Goal: Information Seeking & Learning: Learn about a topic

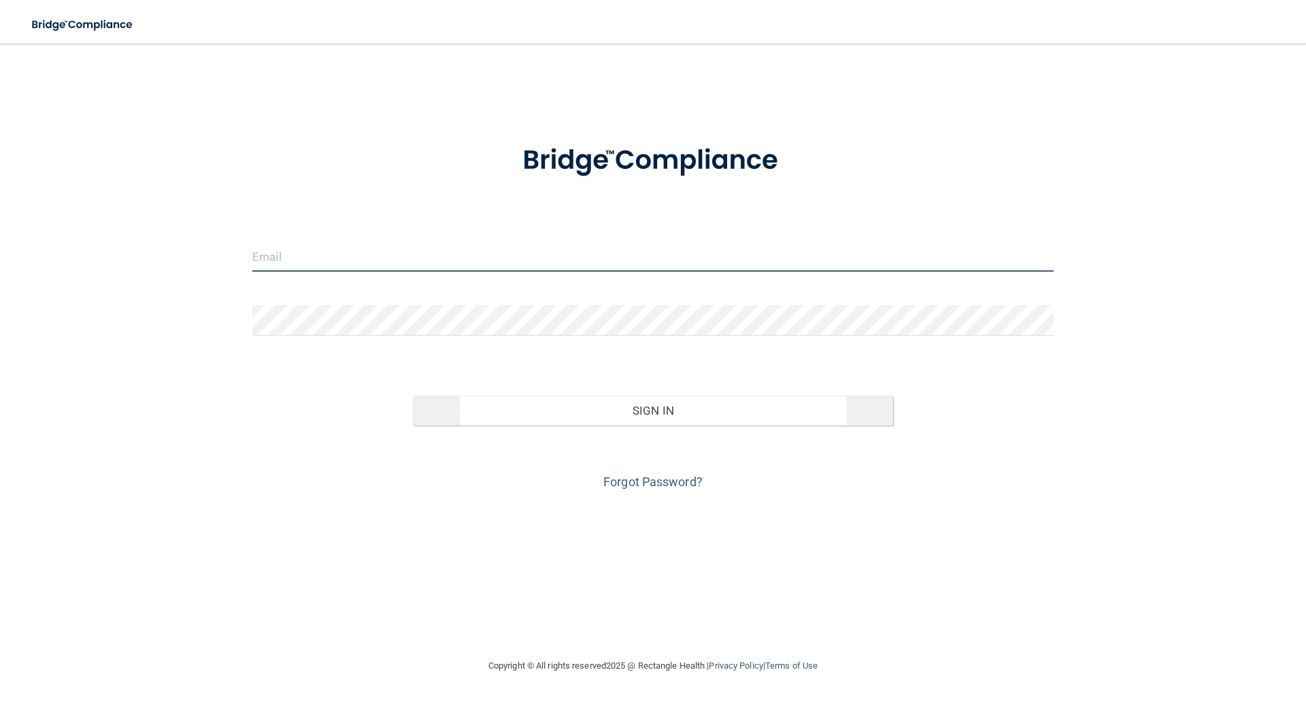
type input "[EMAIL_ADDRESS][DOMAIN_NAME]"
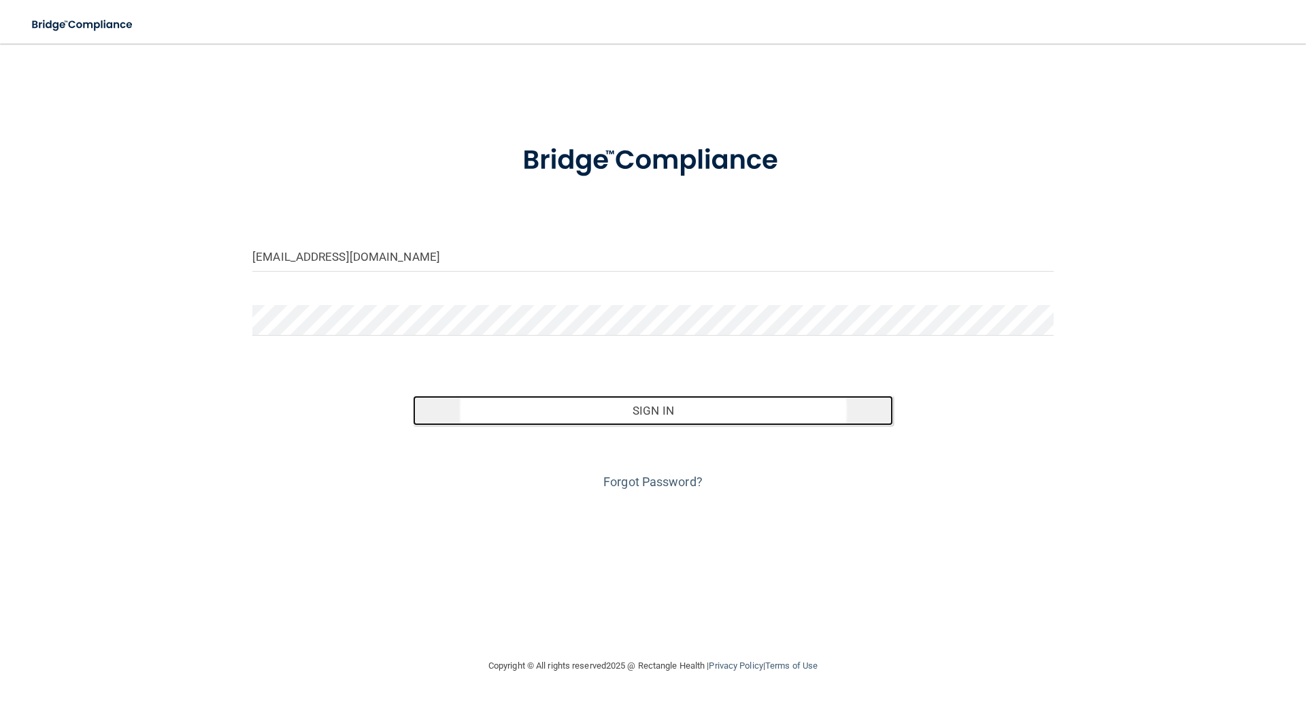
click at [655, 410] on button "Sign In" at bounding box center [653, 410] width 481 height 30
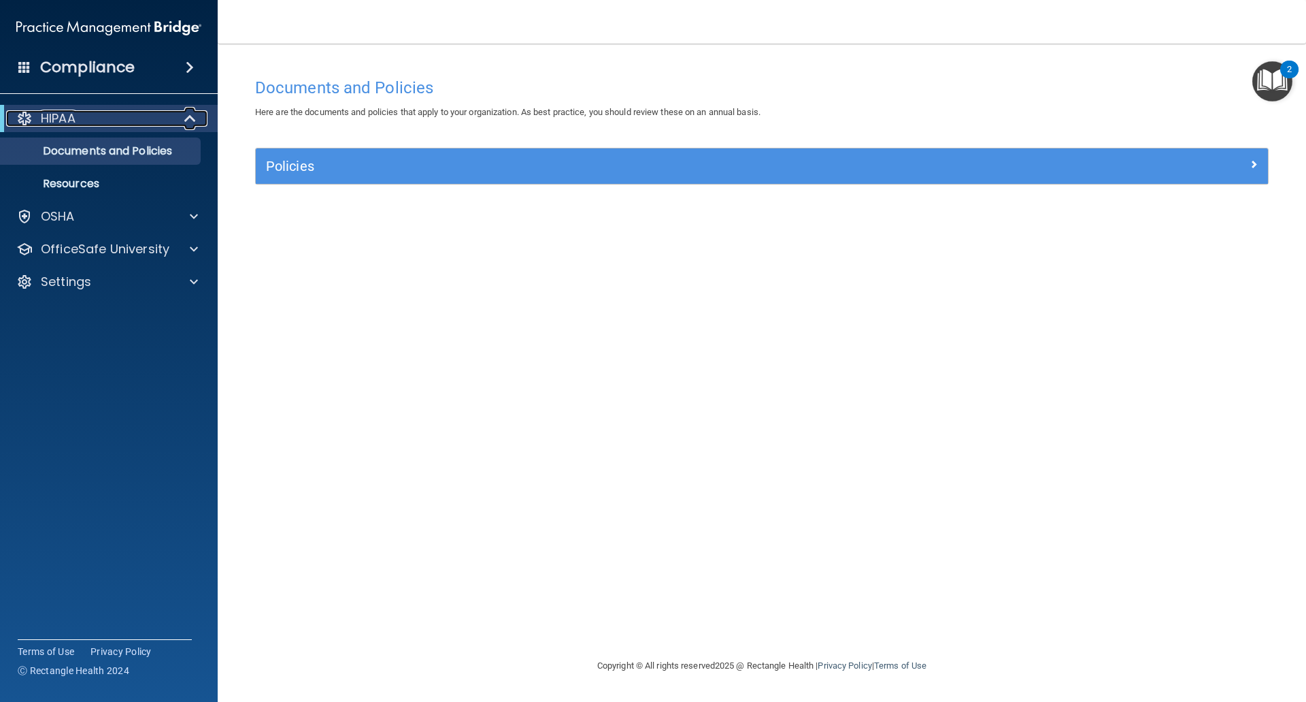
click at [81, 111] on div "HIPAA" at bounding box center [90, 118] width 168 height 16
click at [176, 148] on p "Documents and Policies" at bounding box center [102, 151] width 186 height 14
click at [184, 56] on div "Compliance" at bounding box center [109, 67] width 218 height 30
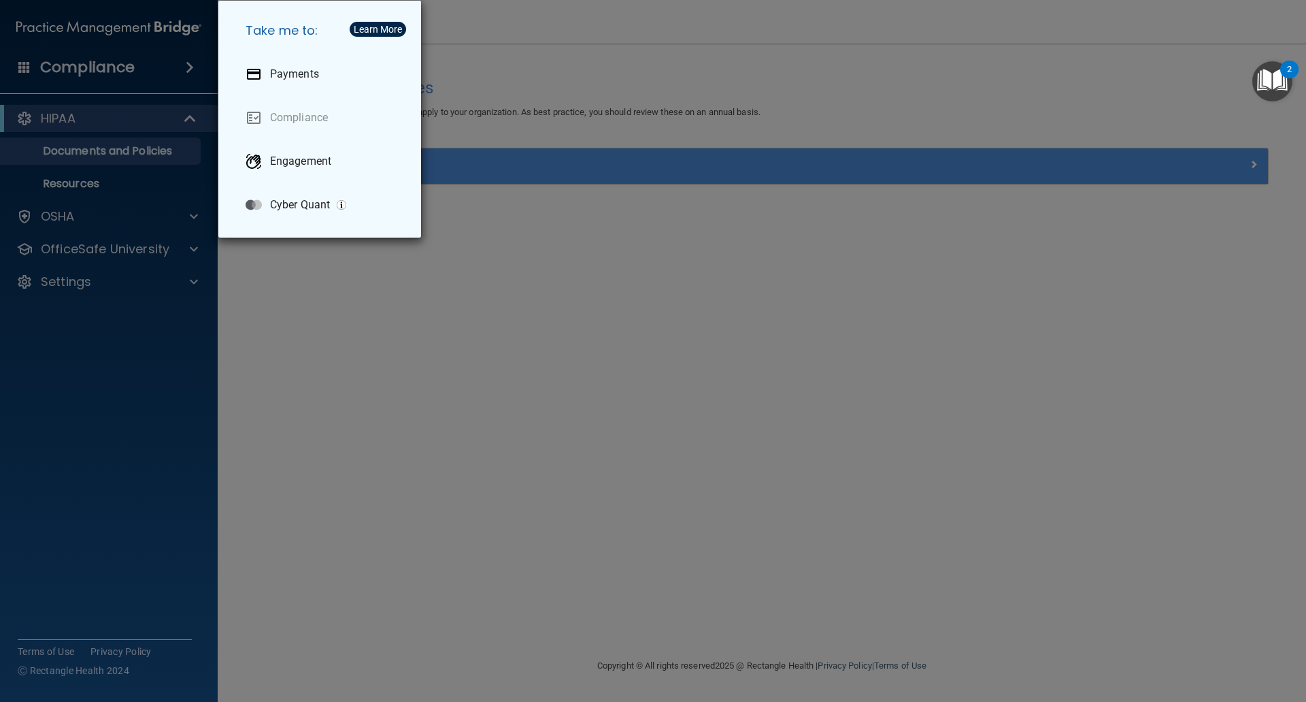
drag, startPoint x: 415, startPoint y: 342, endPoint x: 382, endPoint y: 330, distance: 35.3
click at [415, 341] on div "Take me to: Payments Compliance Engagement Cyber Quant" at bounding box center [653, 351] width 1306 height 702
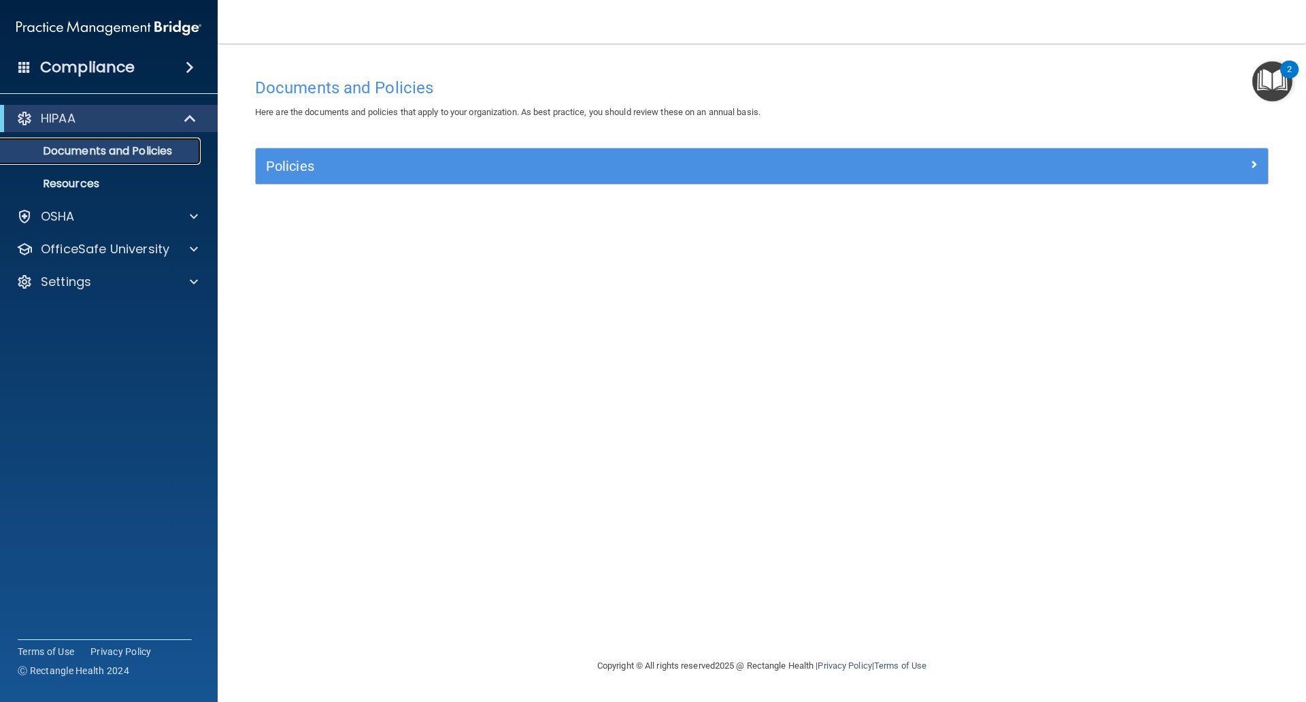
click at [142, 152] on p "Documents and Policies" at bounding box center [102, 151] width 186 height 14
click at [177, 216] on div at bounding box center [192, 216] width 34 height 16
click at [176, 152] on p "Documents and Policies" at bounding box center [102, 151] width 186 height 14
click at [190, 120] on span at bounding box center [192, 118] width 12 height 16
click at [88, 145] on div "OSHA" at bounding box center [90, 151] width 169 height 16
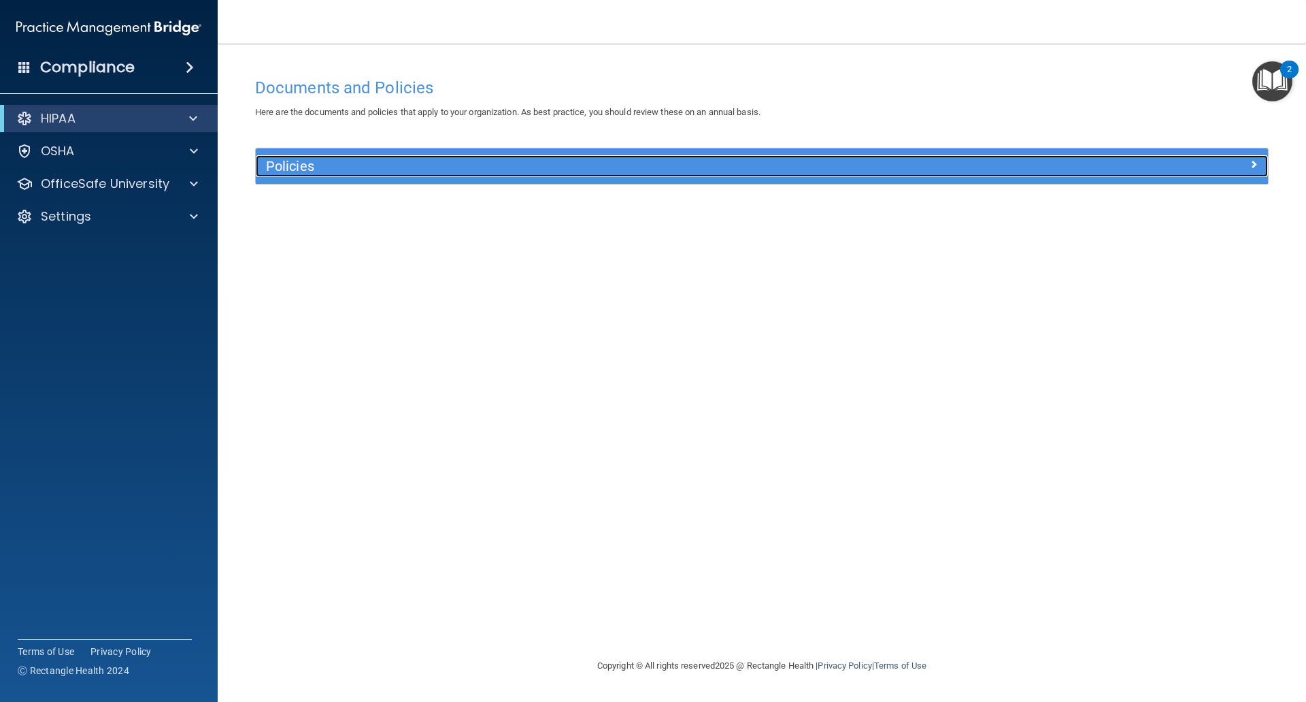
click at [331, 175] on div "Policies" at bounding box center [635, 166] width 759 height 22
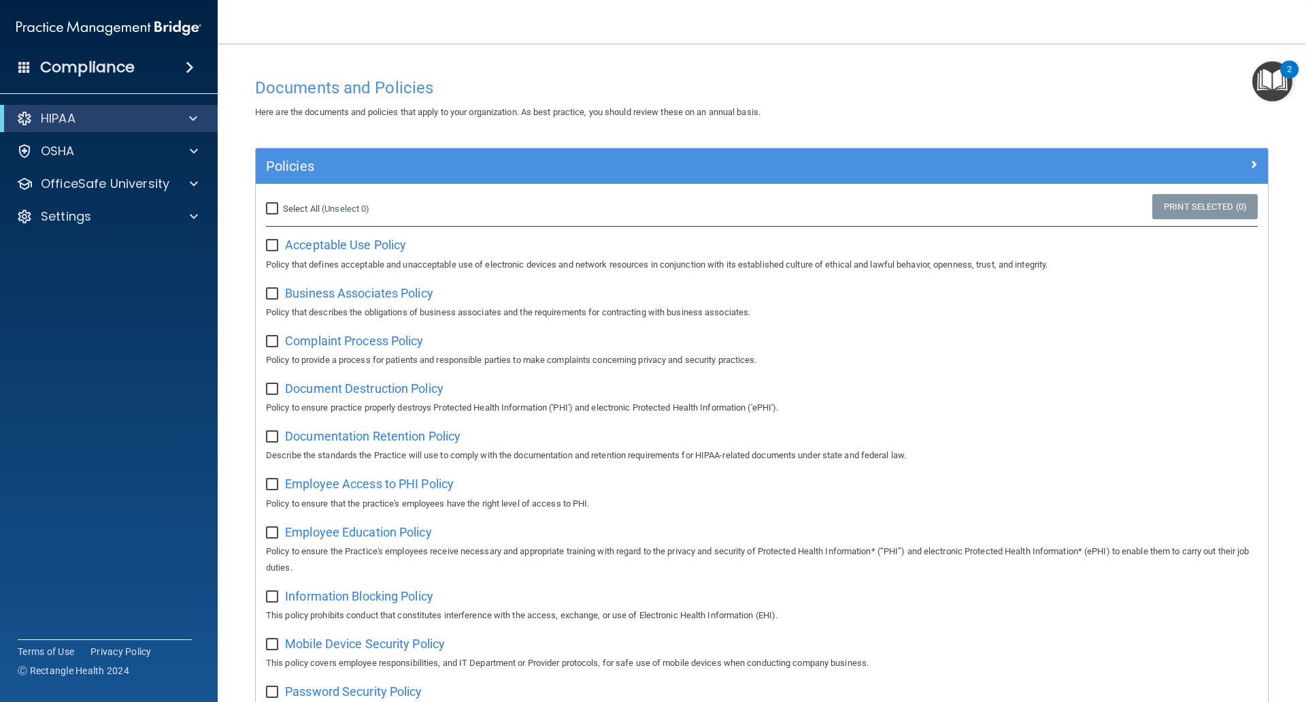
click at [391, 45] on main "Documents and Policies Here are the documents and policies that apply to your o…" at bounding box center [762, 373] width 1089 height 658
click at [144, 150] on div "OSHA" at bounding box center [90, 151] width 169 height 16
click at [191, 118] on span at bounding box center [193, 118] width 8 height 16
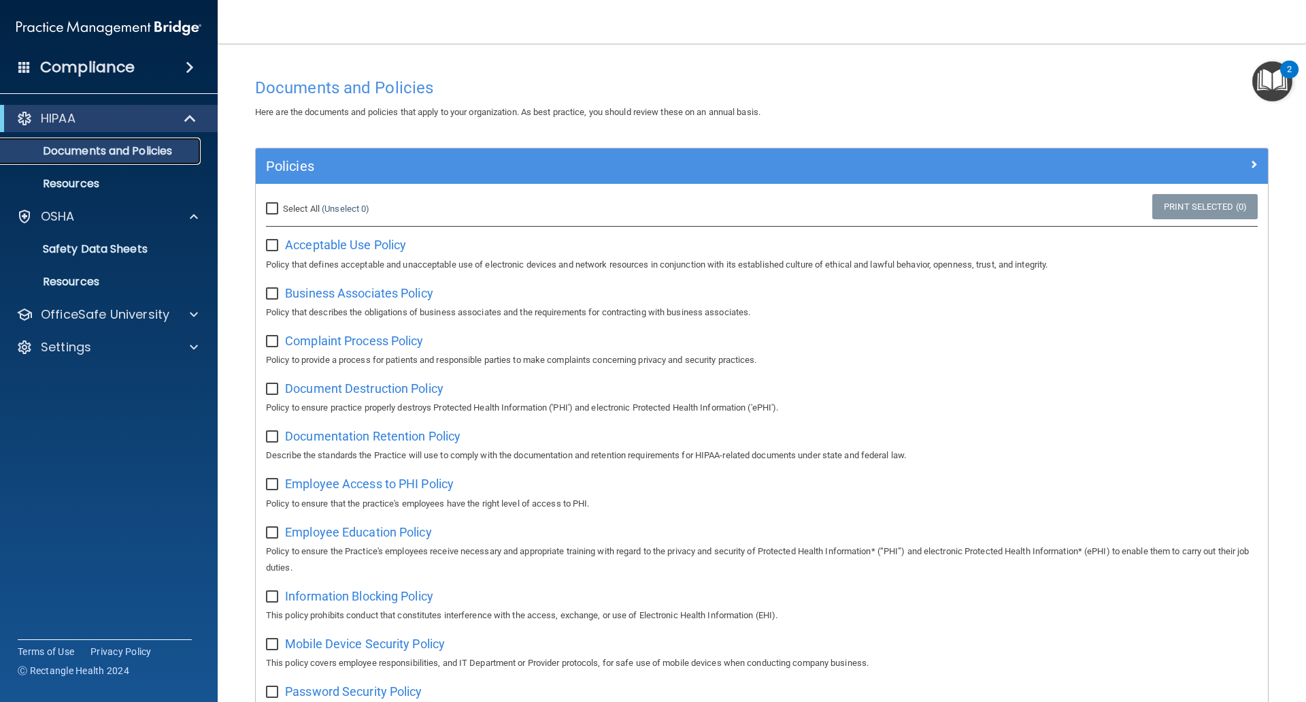
click at [169, 152] on p "Documents and Policies" at bounding box center [102, 151] width 186 height 14
click at [127, 308] on p "OfficeSafe University" at bounding box center [105, 314] width 129 height 16
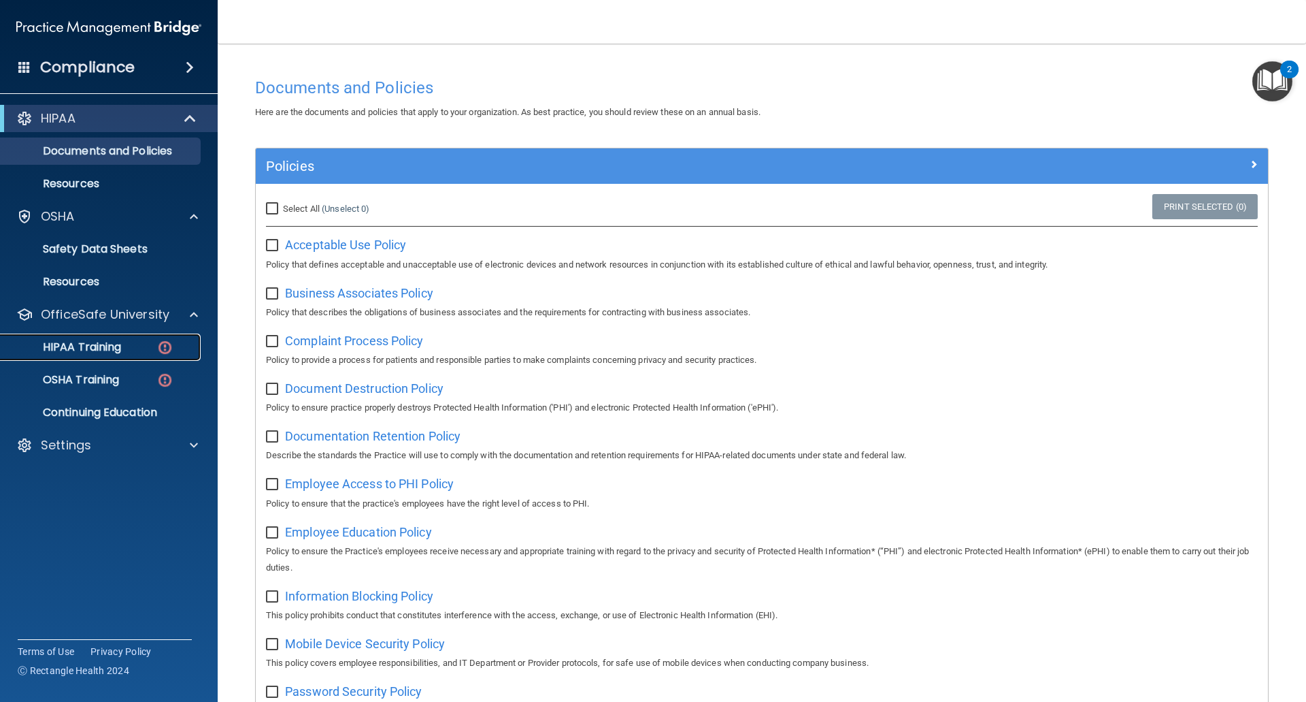
click at [118, 342] on p "HIPAA Training" at bounding box center [65, 347] width 112 height 14
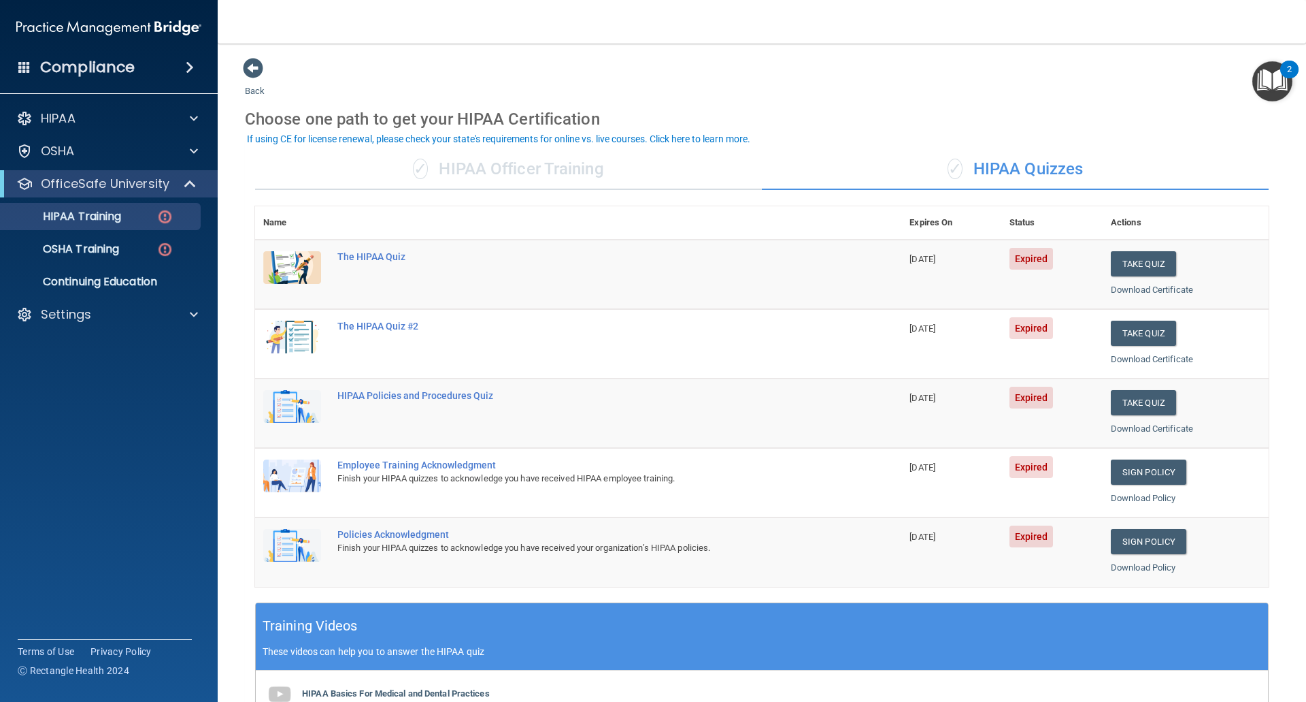
click at [307, 269] on img at bounding box center [292, 267] width 58 height 33
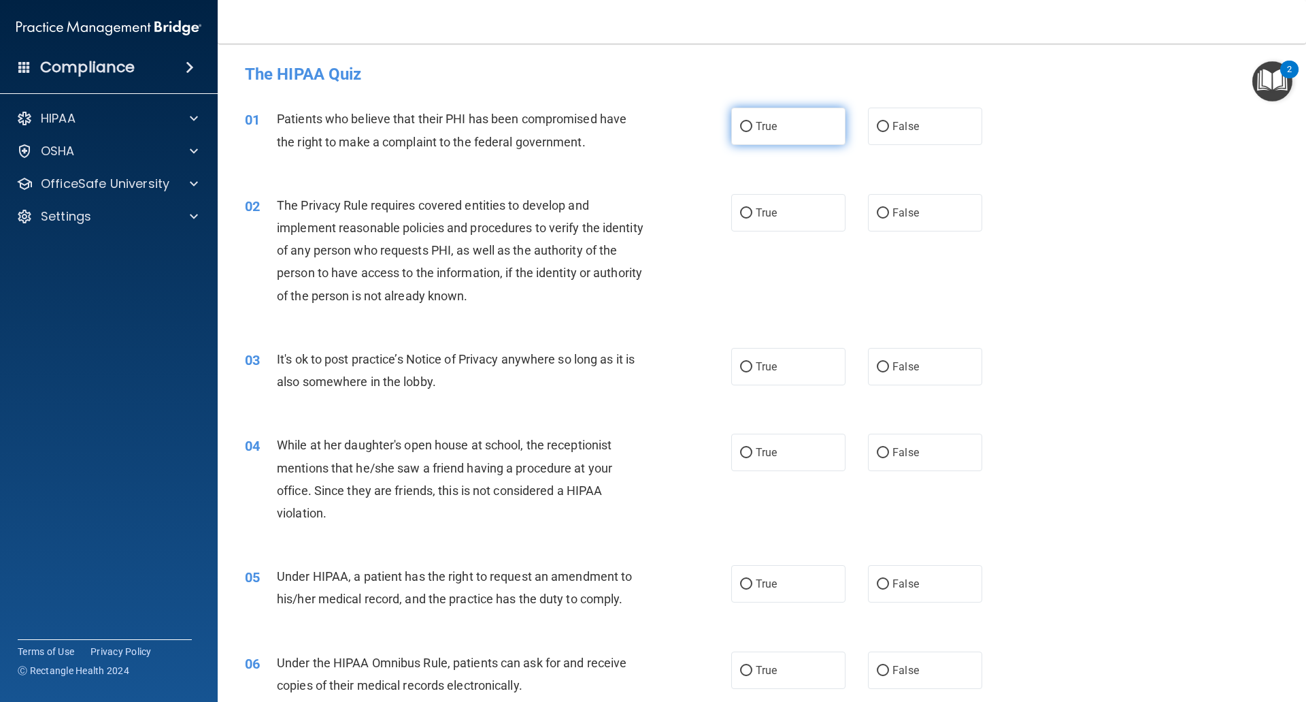
click at [744, 127] on input "True" at bounding box center [746, 127] width 12 height 10
radio input "true"
click at [1144, 214] on div "02 The Privacy Rule requires covered entities to develop and implement reasonab…" at bounding box center [762, 254] width 1055 height 154
click at [742, 209] on input "True" at bounding box center [746, 213] width 12 height 10
radio input "true"
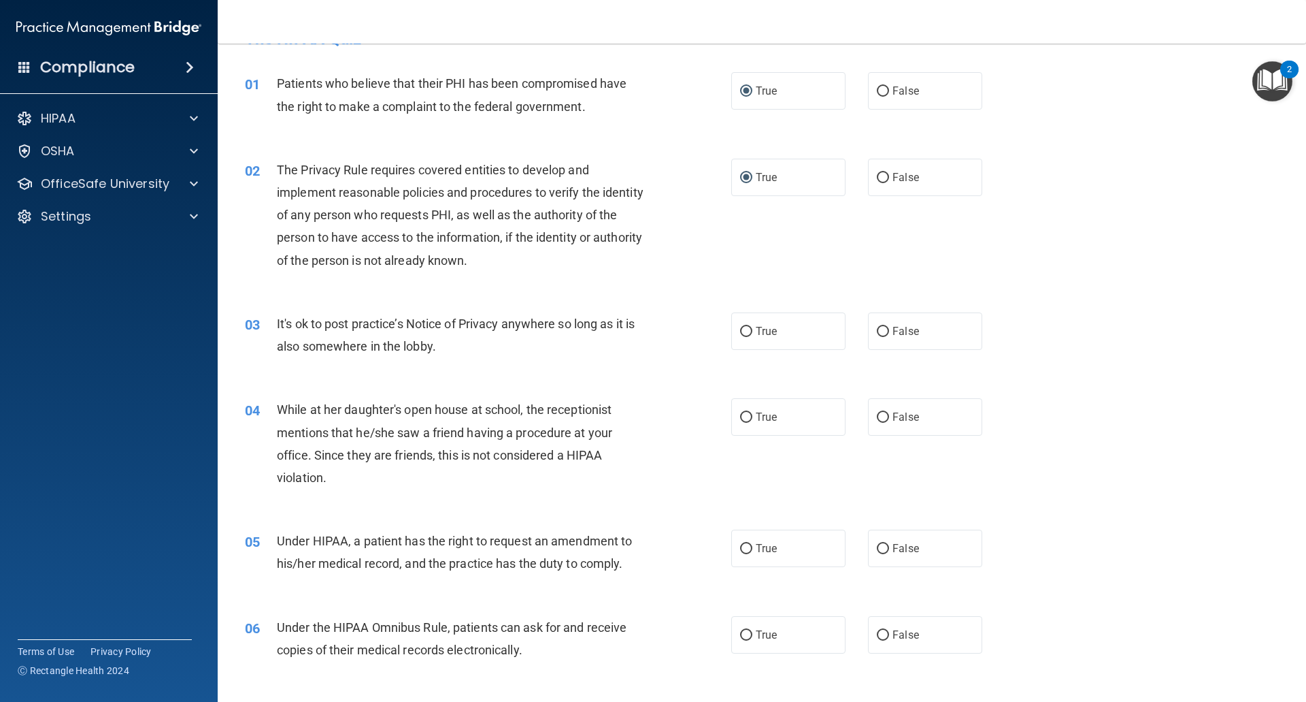
scroll to position [68, 0]
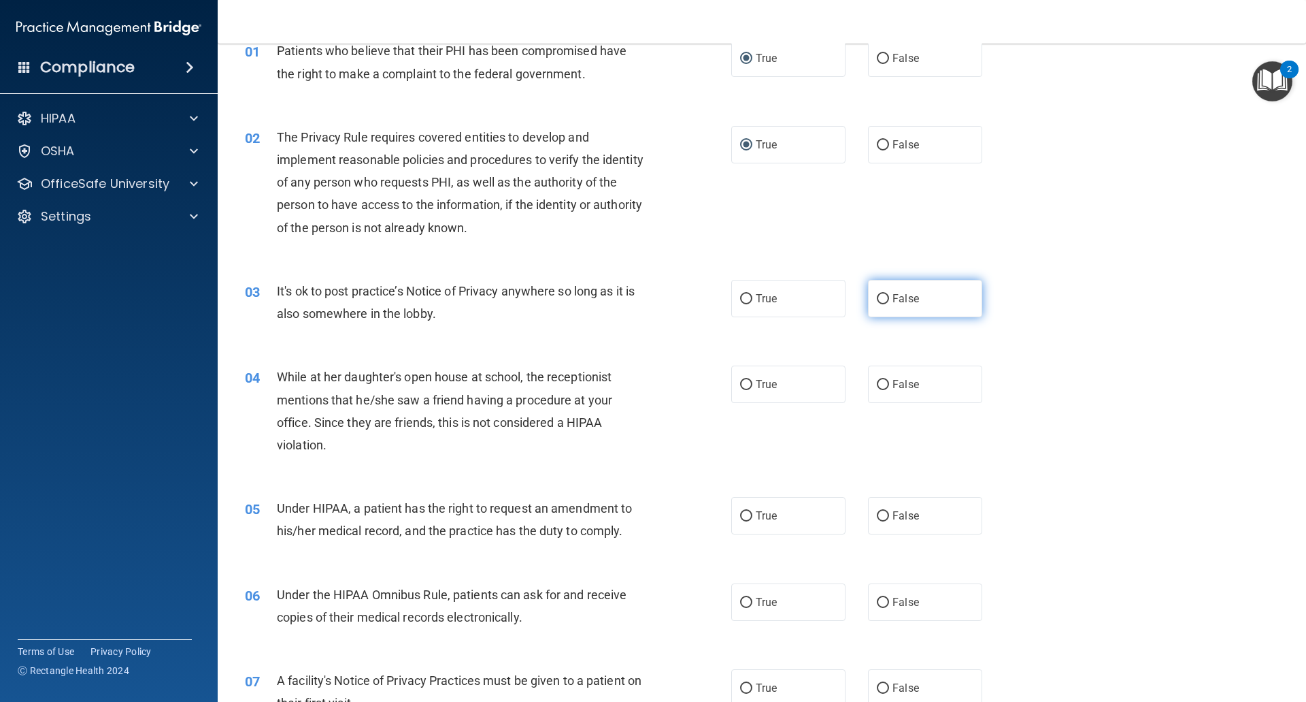
click at [877, 298] on input "False" at bounding box center [883, 299] width 12 height 10
radio input "true"
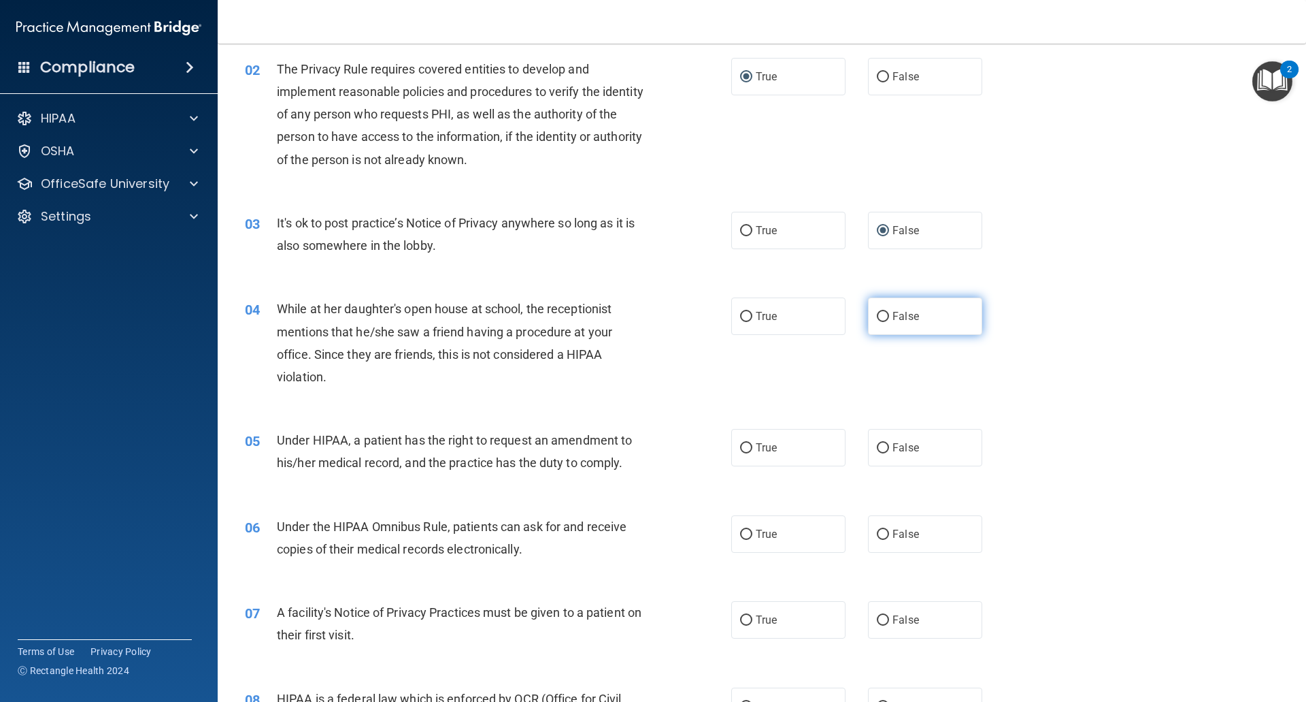
click at [879, 316] on input "False" at bounding box center [883, 317] width 12 height 10
radio input "true"
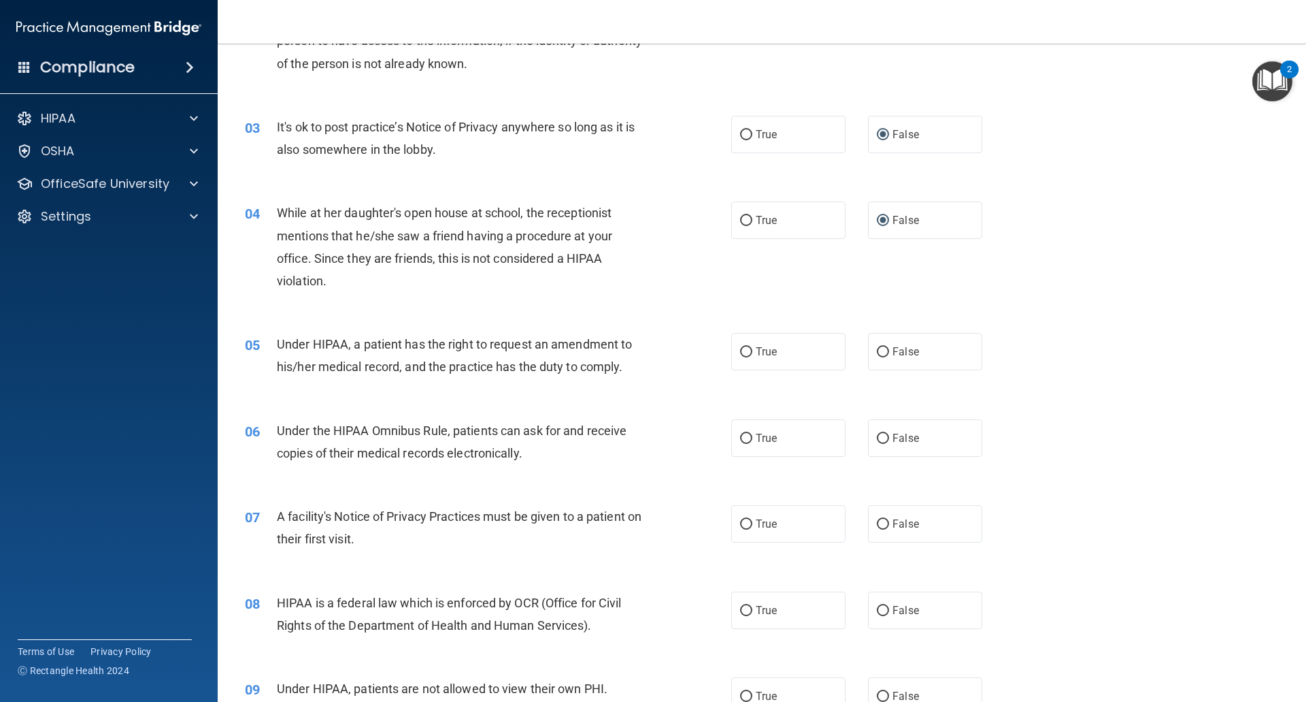
scroll to position [272, 0]
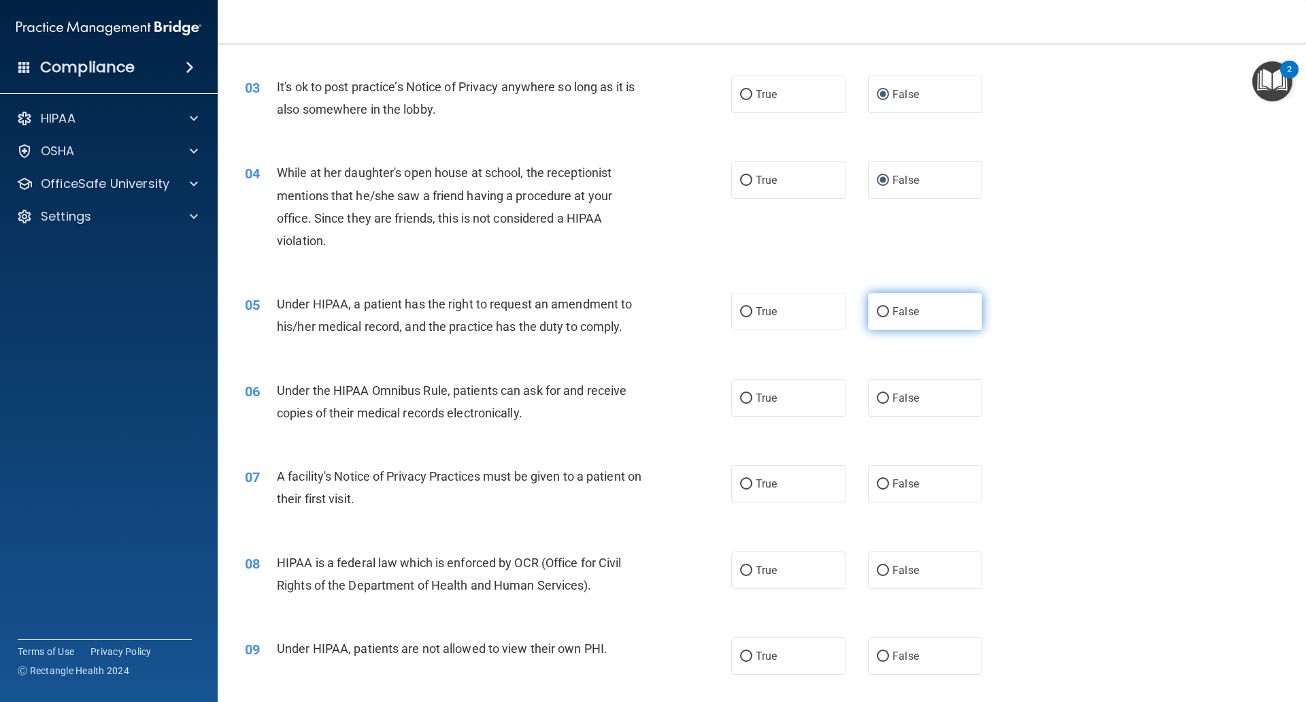
click at [877, 316] on input "False" at bounding box center [883, 312] width 12 height 10
radio input "true"
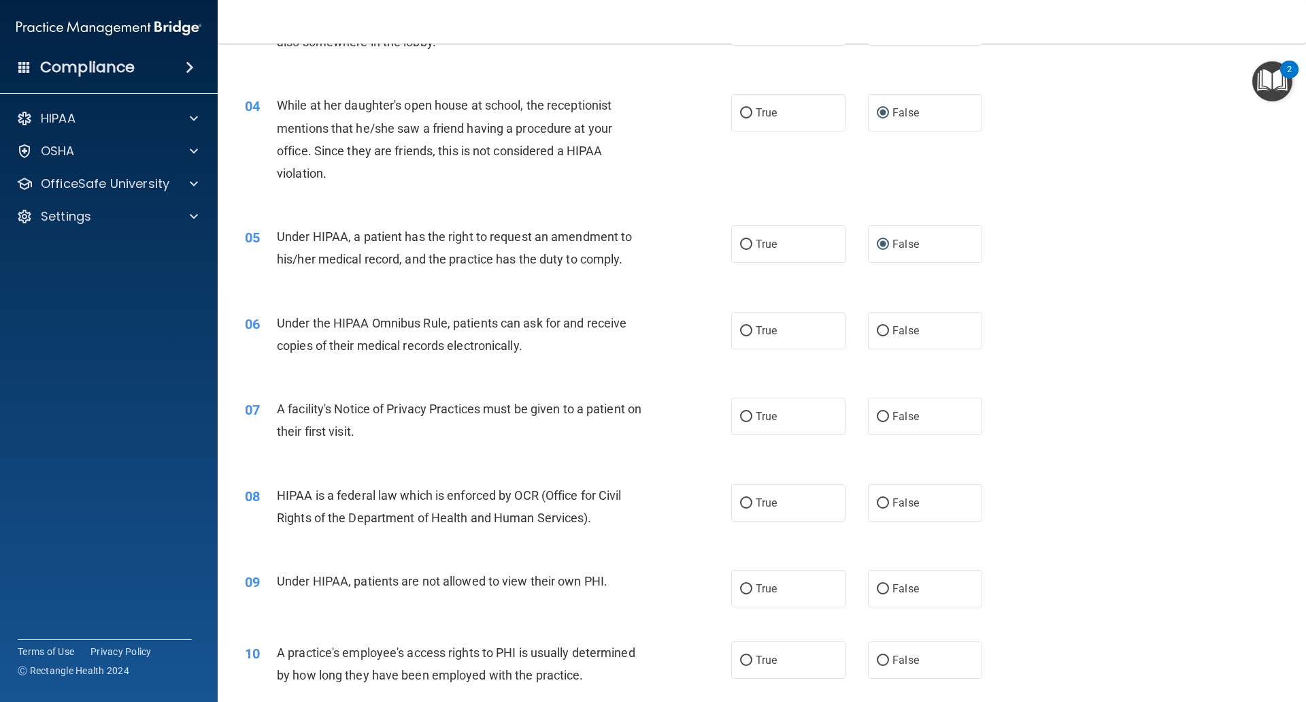
scroll to position [340, 0]
click at [742, 328] on input "True" at bounding box center [746, 330] width 12 height 10
radio input "true"
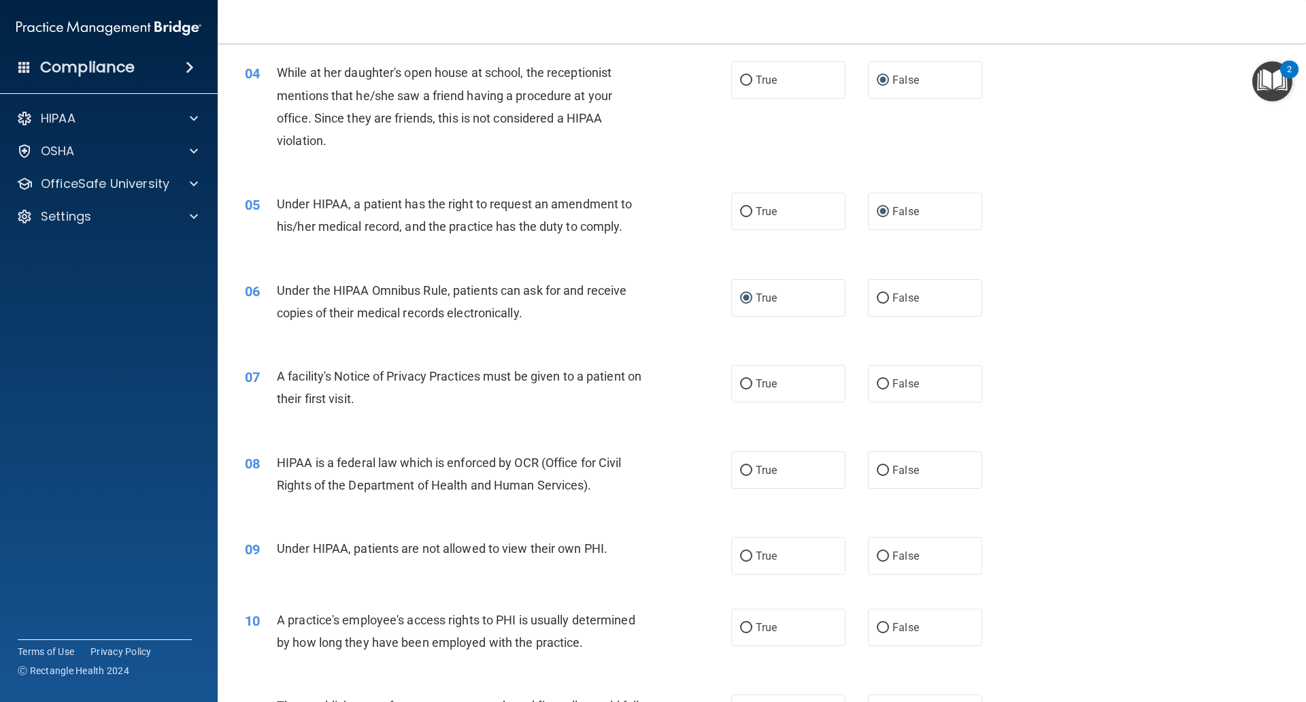
scroll to position [408, 0]
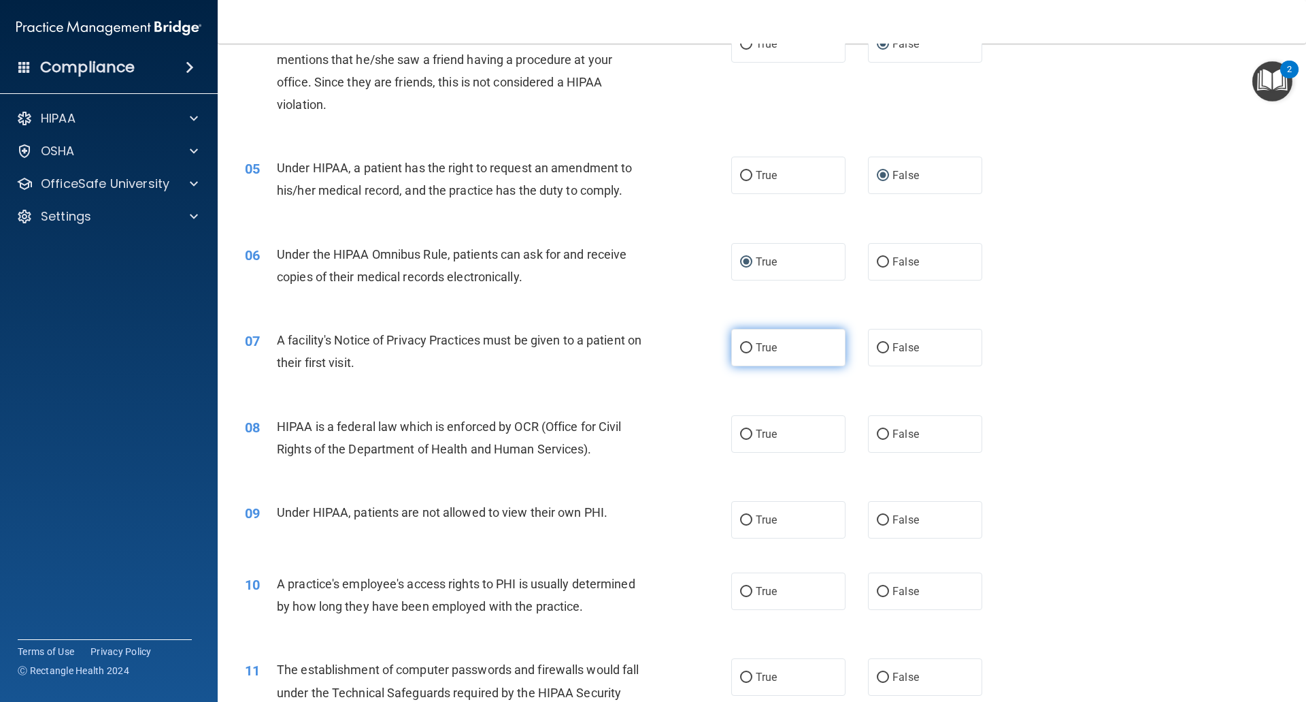
click at [740, 347] on input "True" at bounding box center [746, 348] width 12 height 10
radio input "true"
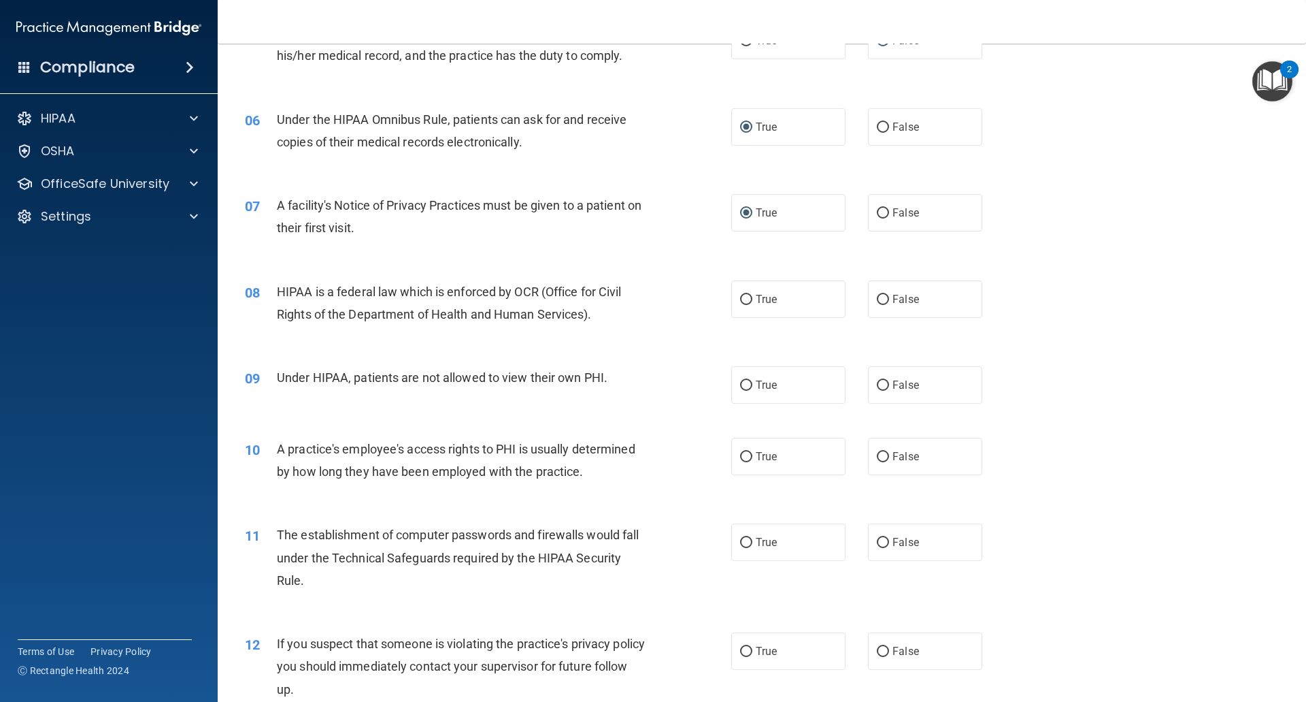
scroll to position [544, 0]
click at [743, 299] on input "True" at bounding box center [746, 298] width 12 height 10
radio input "true"
click at [877, 386] on input "False" at bounding box center [883, 384] width 12 height 10
radio input "true"
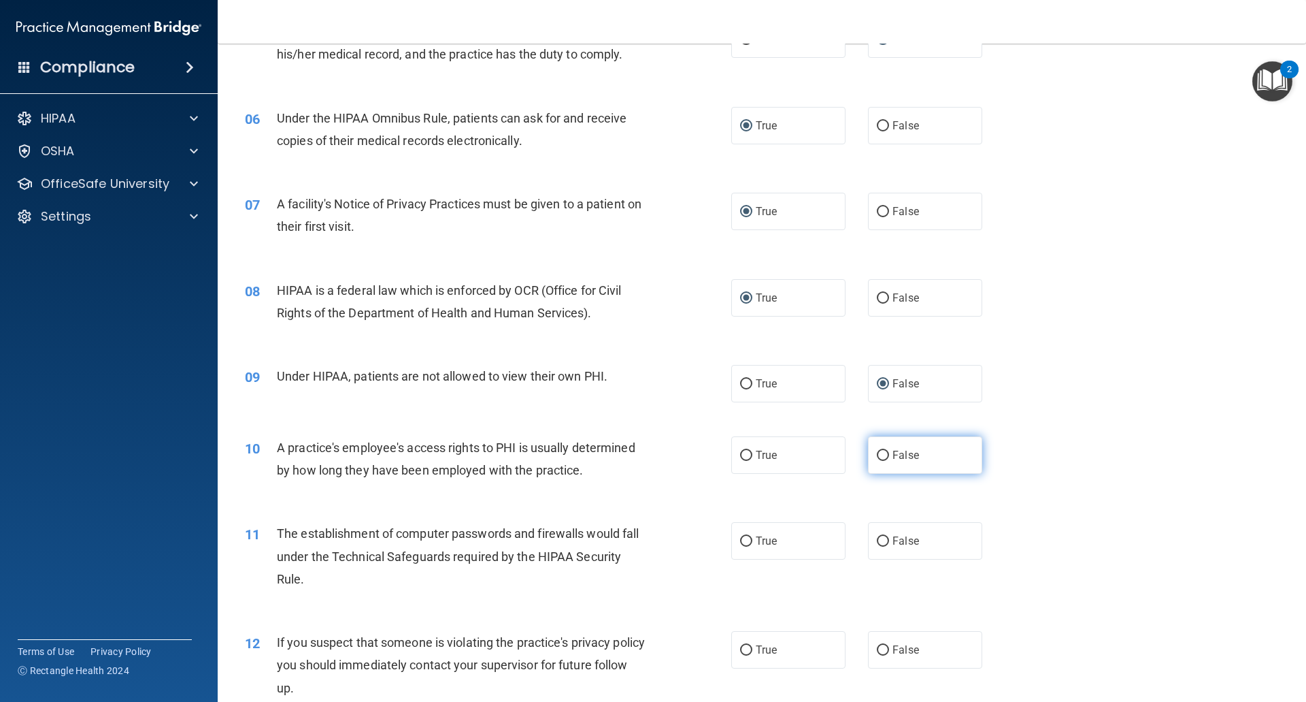
click at [881, 454] on input "False" at bounding box center [883, 455] width 12 height 10
radio input "true"
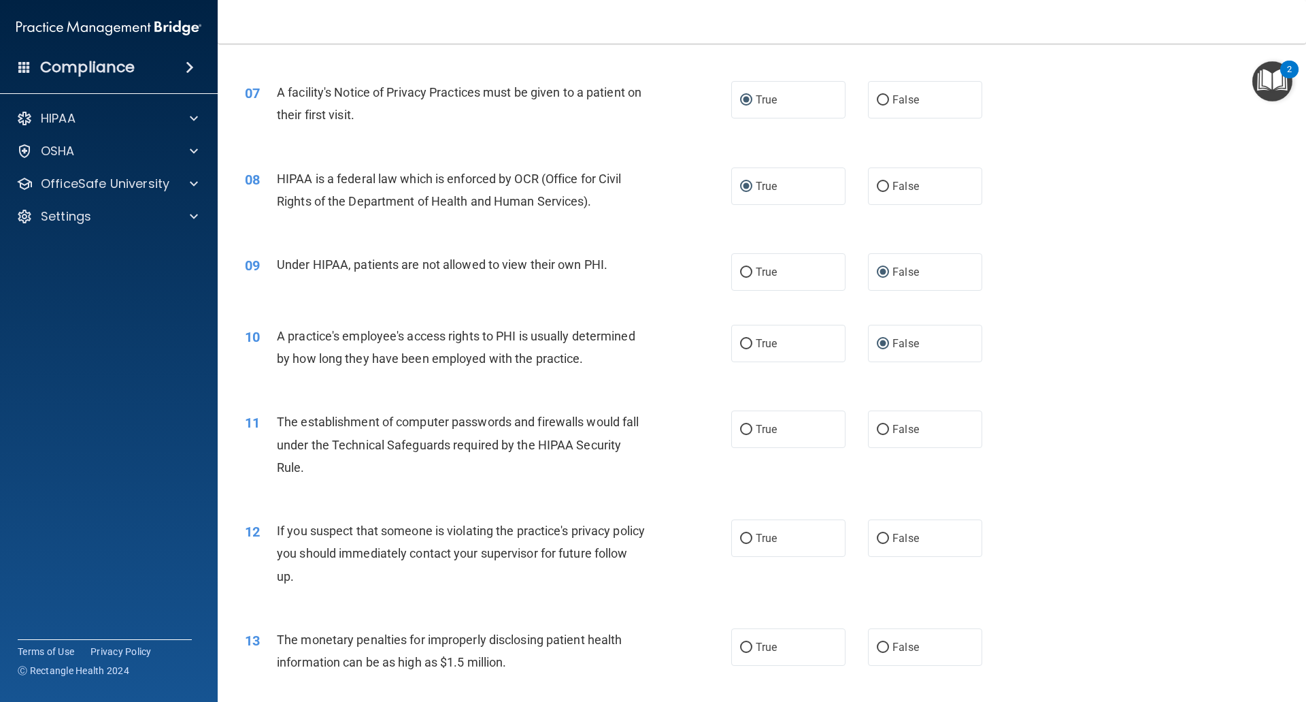
scroll to position [680, 0]
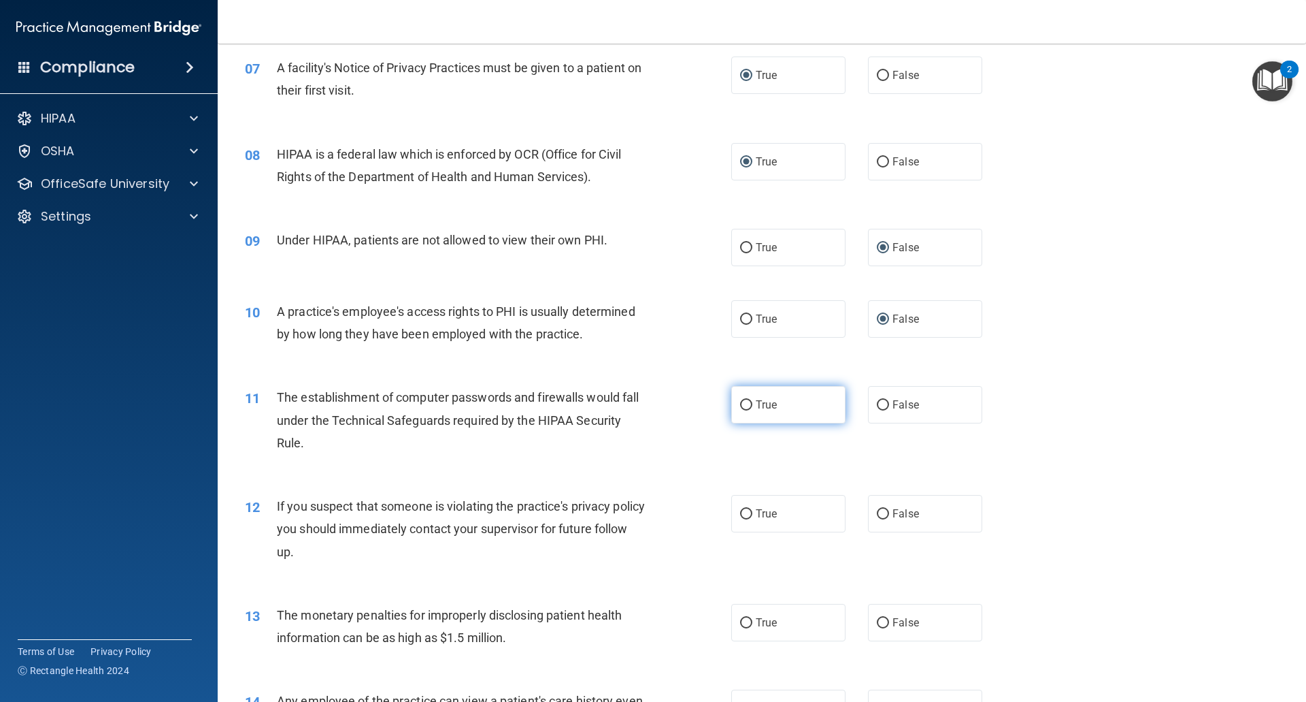
click at [740, 409] on input "True" at bounding box center [746, 405] width 12 height 10
radio input "true"
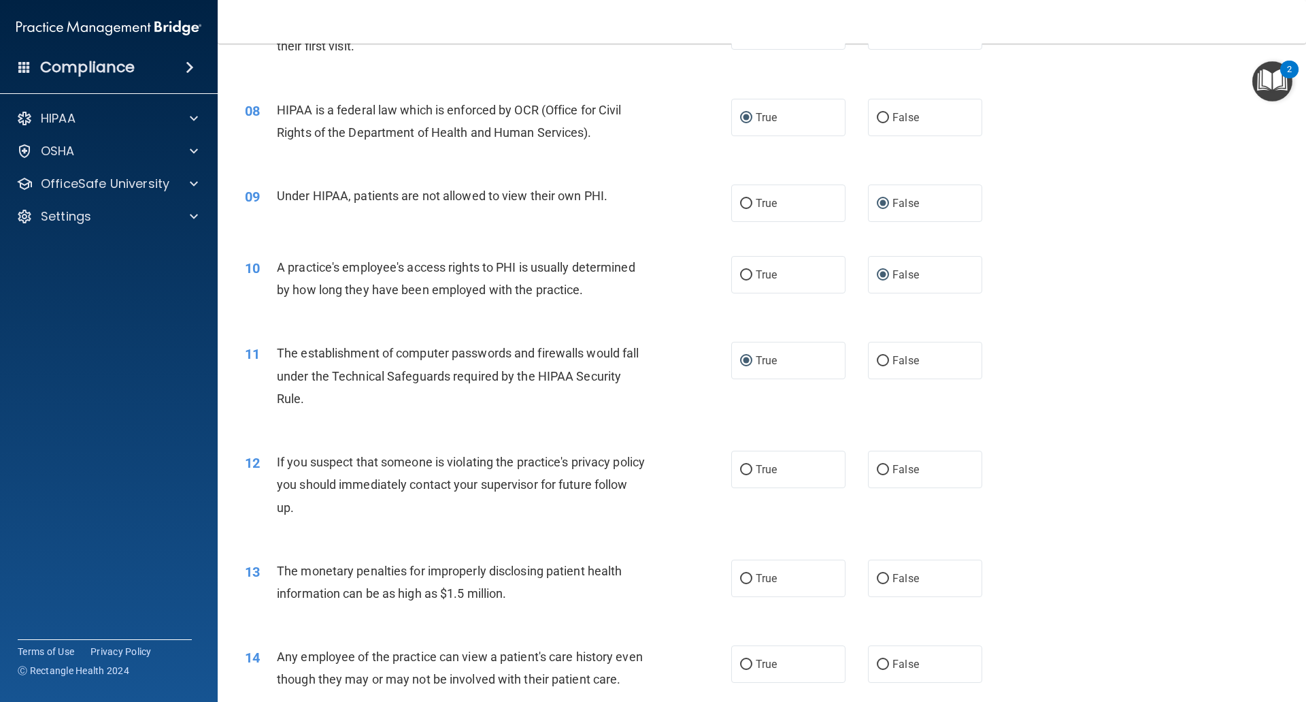
scroll to position [748, 0]
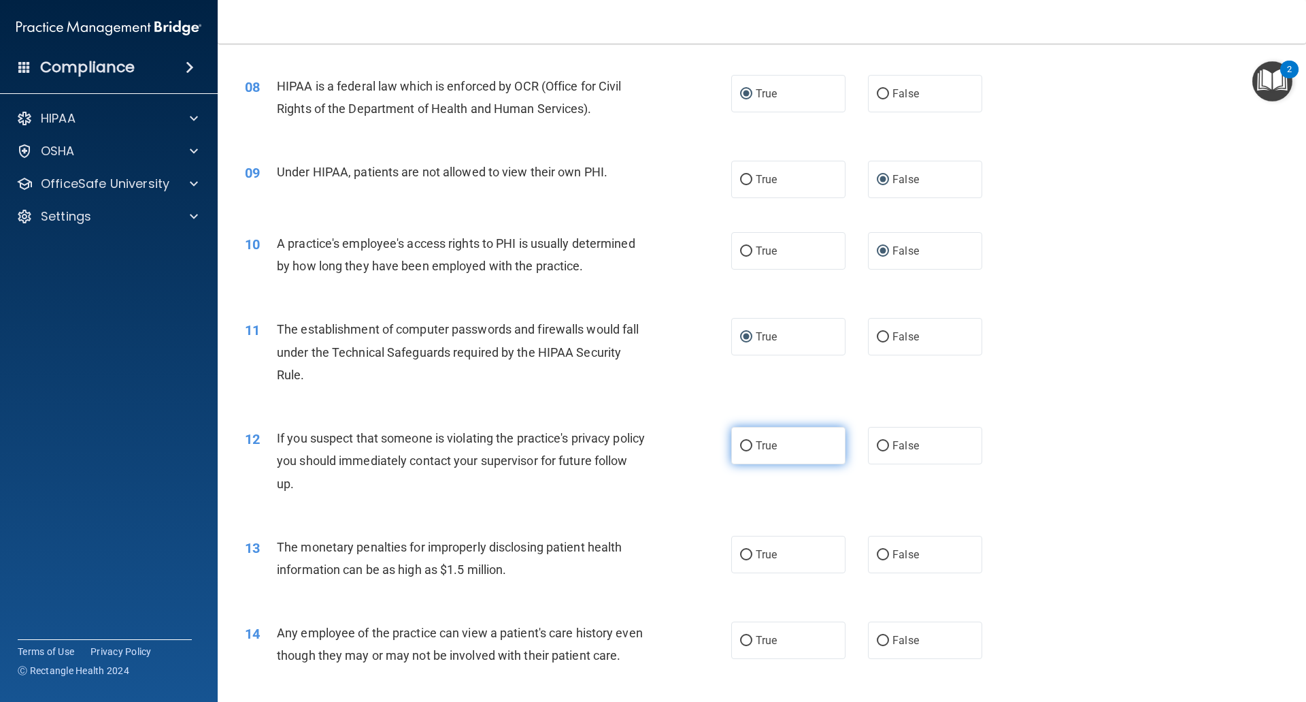
click at [740, 447] on input "True" at bounding box center [746, 446] width 12 height 10
radio input "true"
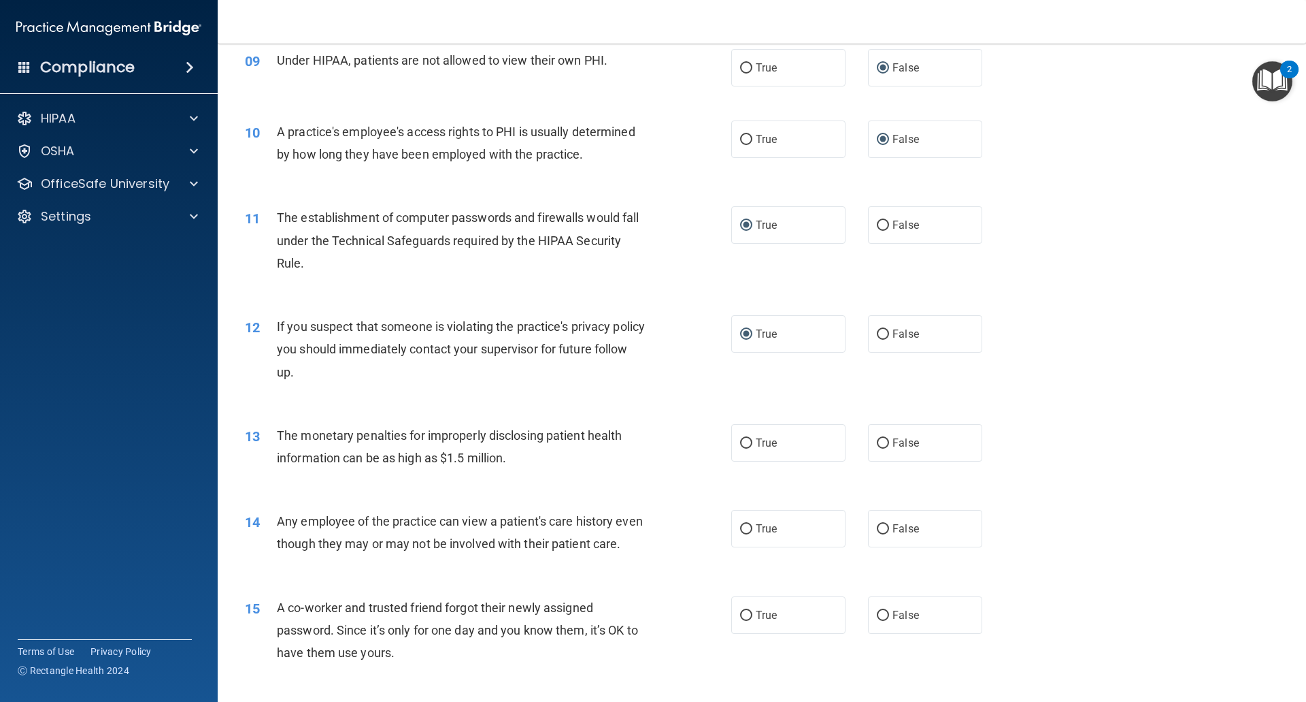
scroll to position [885, 0]
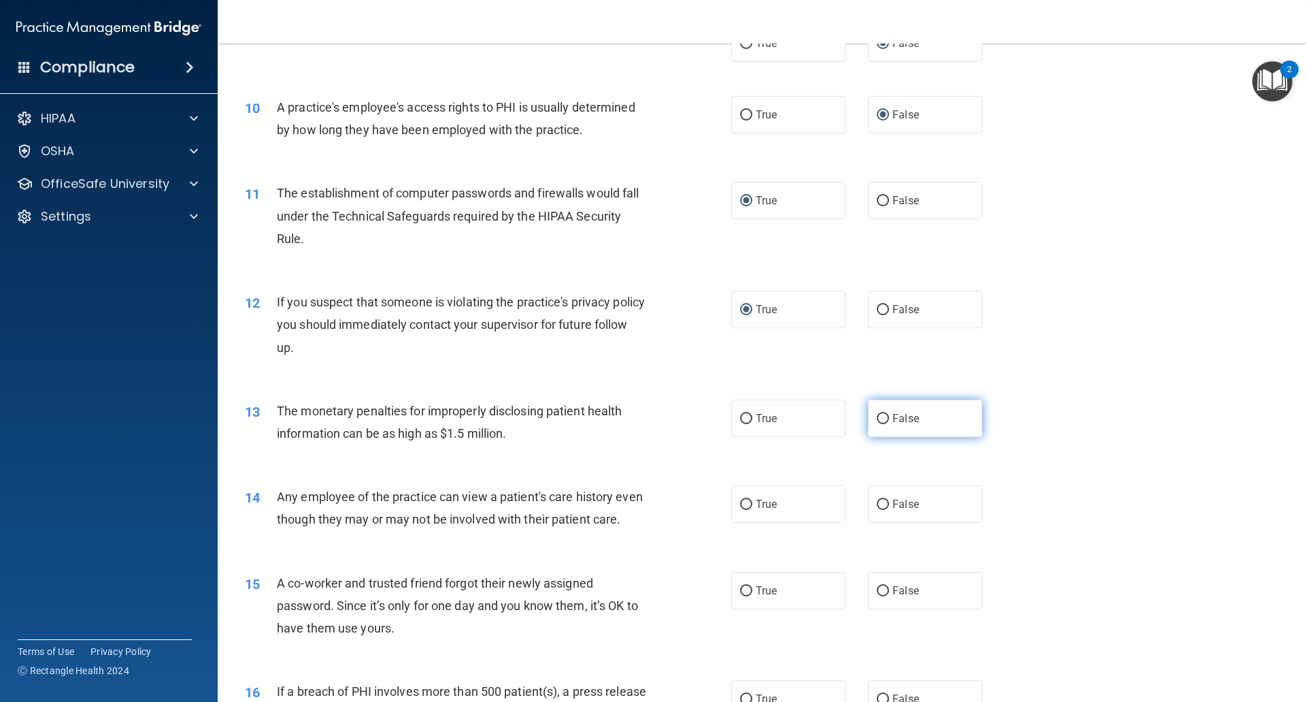
click at [881, 418] on input "False" at bounding box center [883, 419] width 12 height 10
radio input "true"
click at [877, 502] on input "False" at bounding box center [883, 504] width 12 height 10
radio input "true"
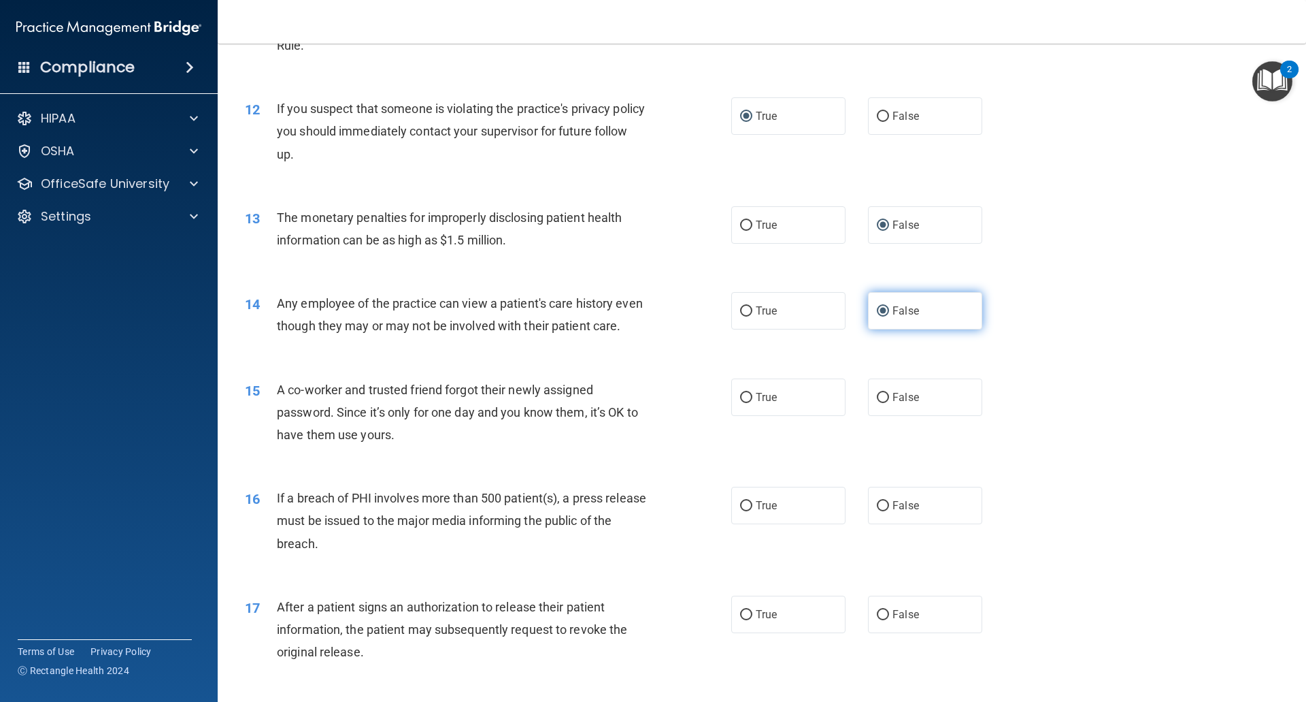
scroll to position [1089, 0]
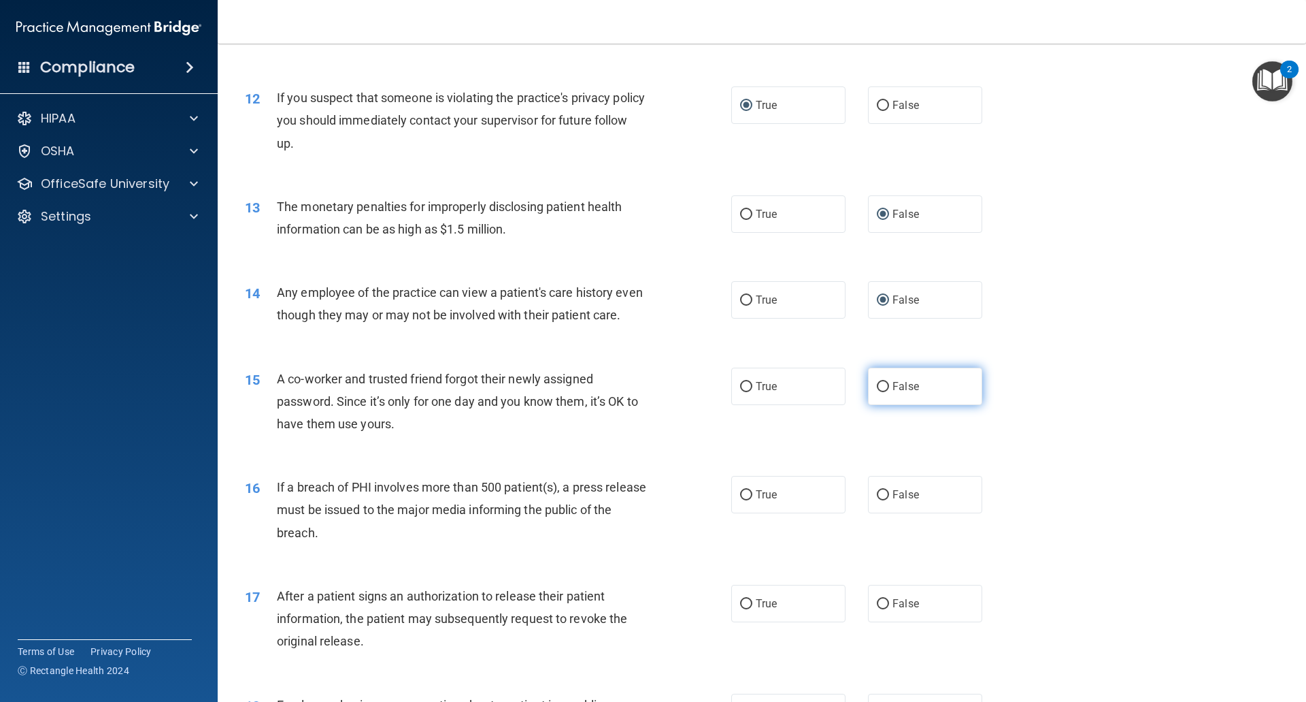
click at [877, 392] on input "False" at bounding box center [883, 387] width 12 height 10
radio input "true"
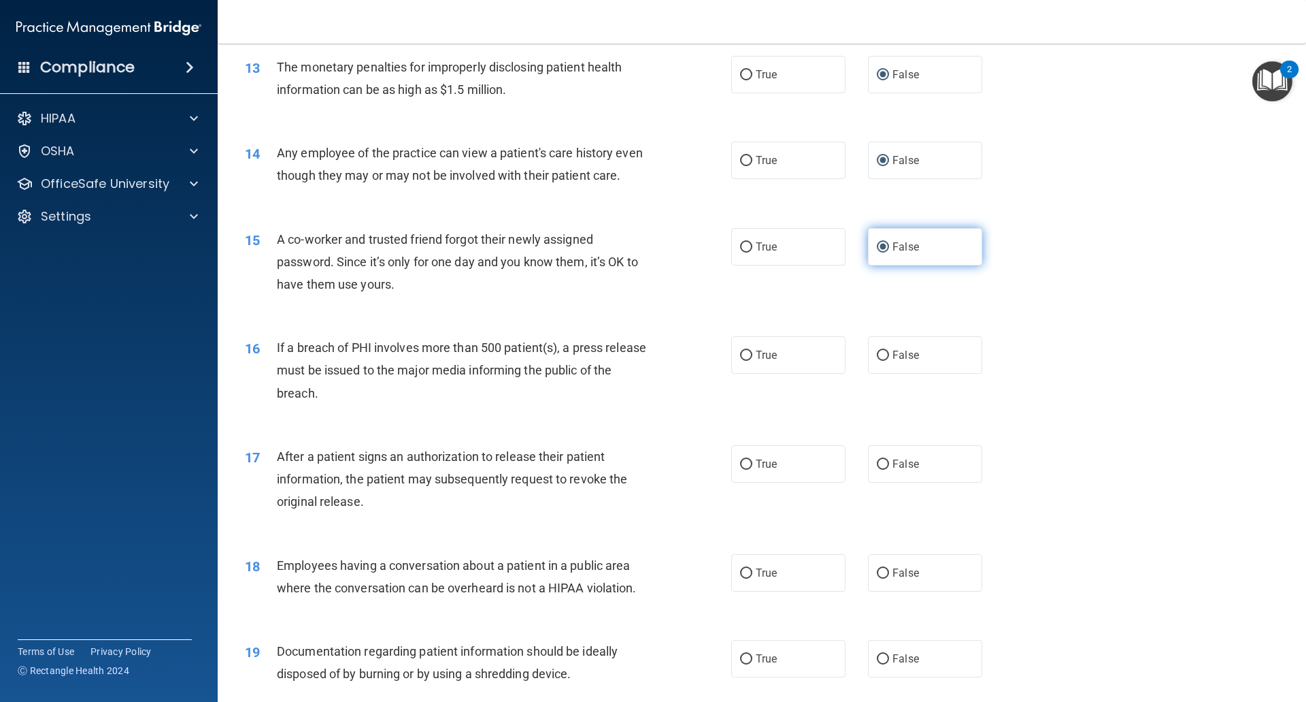
scroll to position [1293, 0]
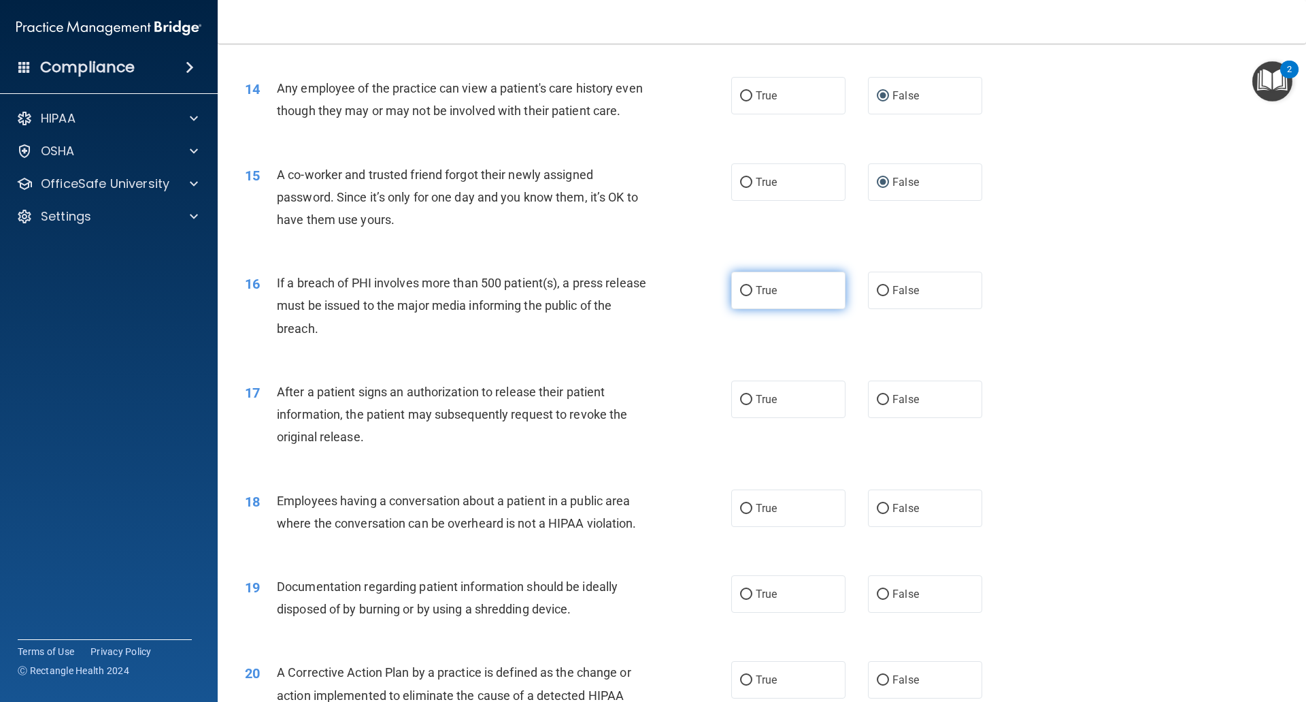
click at [740, 296] on input "True" at bounding box center [746, 291] width 12 height 10
radio input "true"
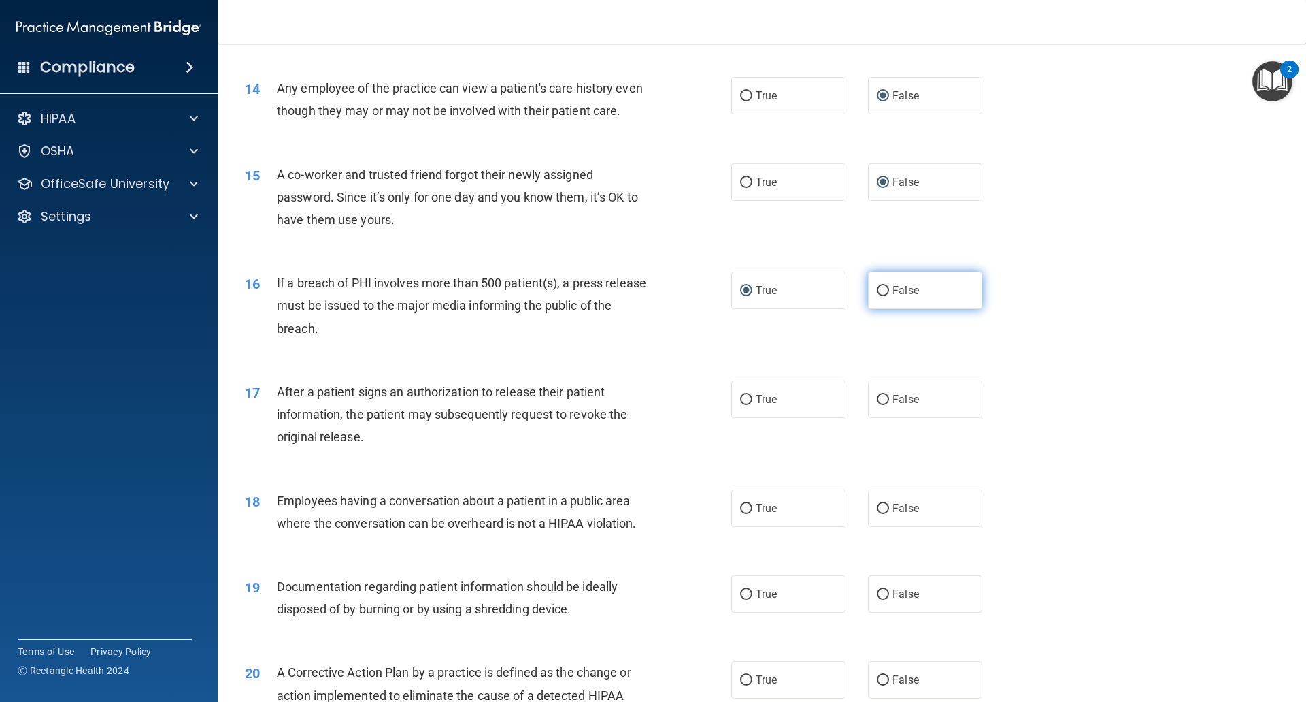
click at [877, 296] on input "False" at bounding box center [883, 291] width 12 height 10
radio input "true"
radio input "false"
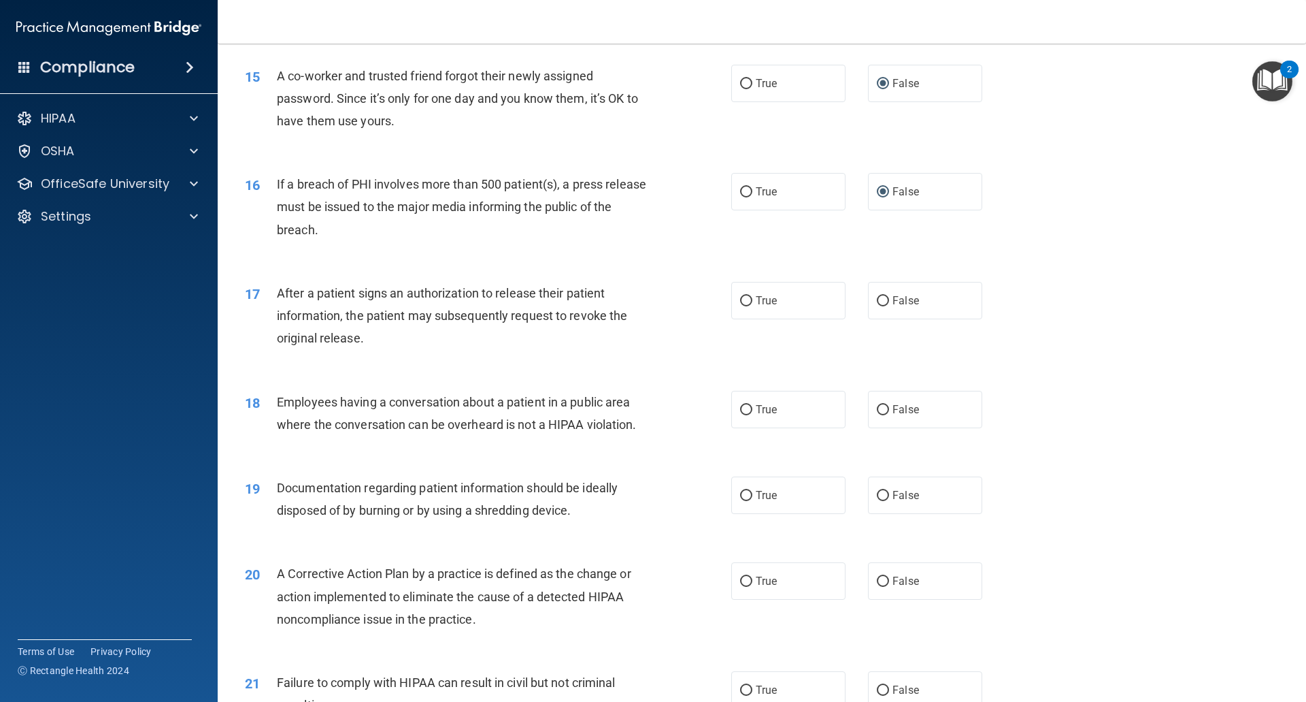
scroll to position [1429, 0]
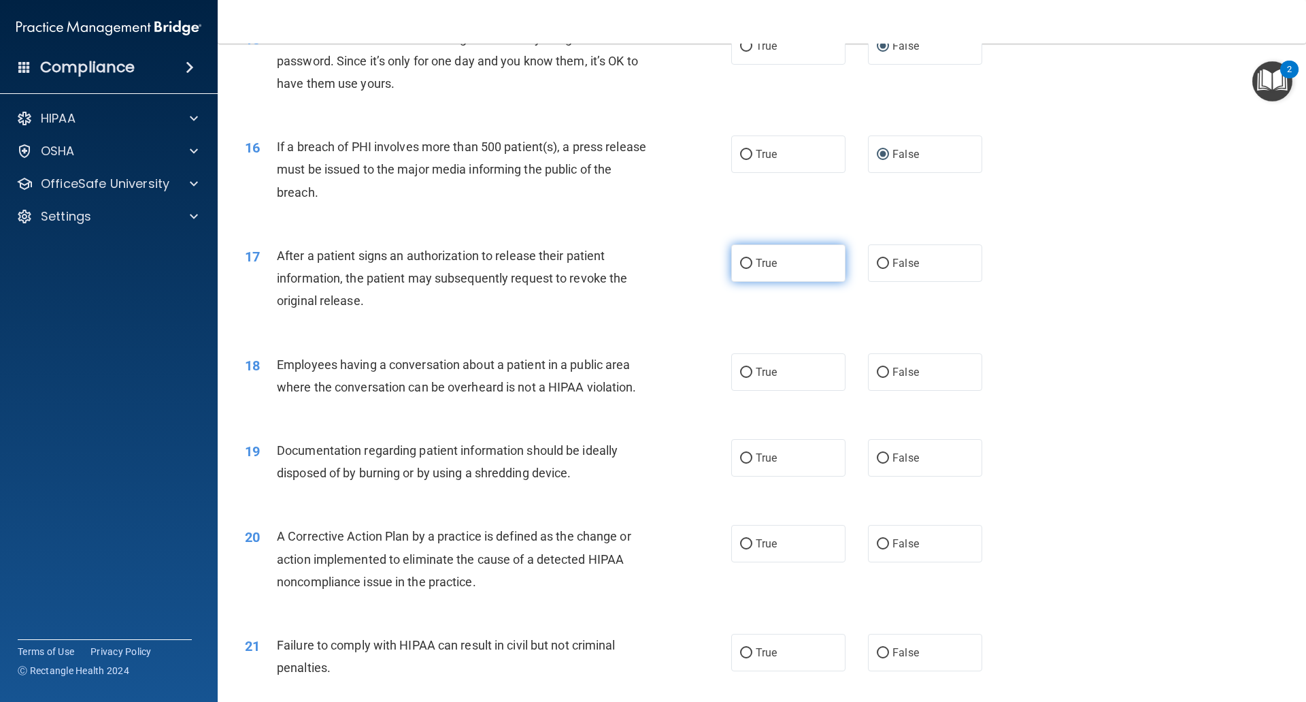
click at [741, 269] on input "True" at bounding box center [746, 264] width 12 height 10
radio input "true"
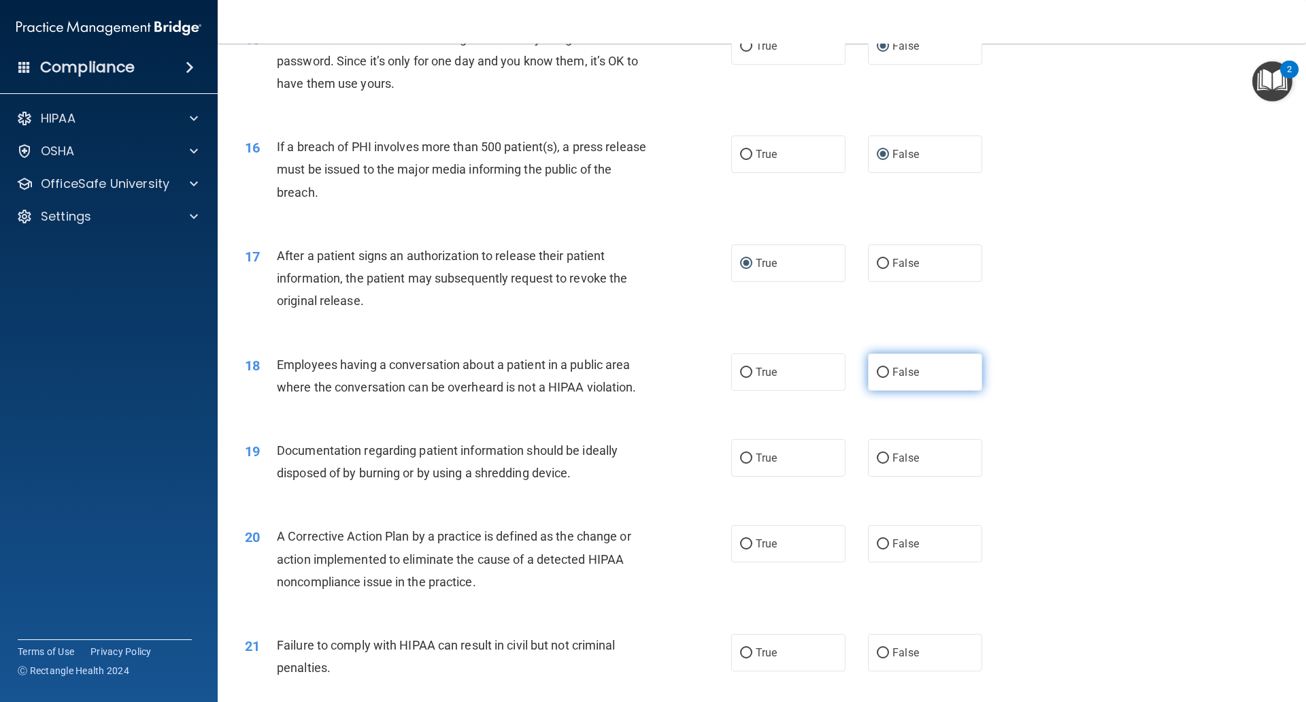
click at [877, 378] on input "False" at bounding box center [883, 372] width 12 height 10
radio input "true"
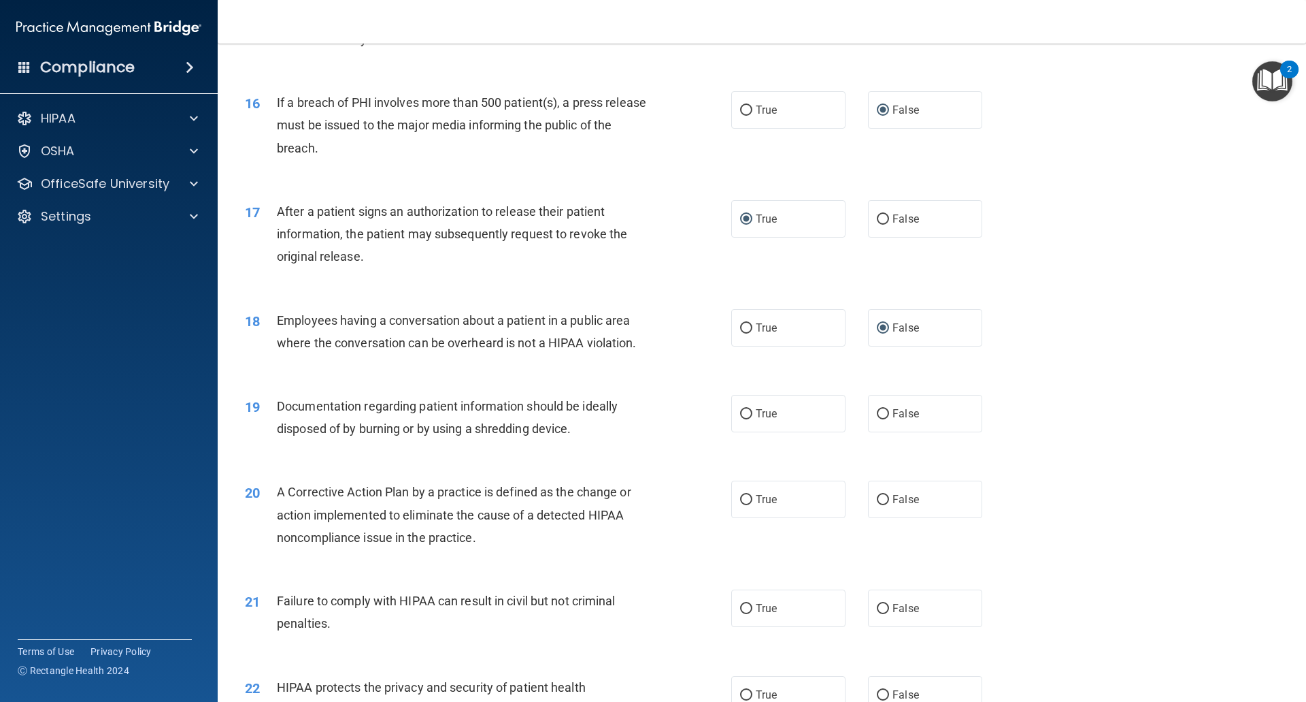
scroll to position [1497, 0]
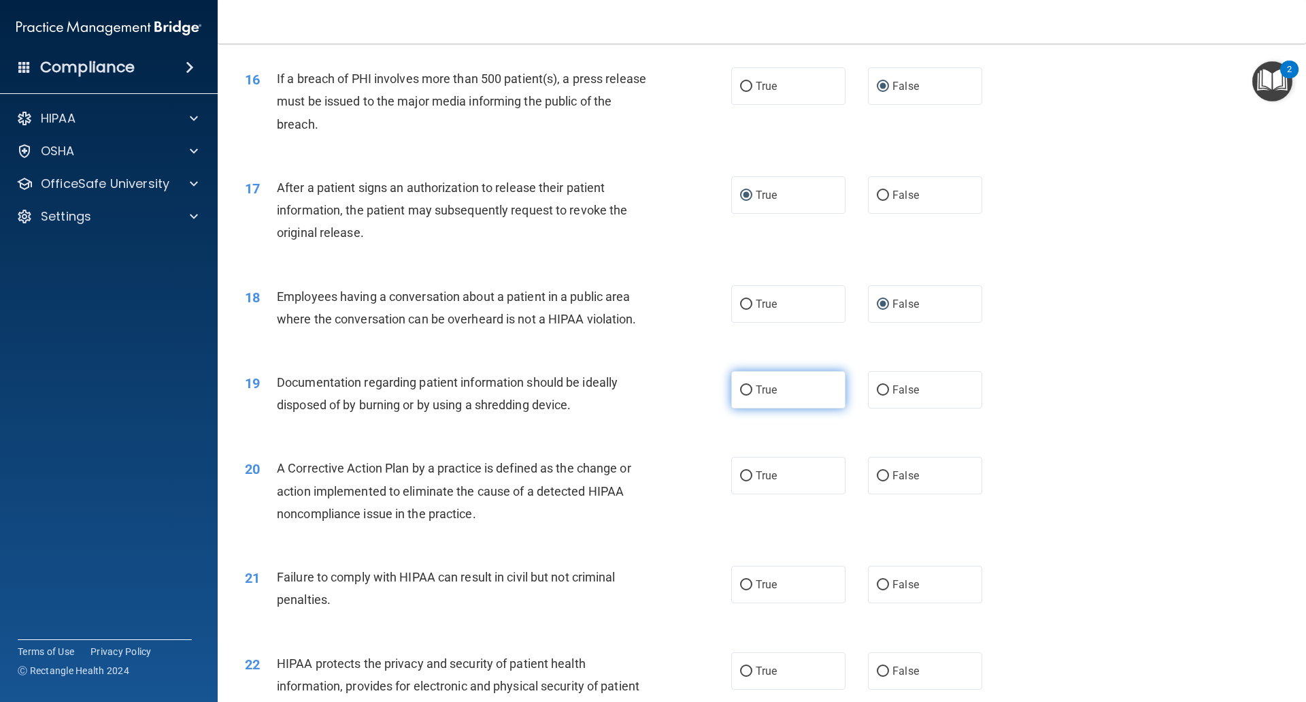
click at [743, 395] on input "True" at bounding box center [746, 390] width 12 height 10
radio input "true"
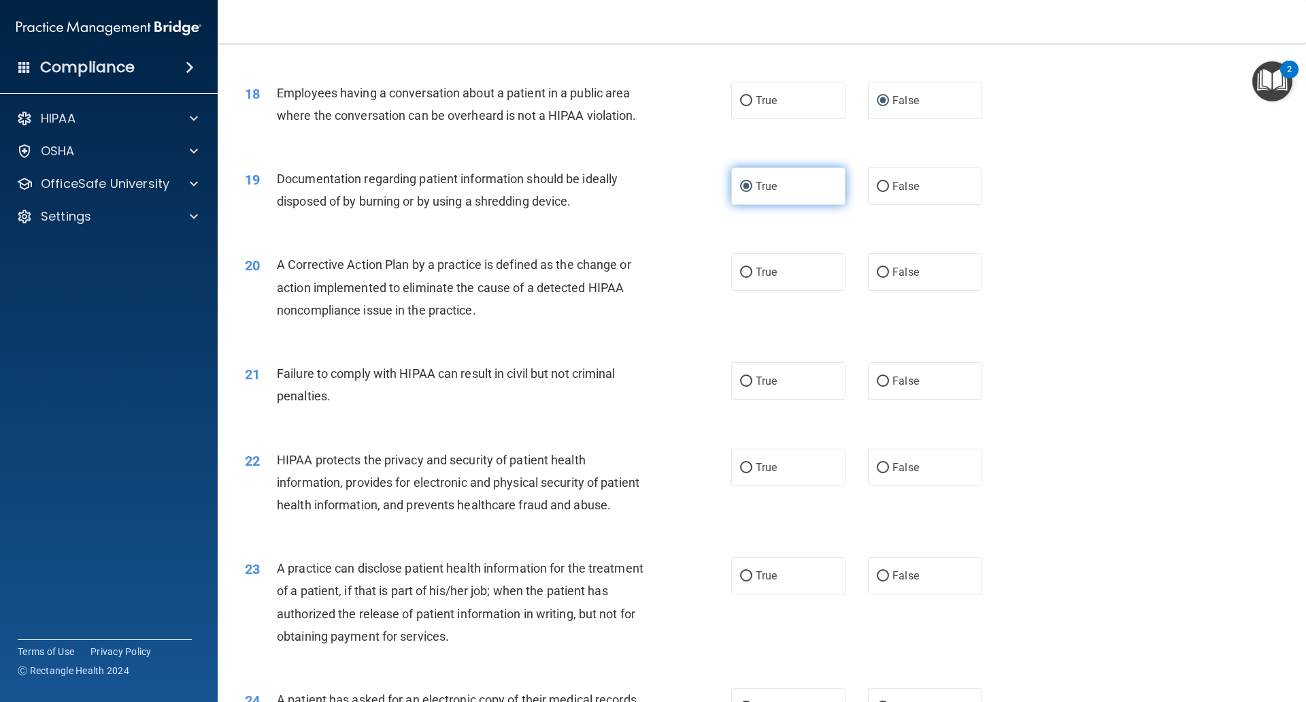
scroll to position [1701, 0]
click at [742, 277] on input "True" at bounding box center [746, 272] width 12 height 10
radio input "true"
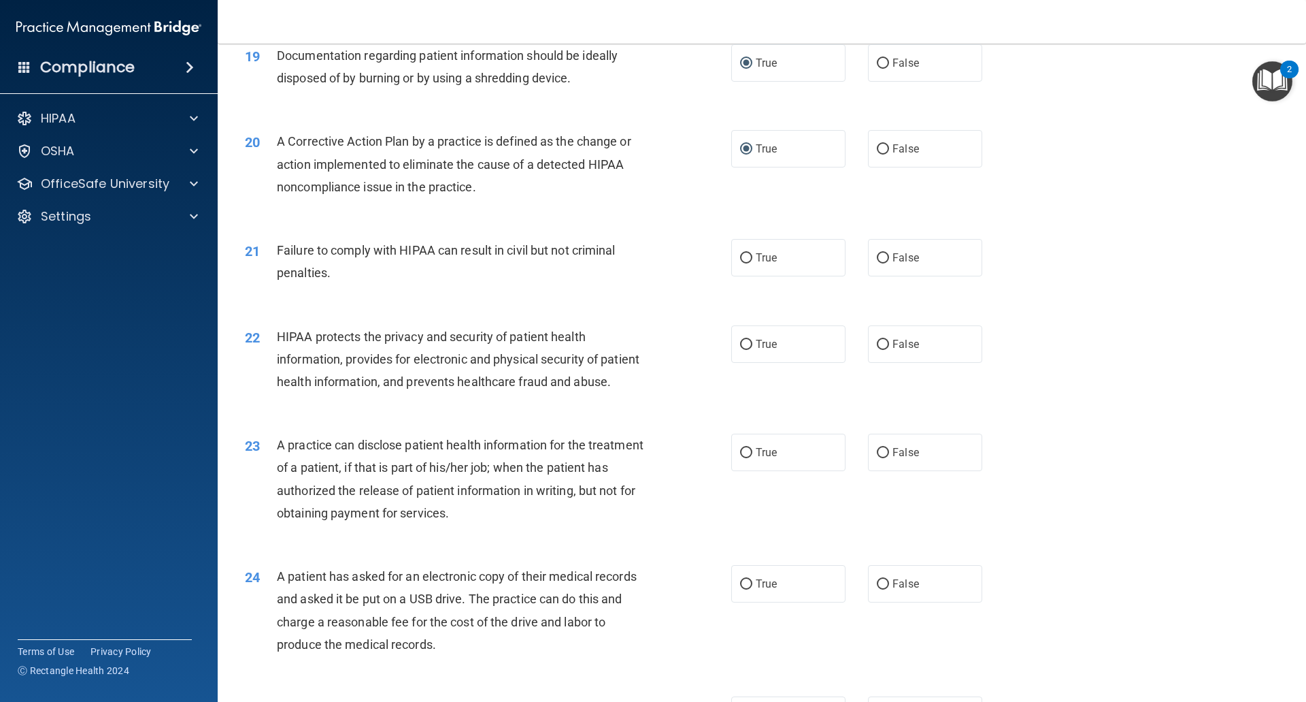
scroll to position [1837, 0]
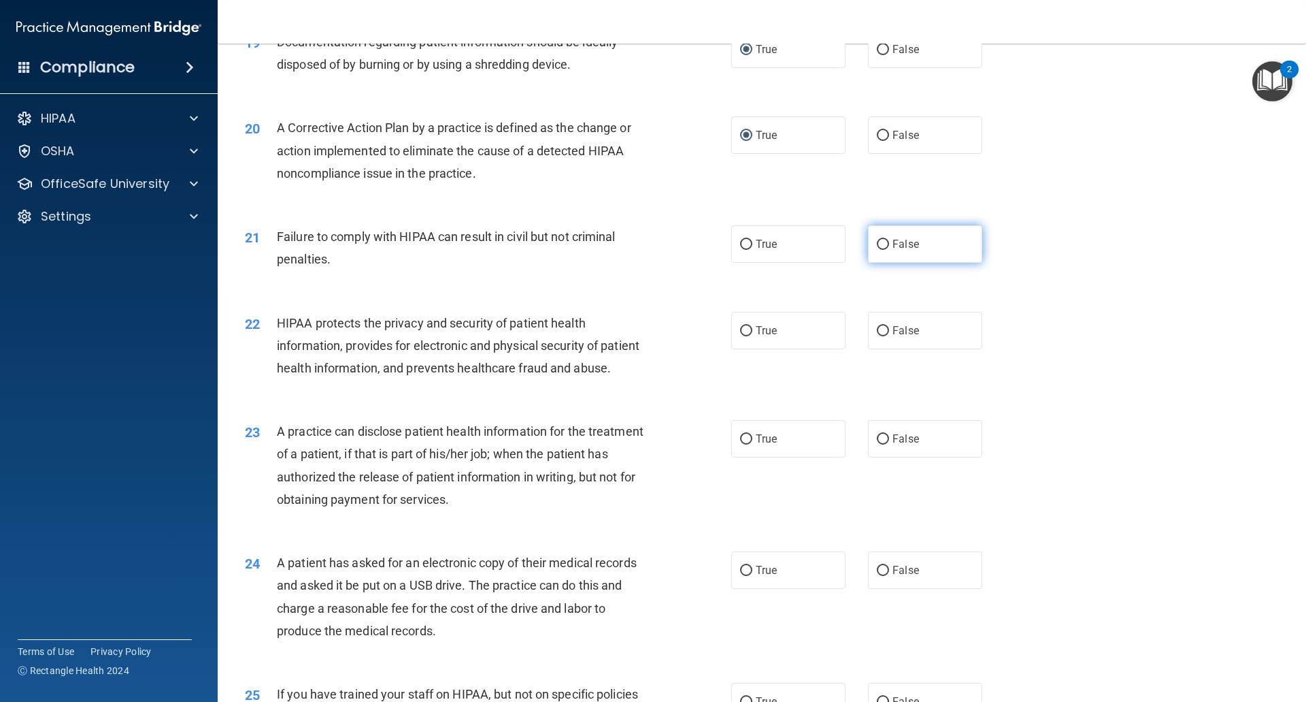
click at [877, 250] on input "False" at bounding box center [883, 245] width 12 height 10
radio input "true"
click at [878, 336] on input "False" at bounding box center [883, 331] width 12 height 10
radio input "true"
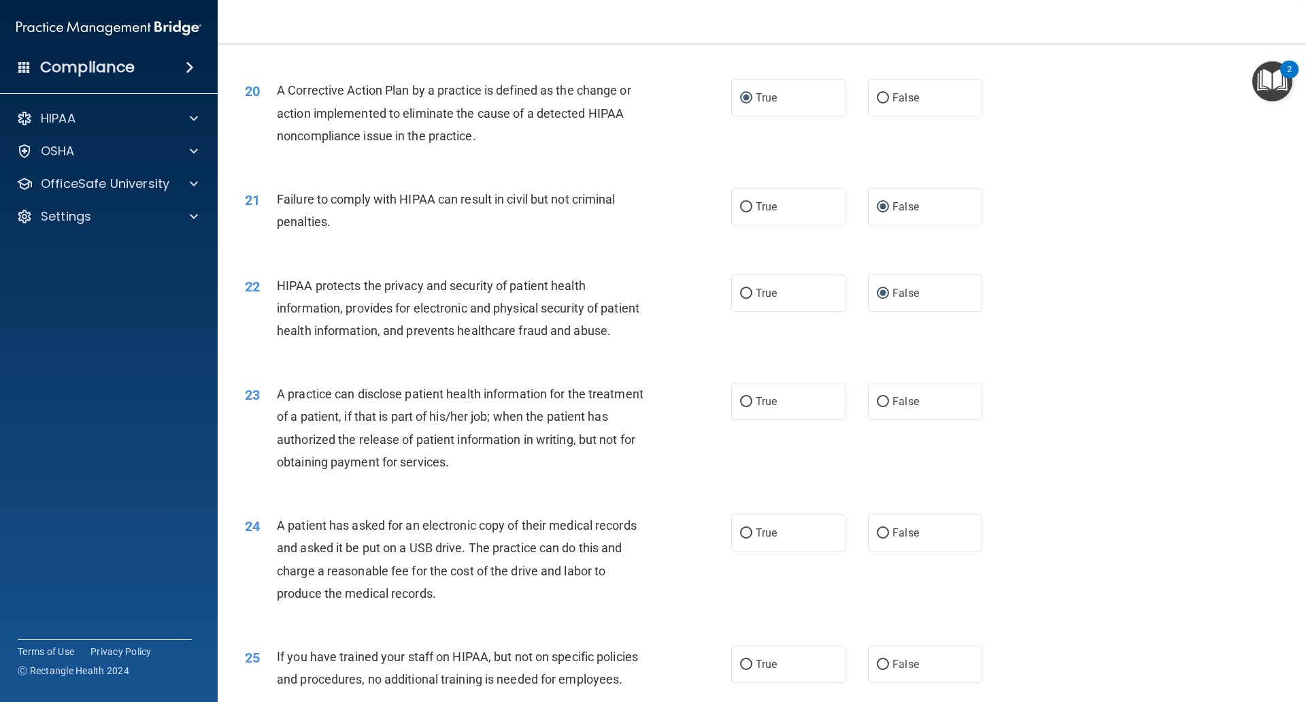
scroll to position [1905, 0]
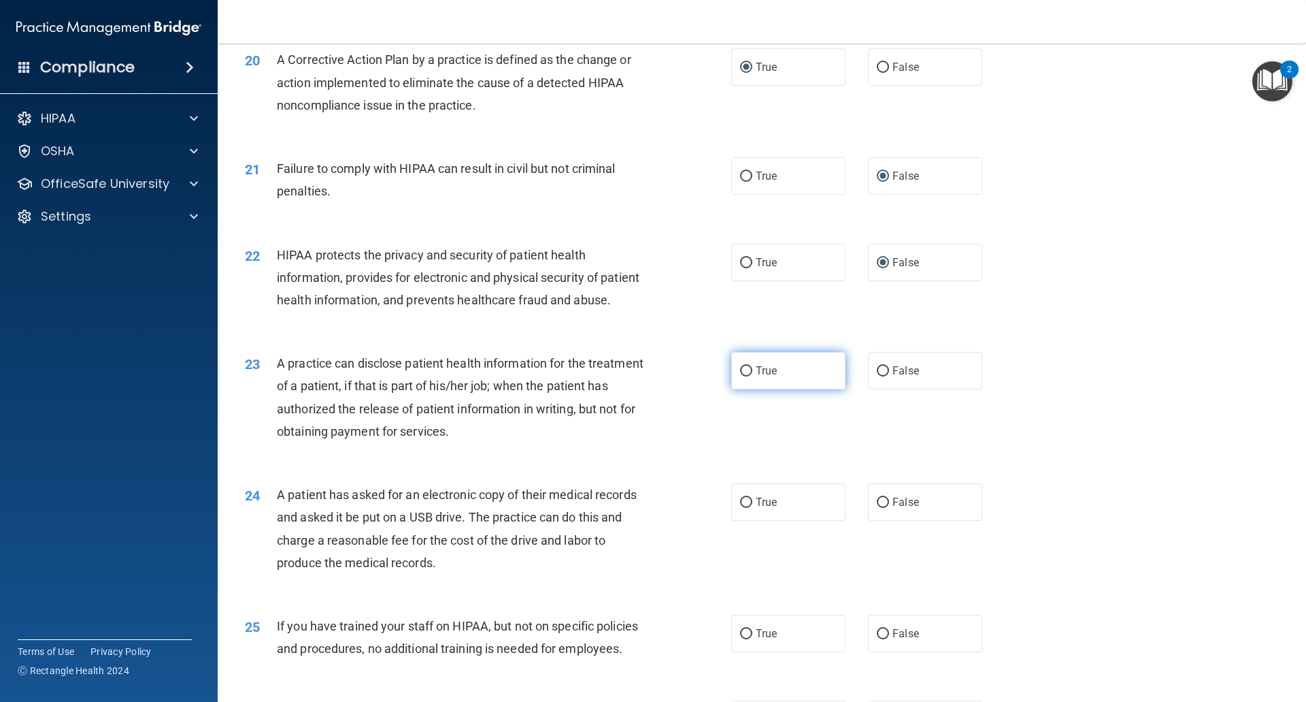
click at [742, 376] on input "True" at bounding box center [746, 371] width 12 height 10
radio input "true"
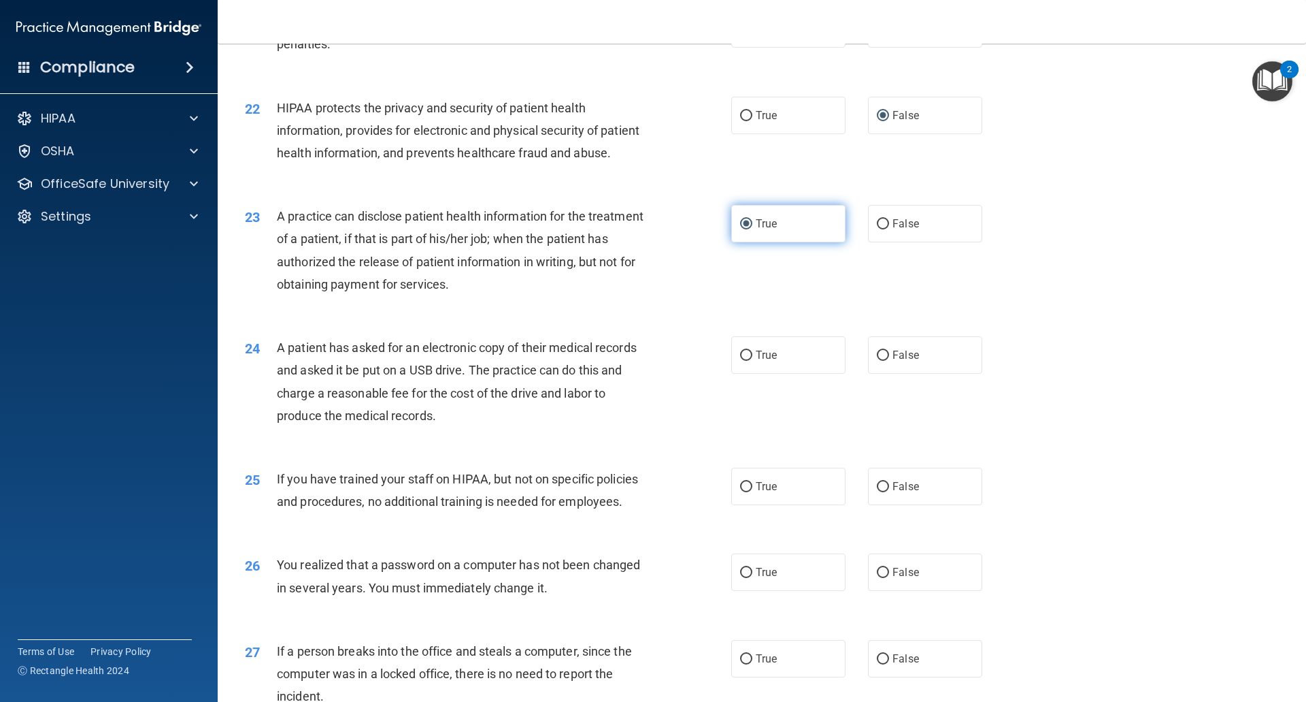
scroll to position [2109, 0]
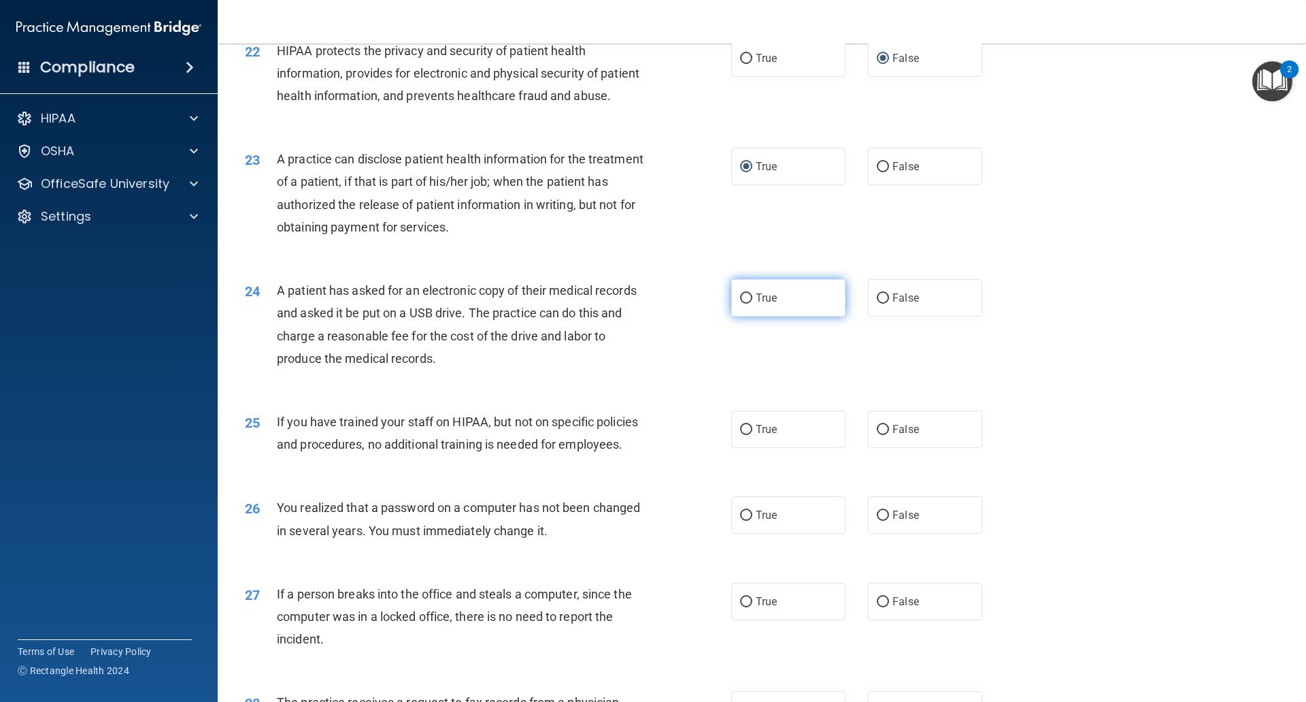
click at [742, 303] on input "True" at bounding box center [746, 298] width 12 height 10
radio input "true"
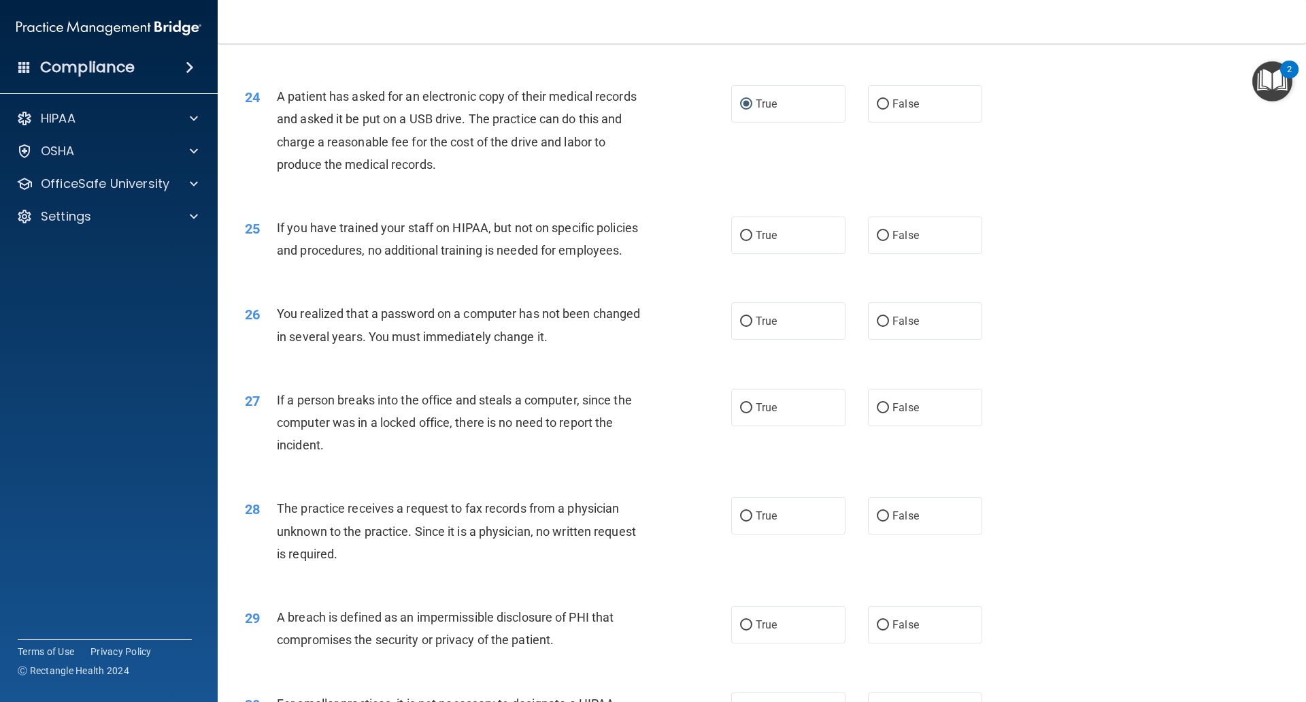
scroll to position [2313, 0]
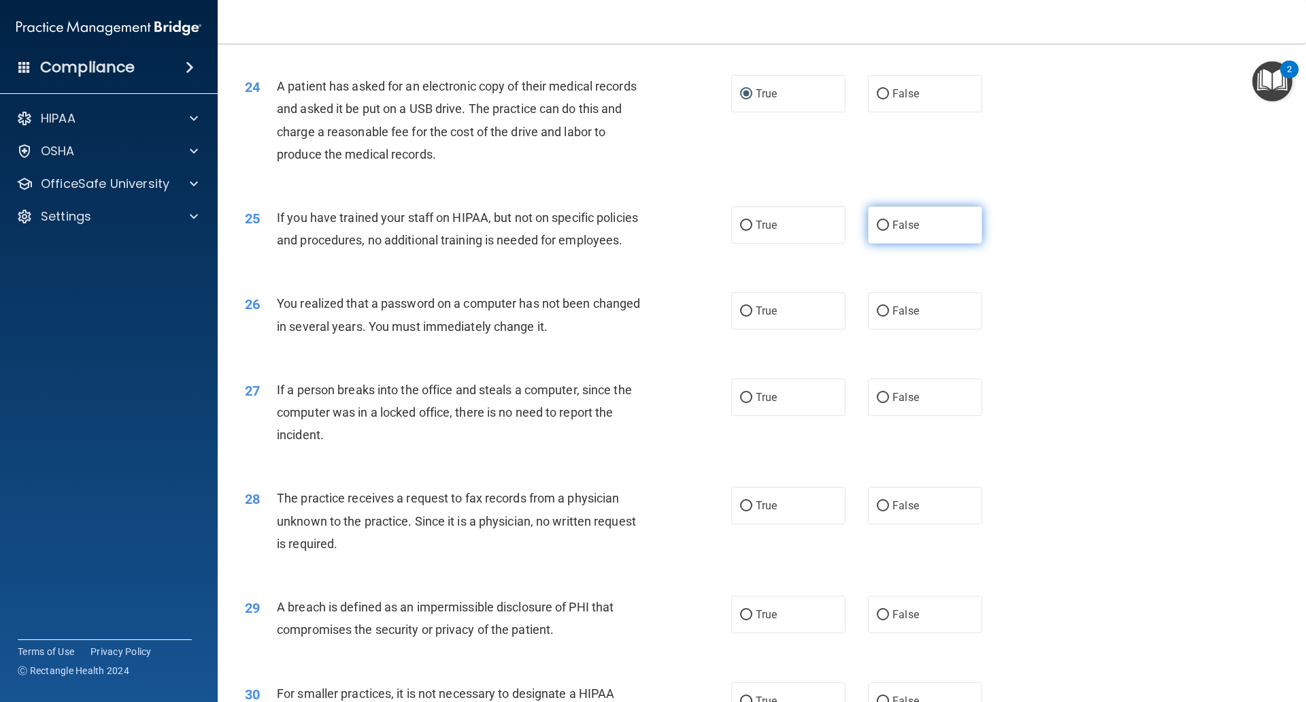
click at [877, 231] on input "False" at bounding box center [883, 225] width 12 height 10
radio input "true"
click at [742, 316] on input "True" at bounding box center [746, 311] width 12 height 10
radio input "true"
click at [877, 316] on input "False" at bounding box center [883, 311] width 12 height 10
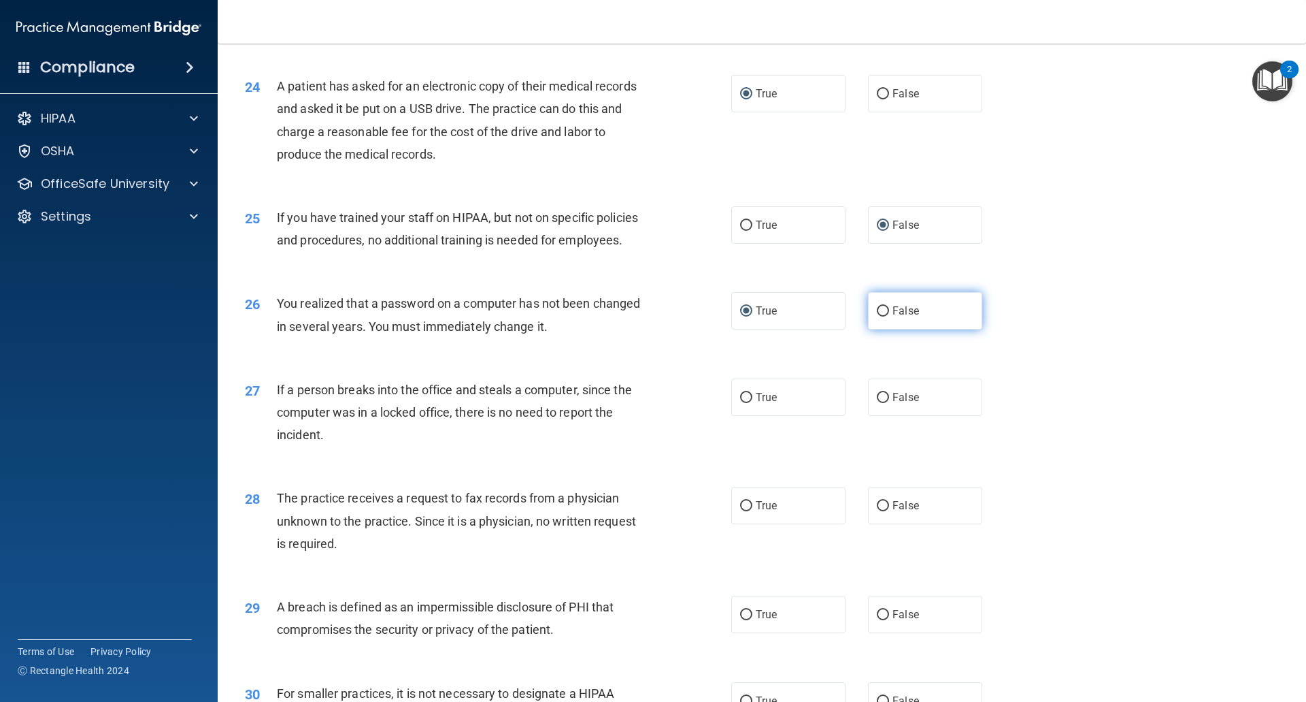
radio input "true"
radio input "false"
click at [877, 403] on input "False" at bounding box center [883, 398] width 12 height 10
radio input "true"
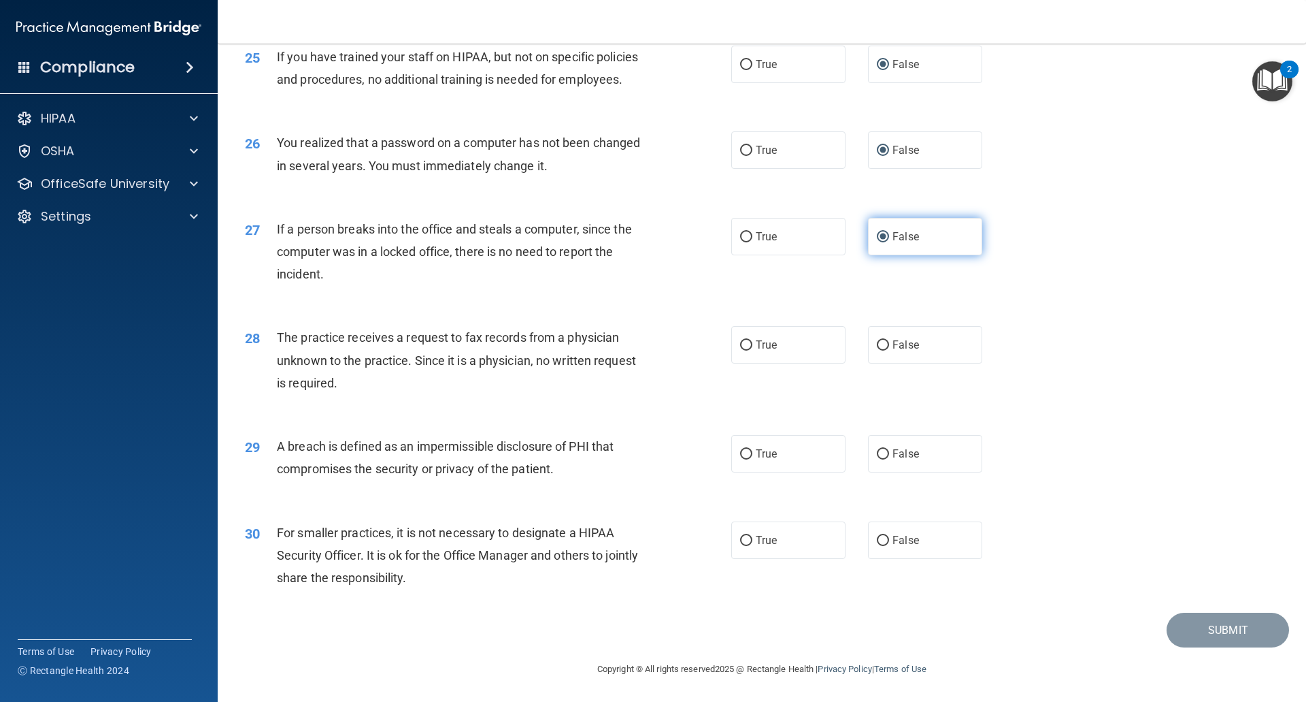
scroll to position [2451, 0]
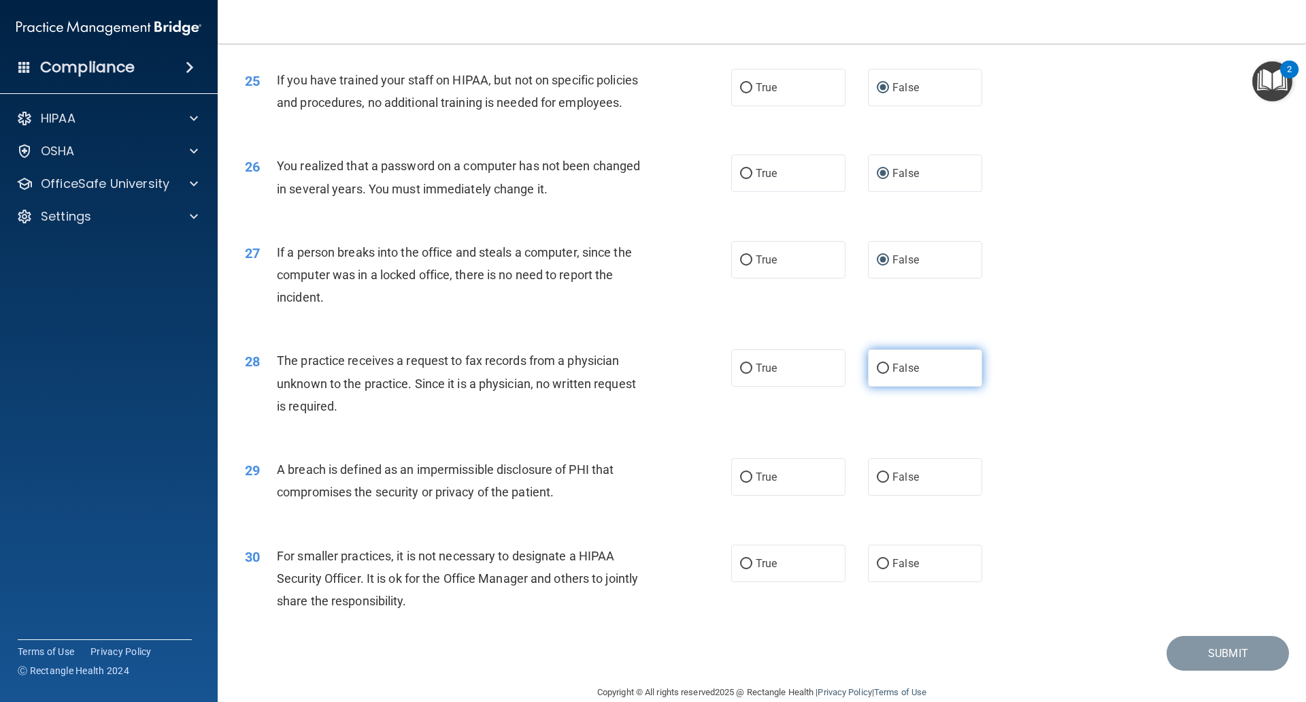
click at [877, 374] on input "False" at bounding box center [883, 368] width 12 height 10
radio input "true"
click at [744, 482] on input "True" at bounding box center [746, 477] width 12 height 10
radio input "true"
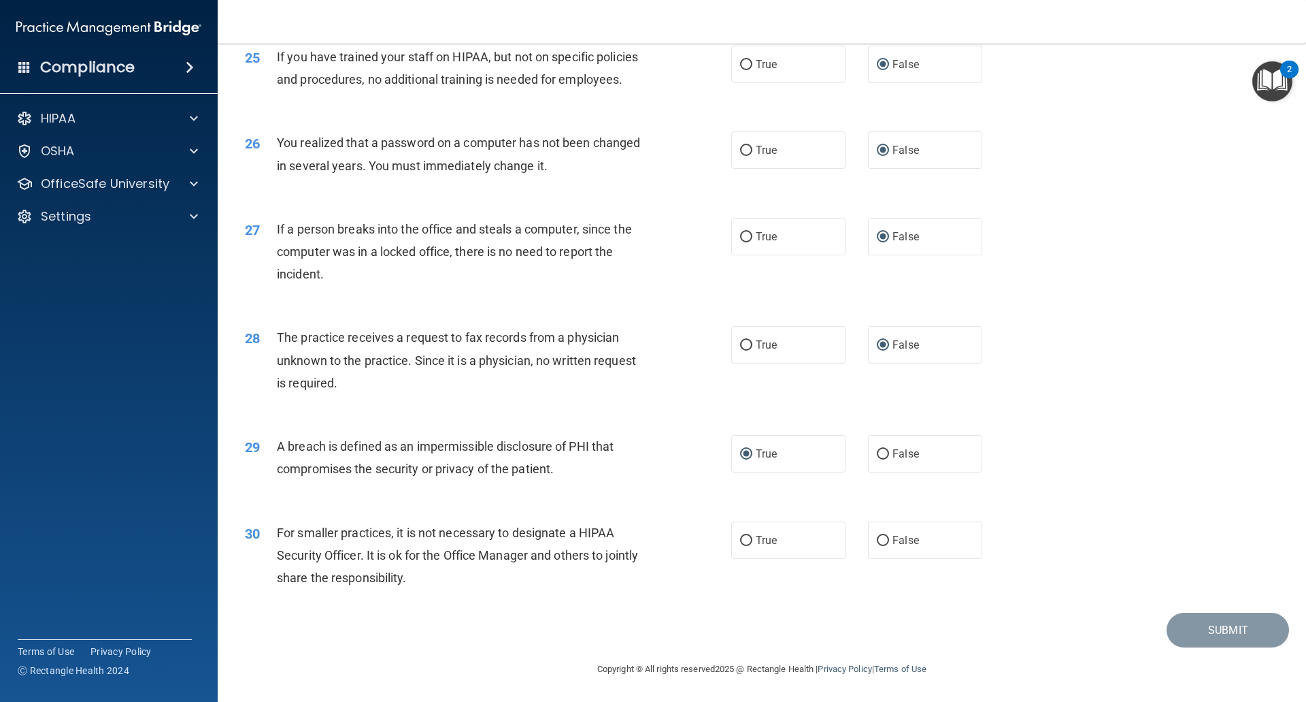
scroll to position [2519, 0]
click at [740, 542] on input "True" at bounding box center [746, 540] width 12 height 10
radio input "true"
click at [1239, 625] on button "Submit" at bounding box center [1228, 629] width 122 height 35
click at [1202, 630] on button "Submit" at bounding box center [1228, 629] width 122 height 35
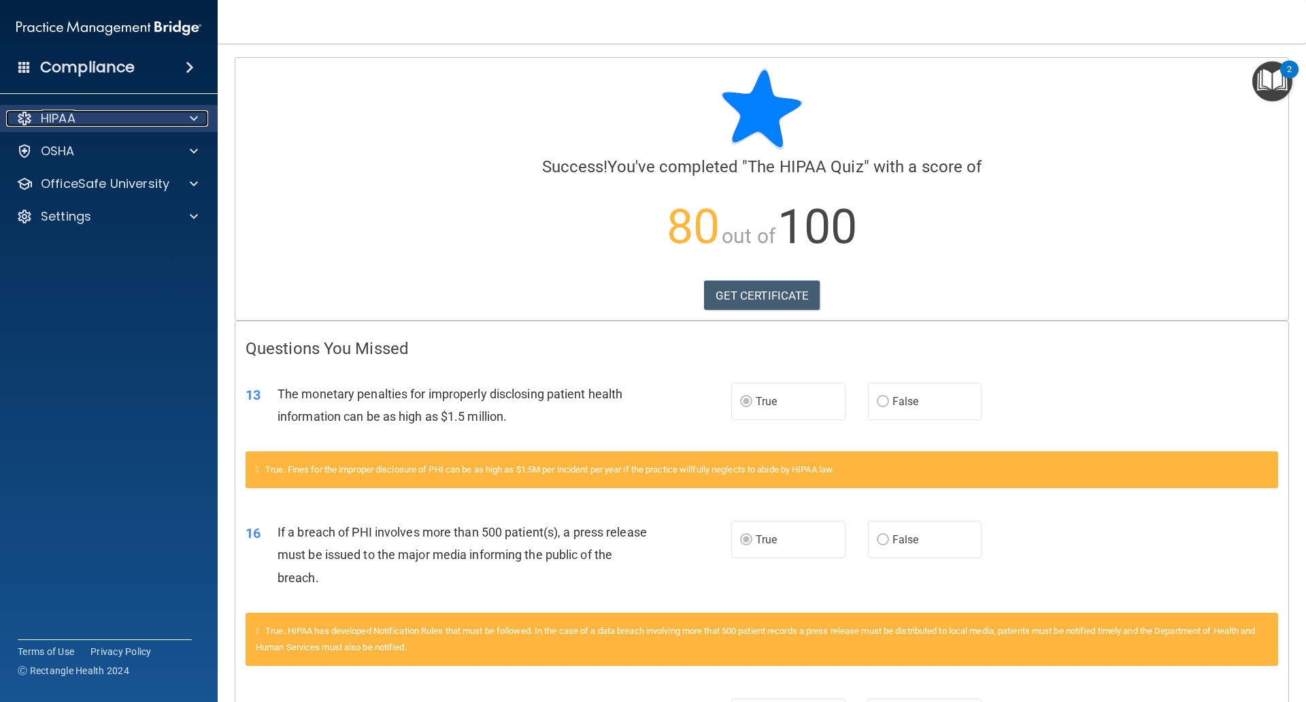
click at [190, 120] on span at bounding box center [194, 118] width 8 height 16
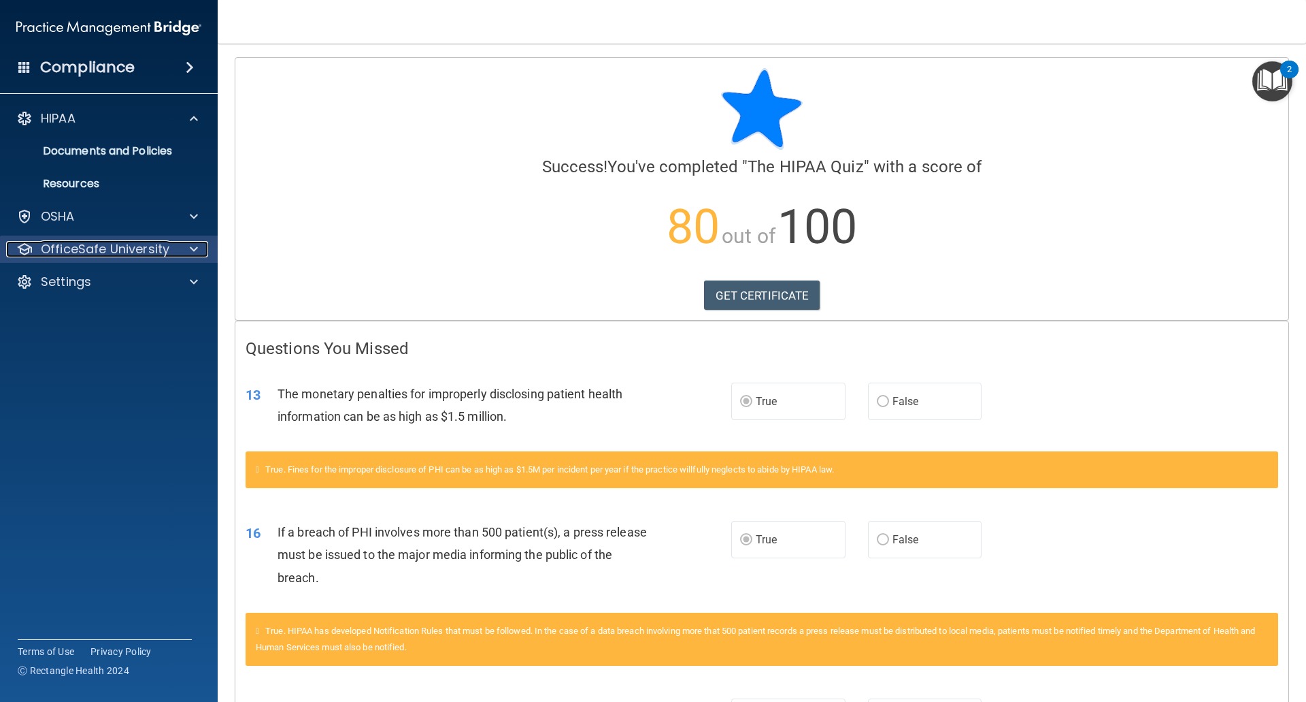
click at [153, 248] on p "OfficeSafe University" at bounding box center [105, 249] width 129 height 16
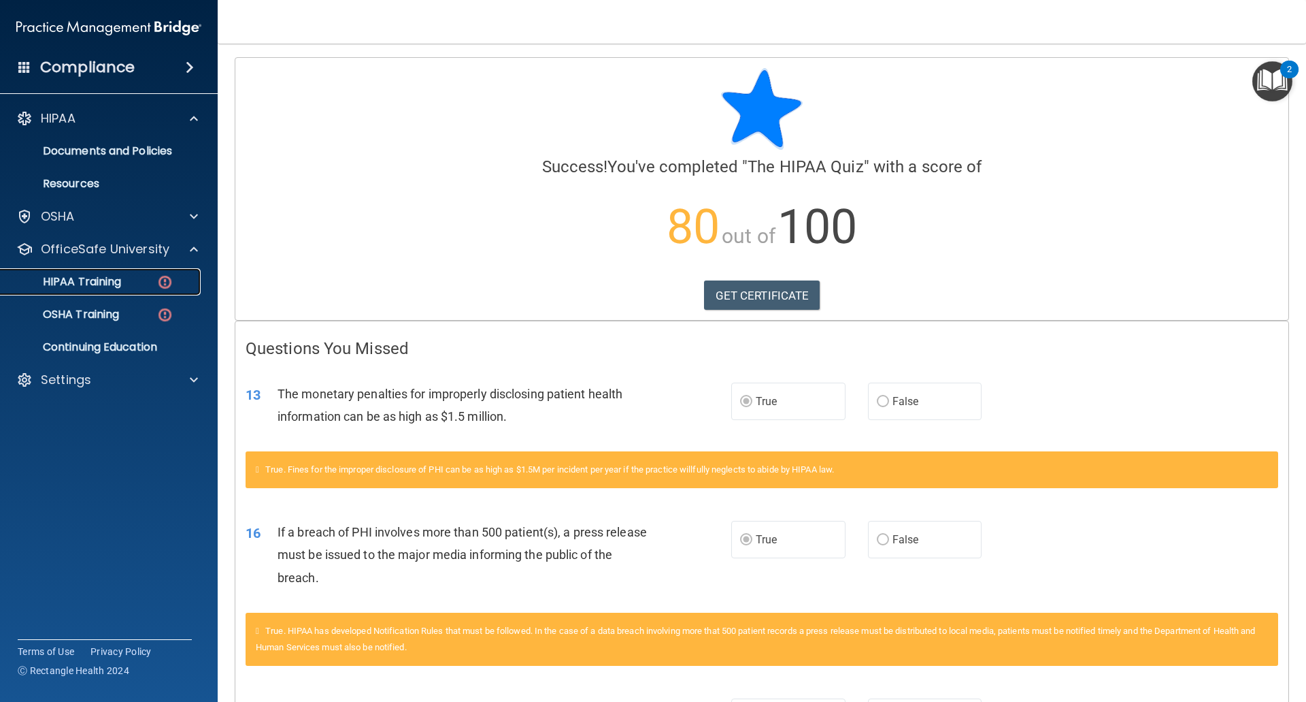
click at [165, 285] on img at bounding box center [164, 282] width 17 height 17
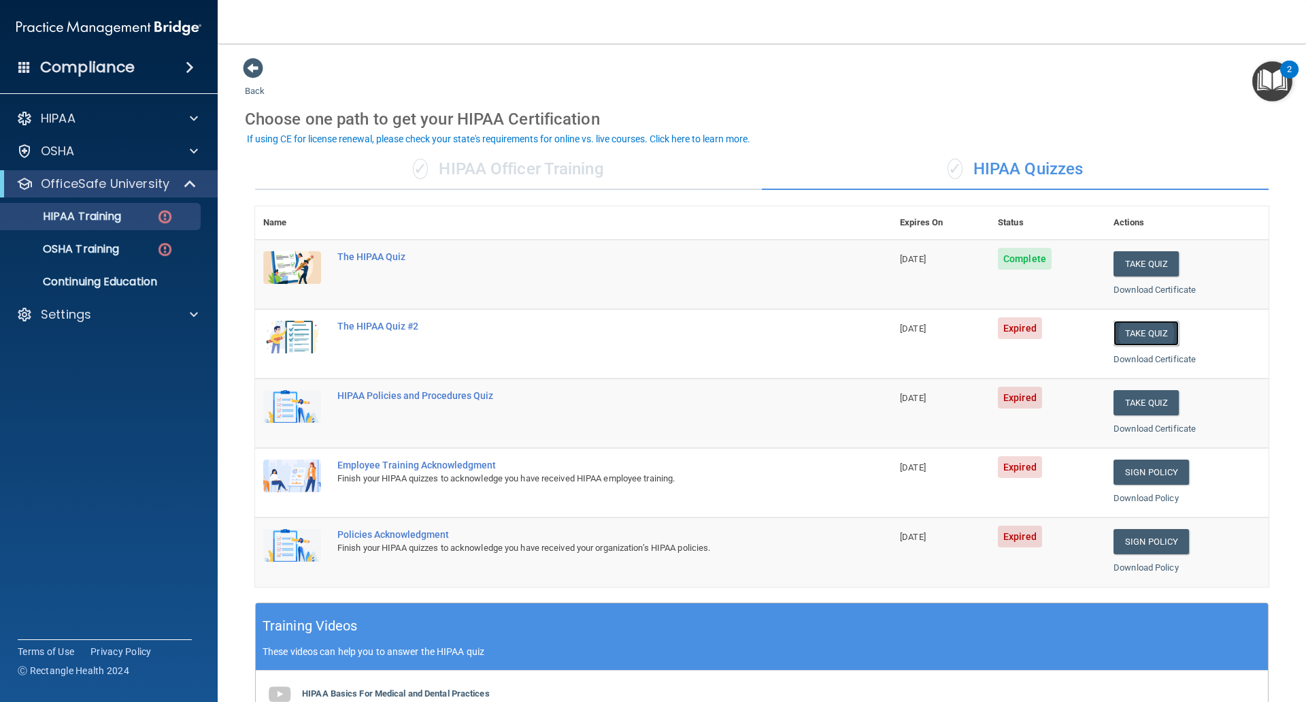
click at [1147, 335] on button "Take Quiz" at bounding box center [1146, 332] width 65 height 25
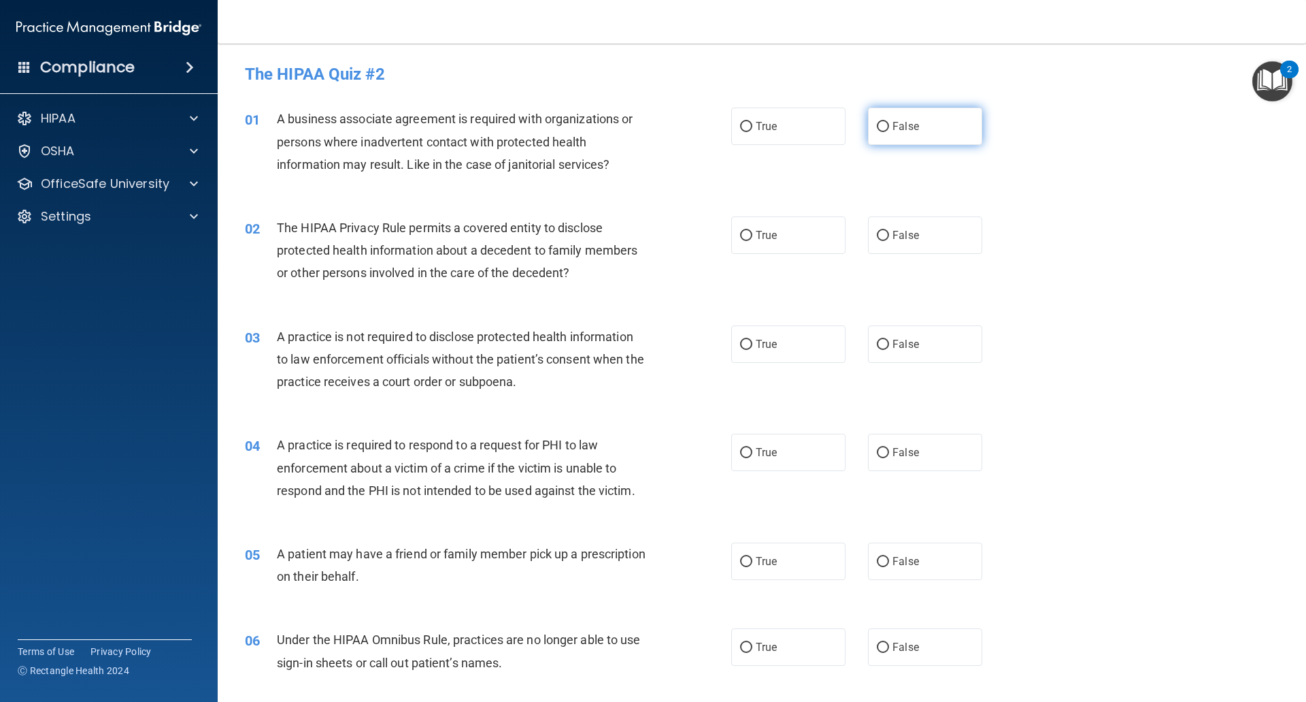
click at [877, 127] on input "False" at bounding box center [883, 127] width 12 height 10
radio input "true"
click at [740, 236] on input "True" at bounding box center [746, 236] width 12 height 10
radio input "true"
click at [878, 342] on input "False" at bounding box center [883, 345] width 12 height 10
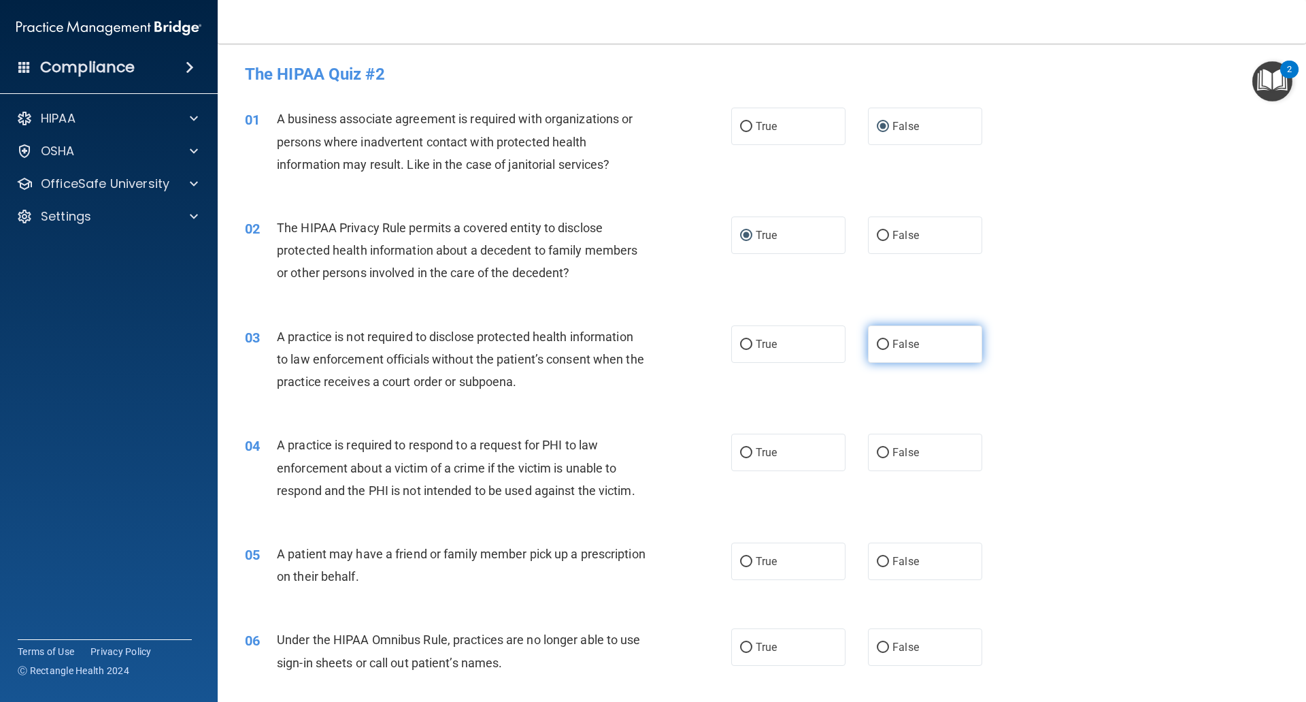
radio input "true"
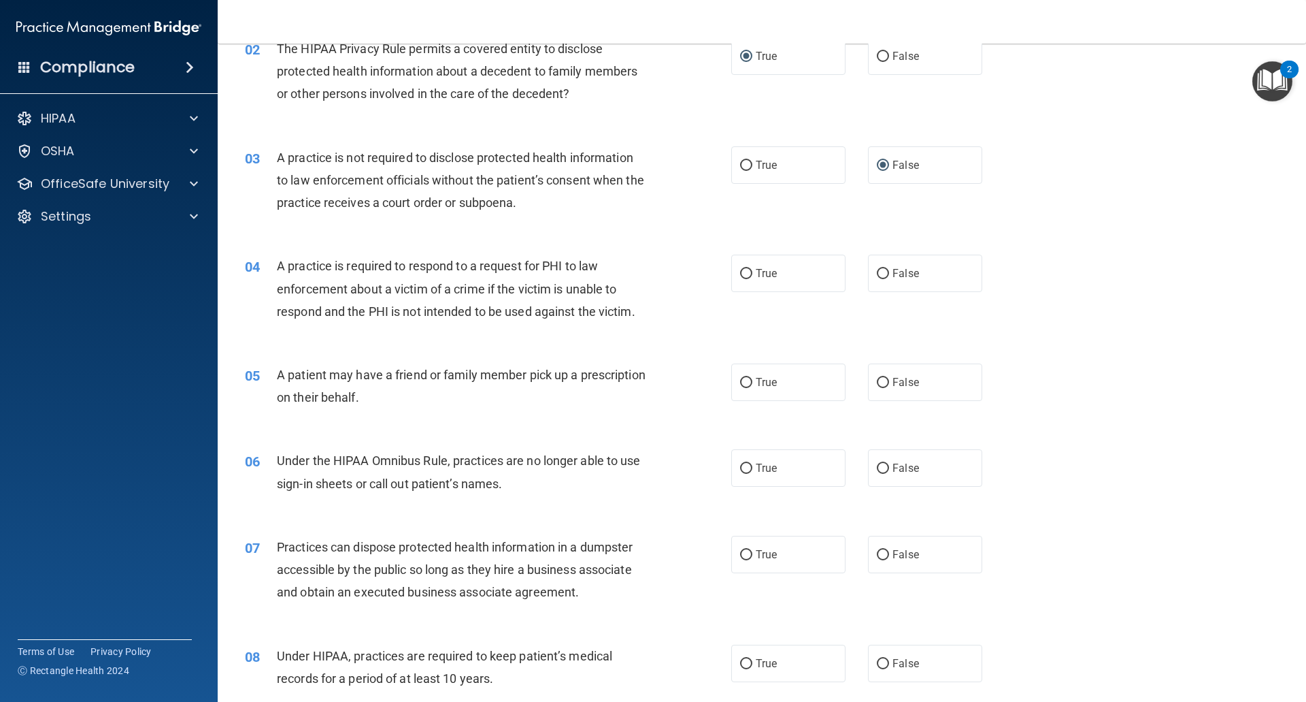
scroll to position [136, 0]
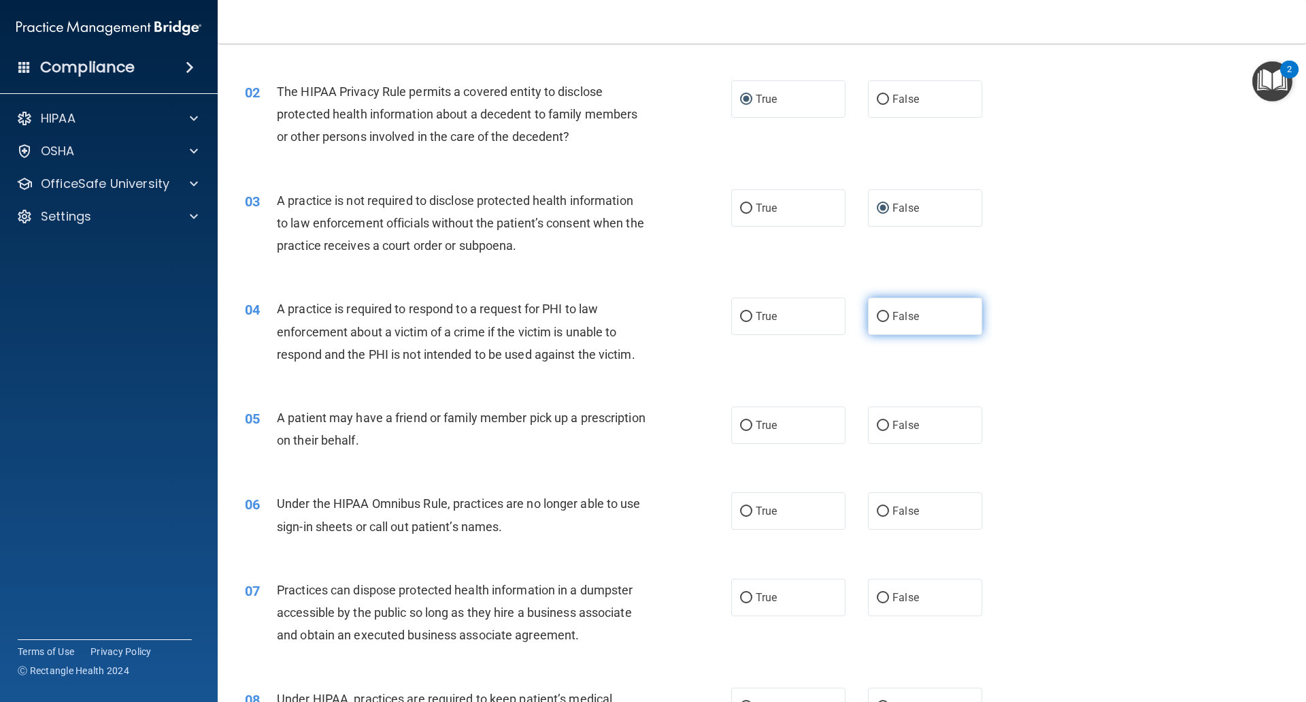
click at [880, 318] on input "False" at bounding box center [883, 317] width 12 height 10
radio input "true"
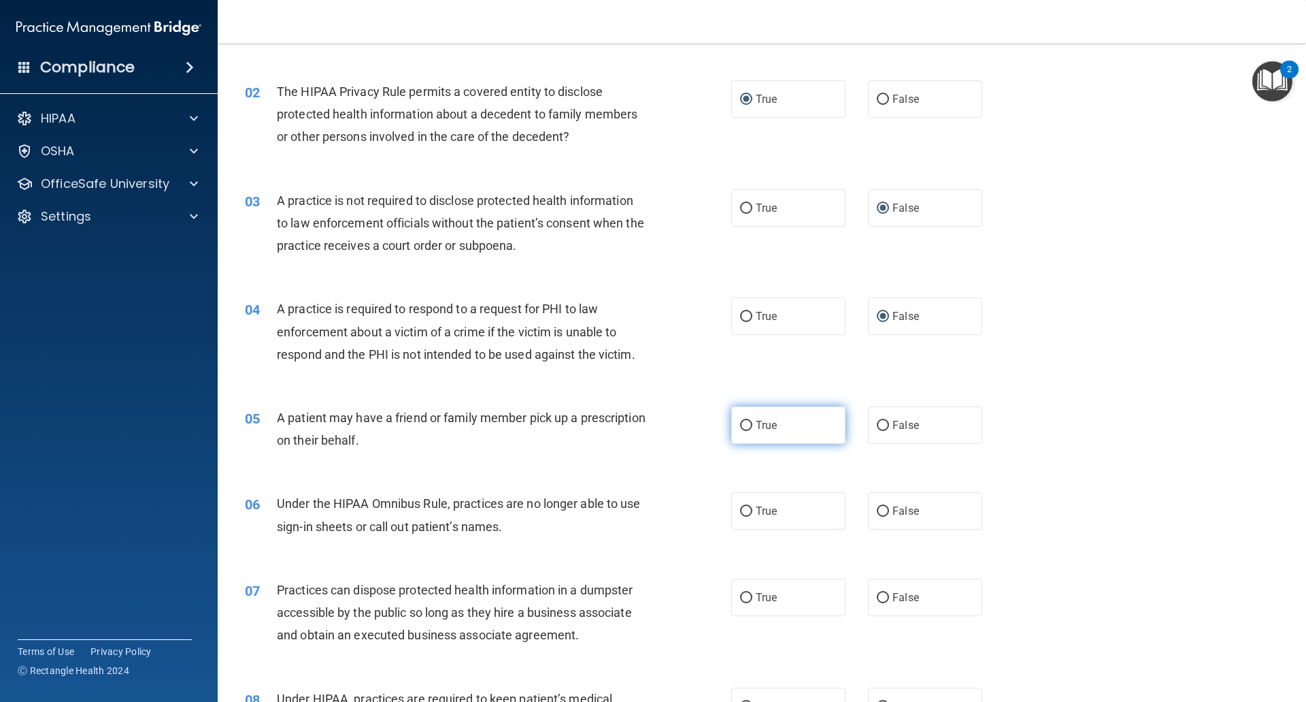
click at [745, 427] on input "True" at bounding box center [746, 426] width 12 height 10
radio input "true"
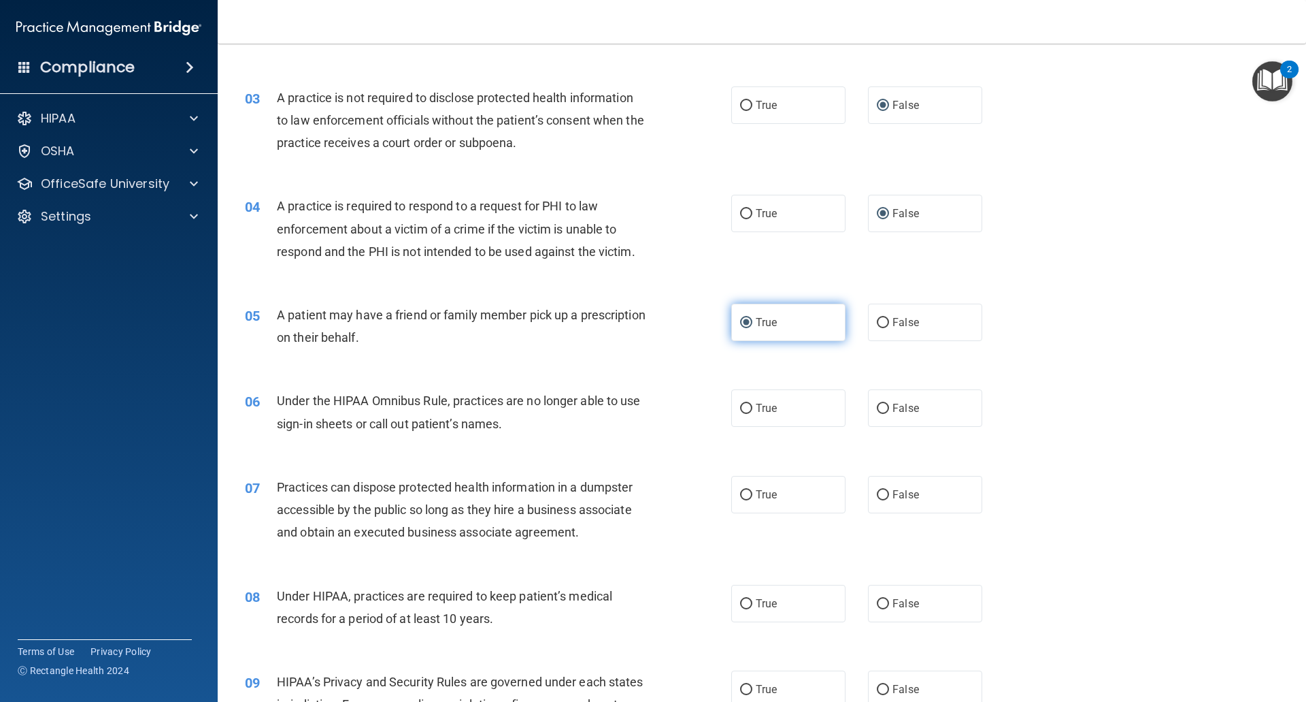
scroll to position [272, 0]
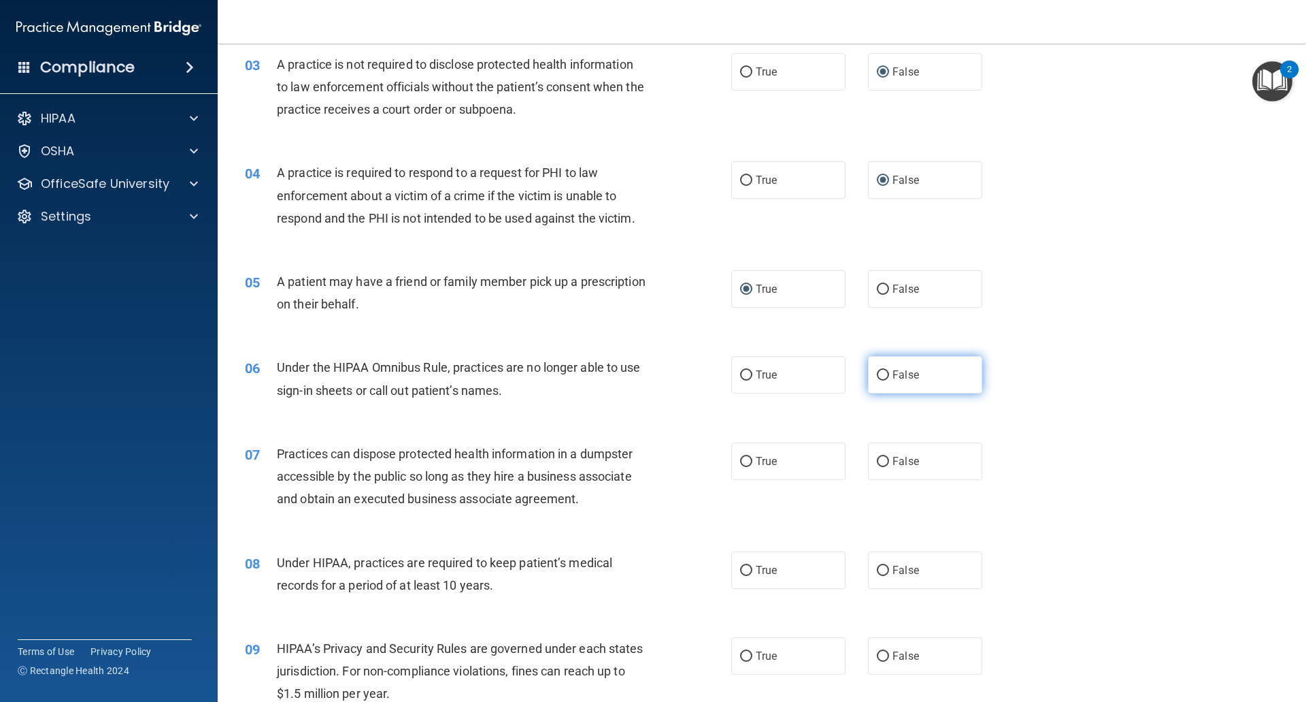
click at [877, 378] on input "False" at bounding box center [883, 375] width 12 height 10
radio input "true"
click at [882, 460] on input "False" at bounding box center [883, 462] width 12 height 10
radio input "true"
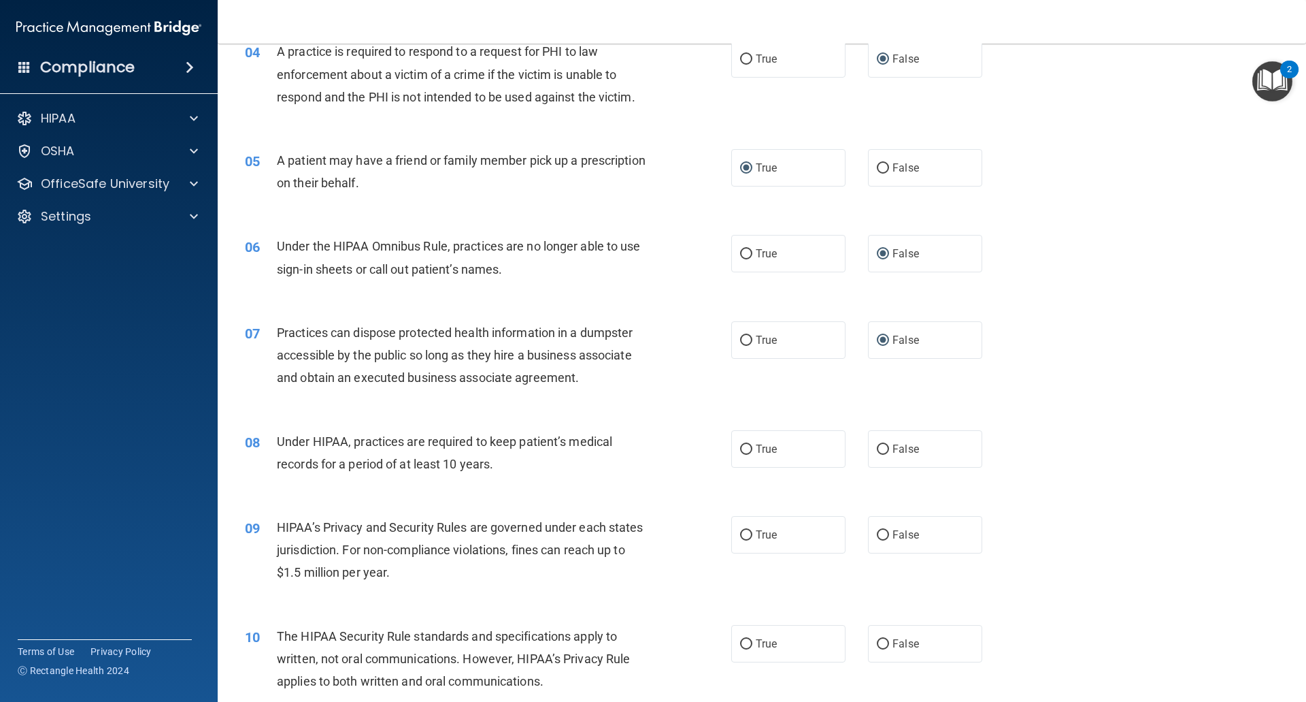
scroll to position [408, 0]
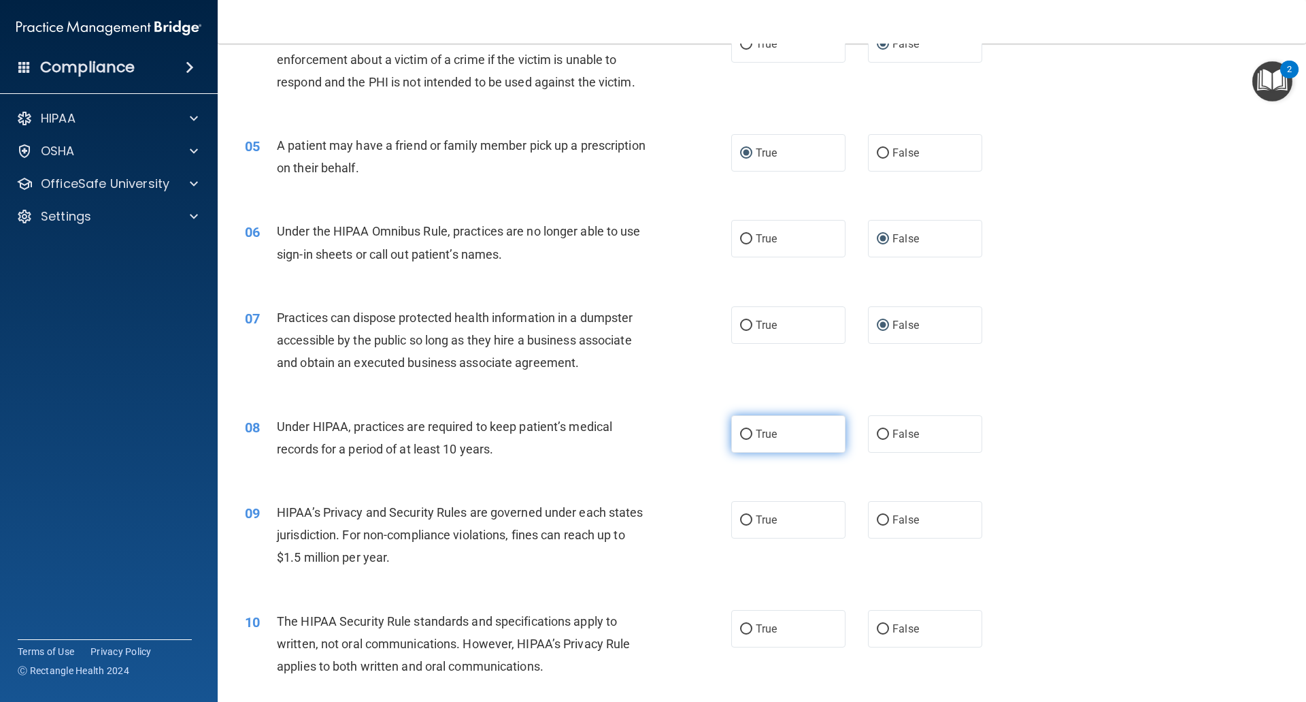
click at [740, 438] on input "True" at bounding box center [746, 434] width 12 height 10
radio input "true"
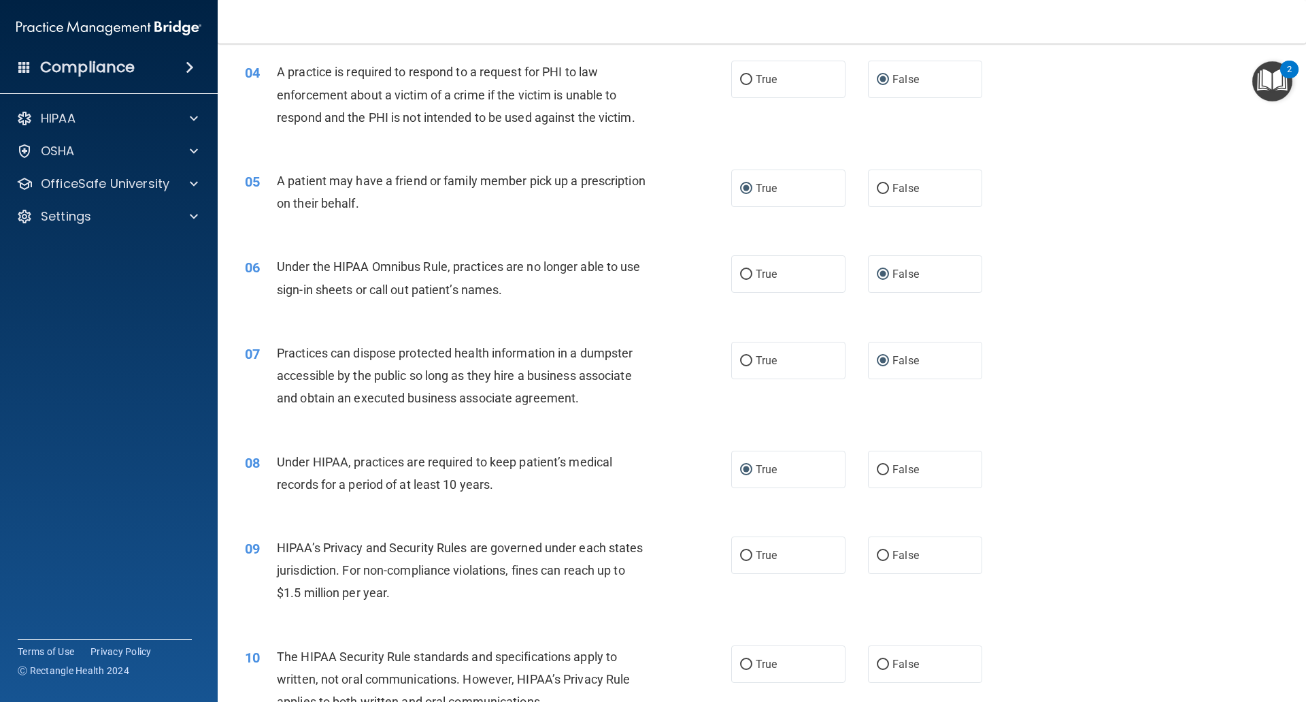
scroll to position [340, 0]
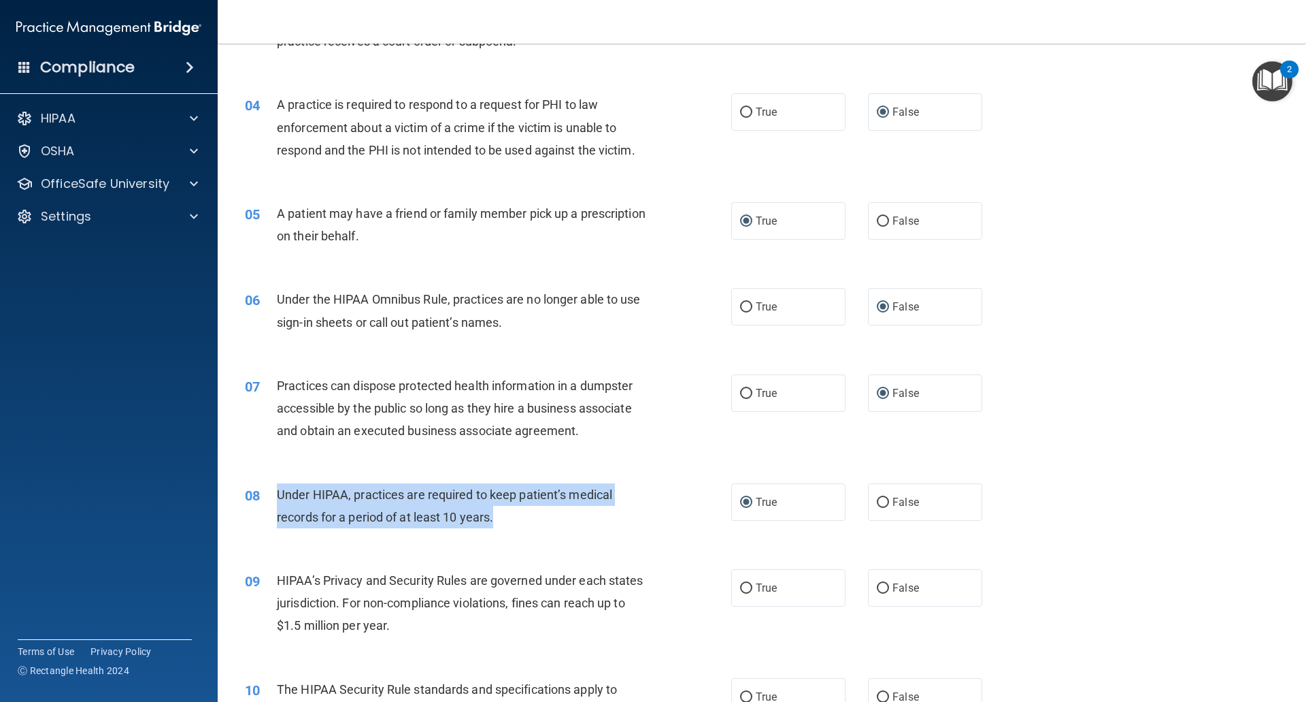
drag, startPoint x: 278, startPoint y: 490, endPoint x: 495, endPoint y: 519, distance: 219.0
click at [495, 519] on span "Under HIPAA, practices are required to keep patient’s medical records for a per…" at bounding box center [444, 505] width 335 height 37
copy span "Under HIPAA, practices are required to keep patient’s medical records for a per…"
click at [878, 499] on input "False" at bounding box center [883, 502] width 12 height 10
radio input "true"
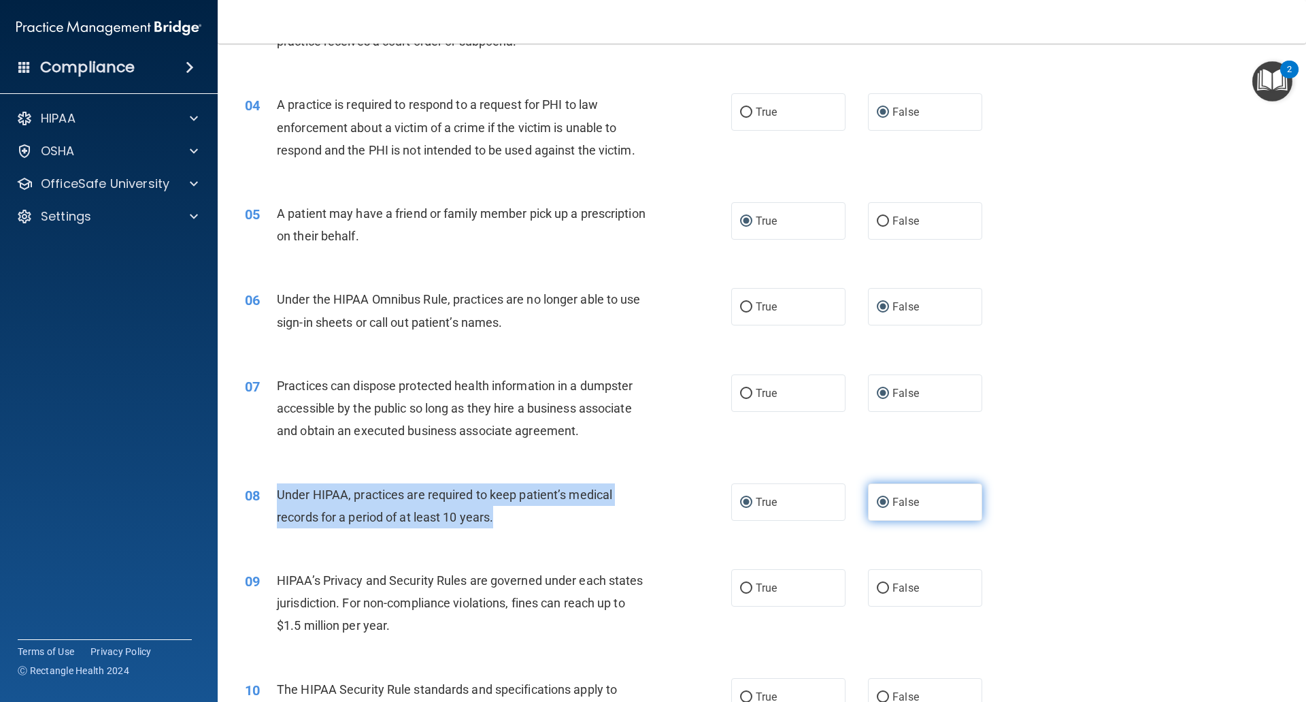
radio input "false"
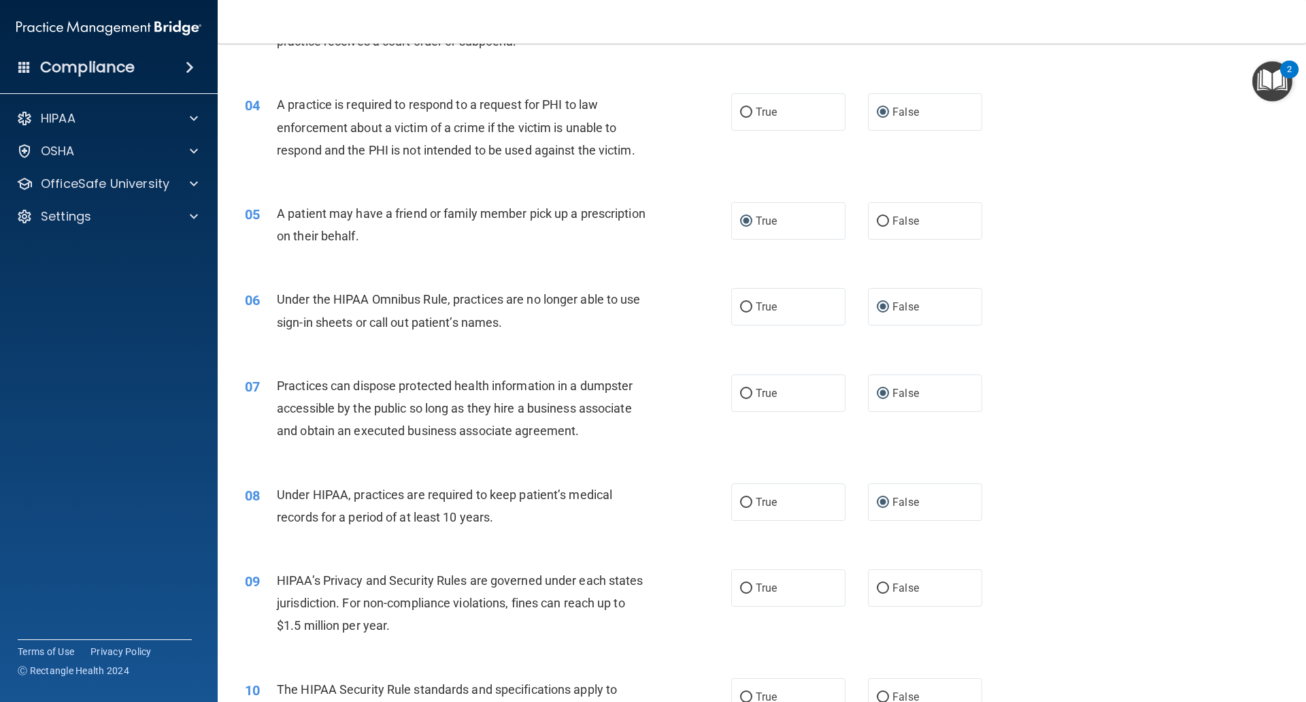
click at [676, 556] on div "09 HIPAA’s Privacy and Security Rules are governed under each states jurisdicti…" at bounding box center [762, 606] width 1055 height 109
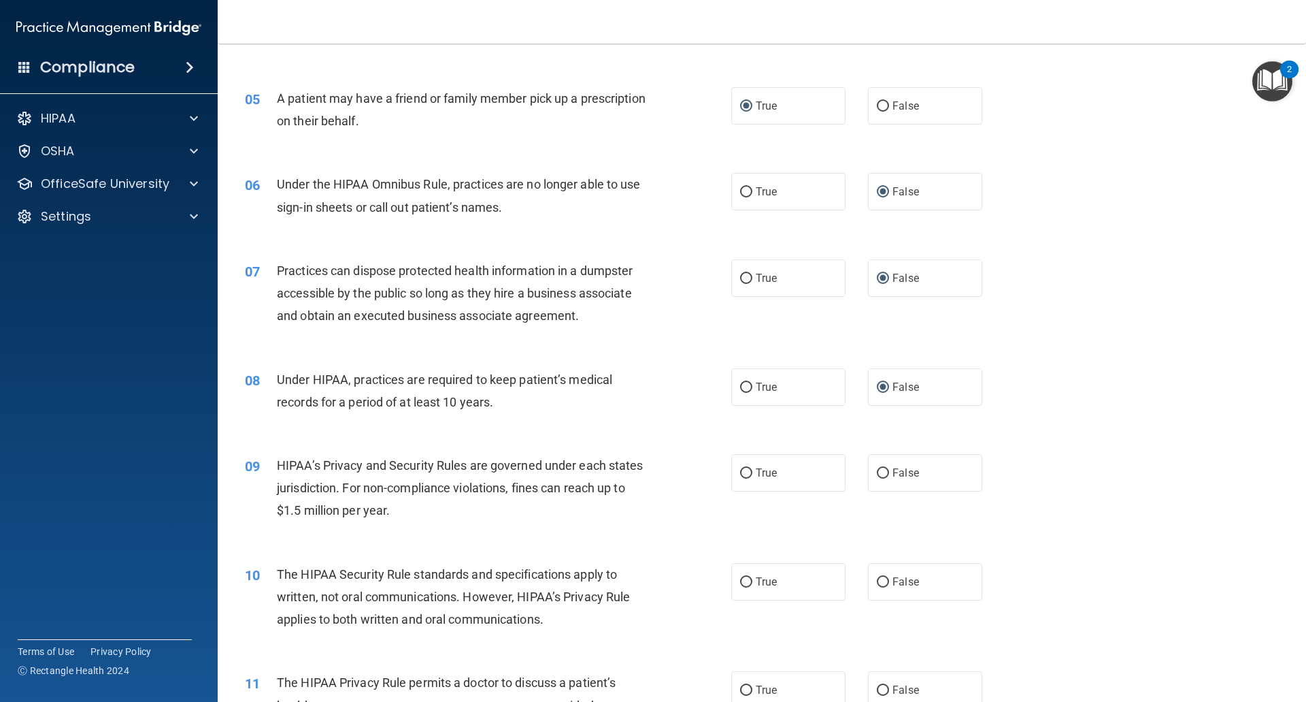
scroll to position [544, 0]
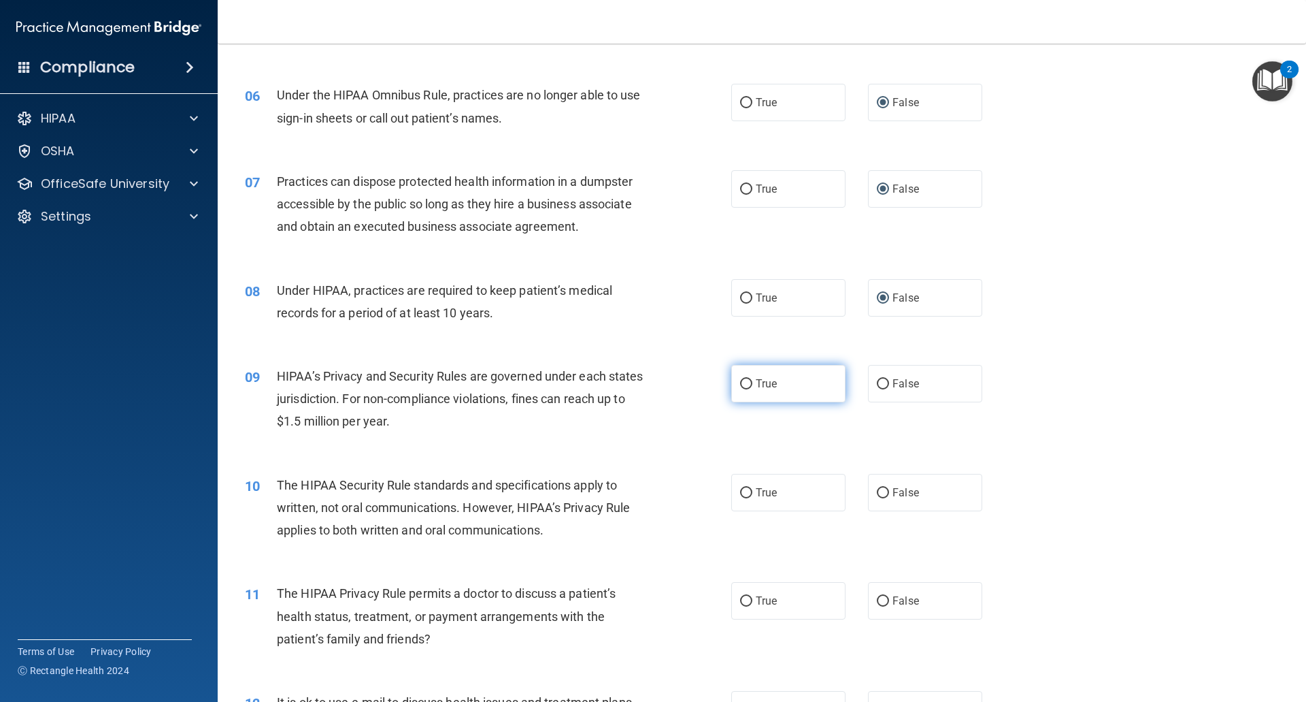
click at [744, 386] on input "True" at bounding box center [746, 384] width 12 height 10
radio input "true"
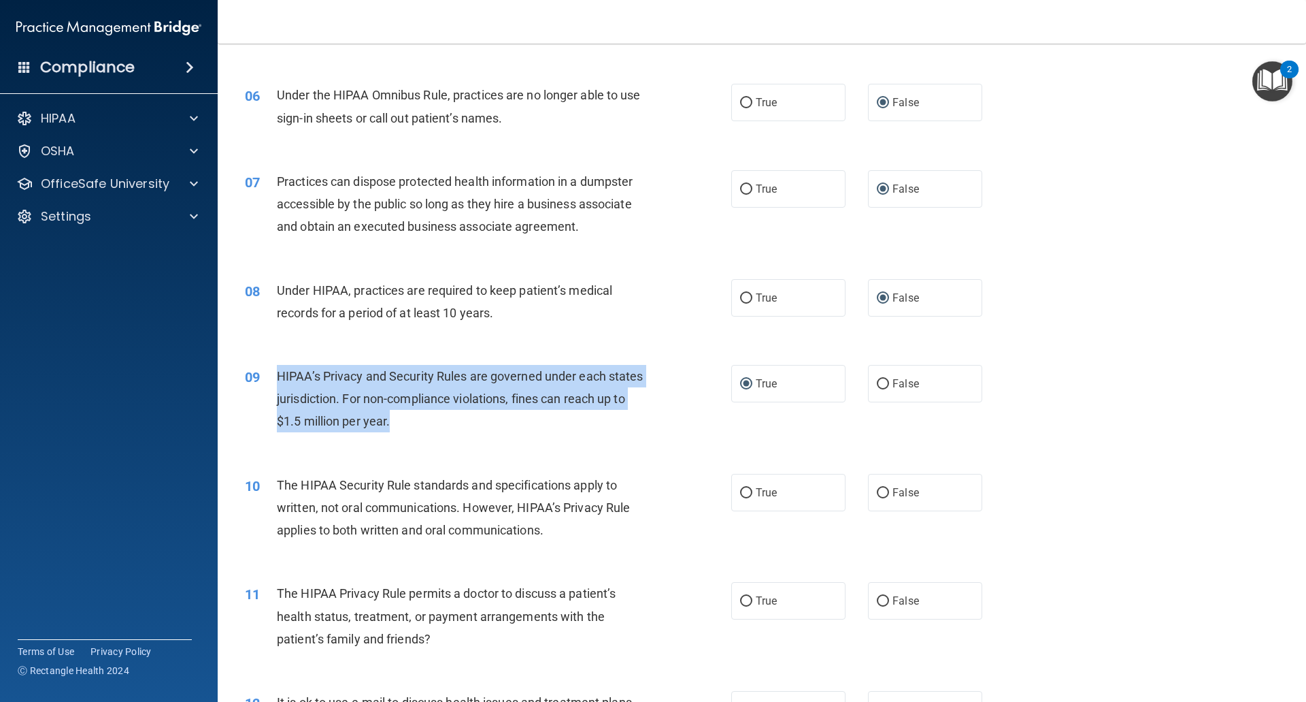
drag, startPoint x: 277, startPoint y: 374, endPoint x: 427, endPoint y: 431, distance: 160.0
click at [427, 431] on div "HIPAA’s Privacy and Security Rules are governed under each states jurisdiction.…" at bounding box center [467, 399] width 380 height 68
copy span "HIPAA’s Privacy and Security Rules are governed under each states jurisdiction.…"
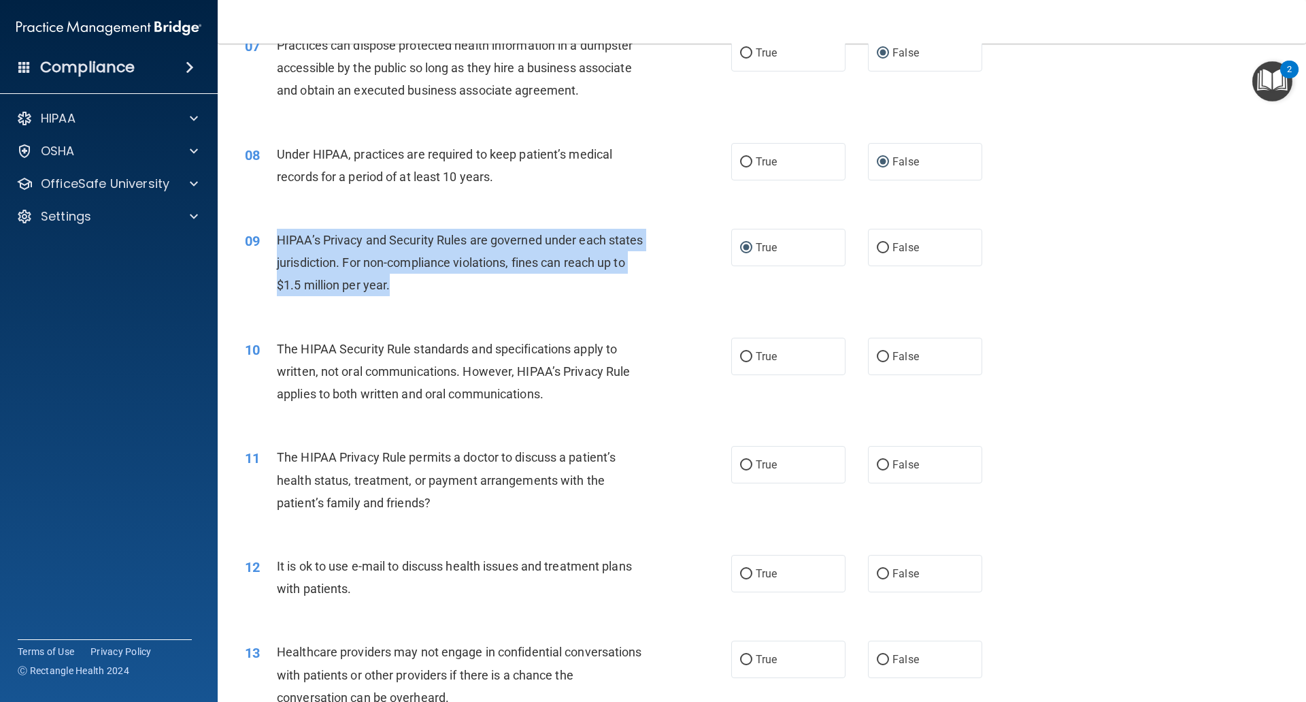
scroll to position [748, 0]
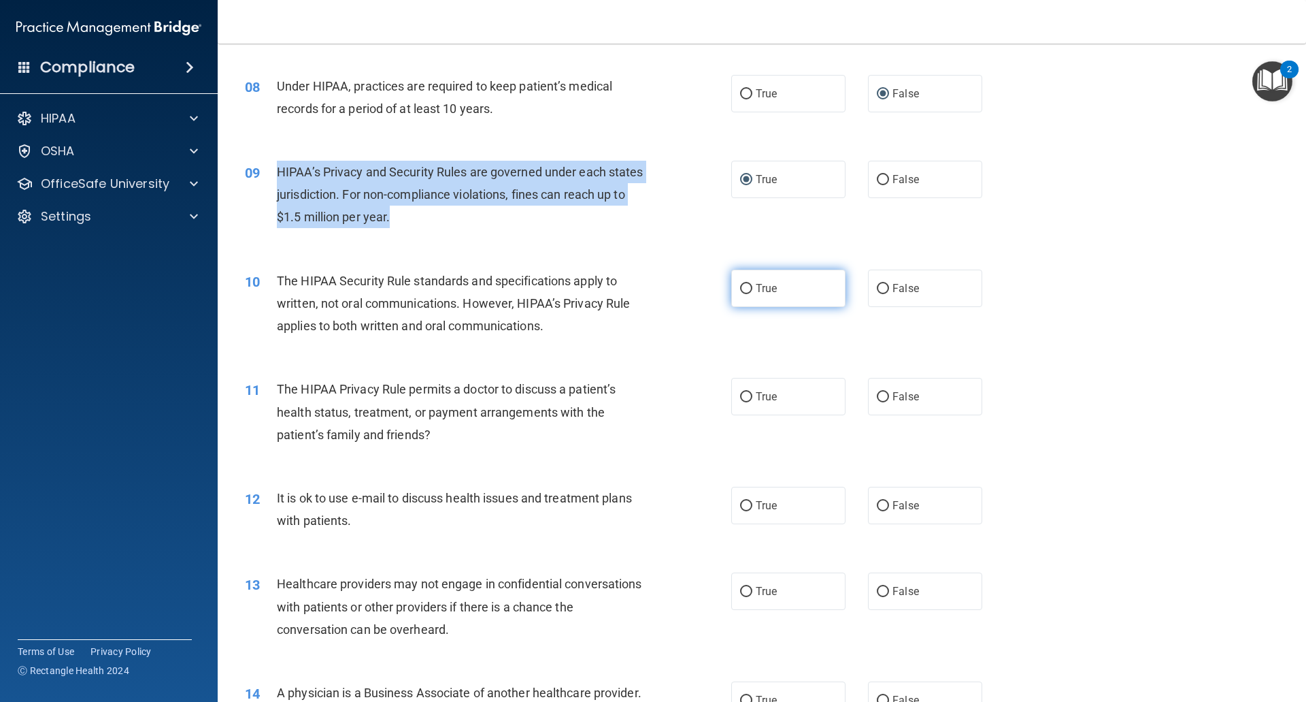
click at [740, 286] on input "True" at bounding box center [746, 289] width 12 height 10
radio input "true"
click at [637, 220] on div "HIPAA’s Privacy and Security Rules are governed under each states jurisdiction.…" at bounding box center [467, 195] width 380 height 68
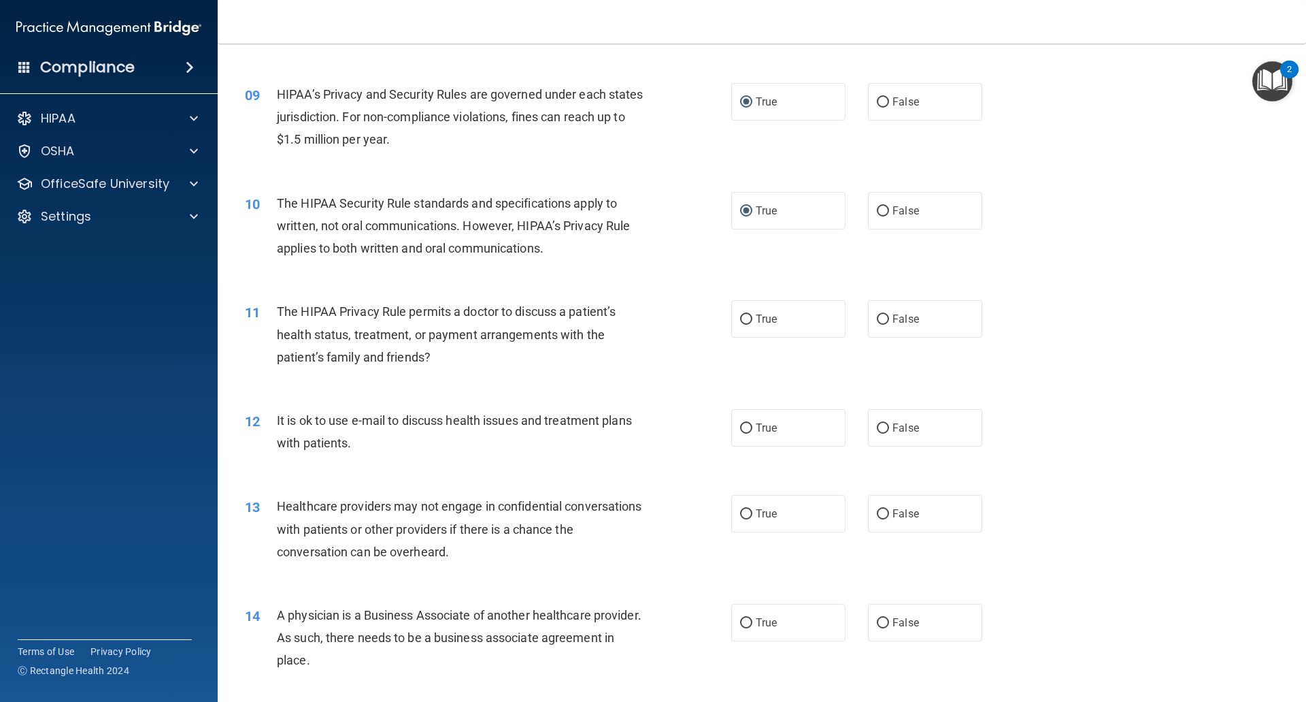
scroll to position [885, 0]
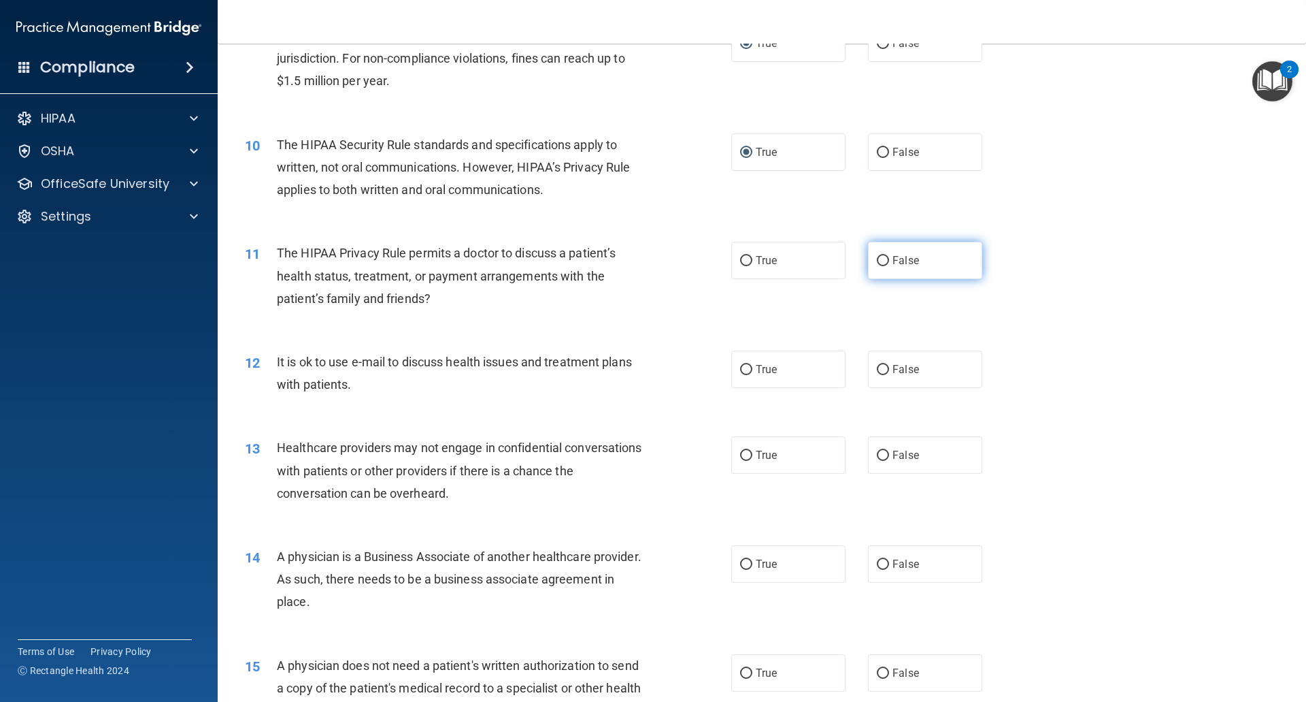
drag, startPoint x: 874, startPoint y: 257, endPoint x: 870, endPoint y: 248, distance: 9.1
click at [872, 254] on label "False" at bounding box center [925, 260] width 114 height 37
click at [877, 256] on input "False" at bounding box center [883, 261] width 12 height 10
radio input "true"
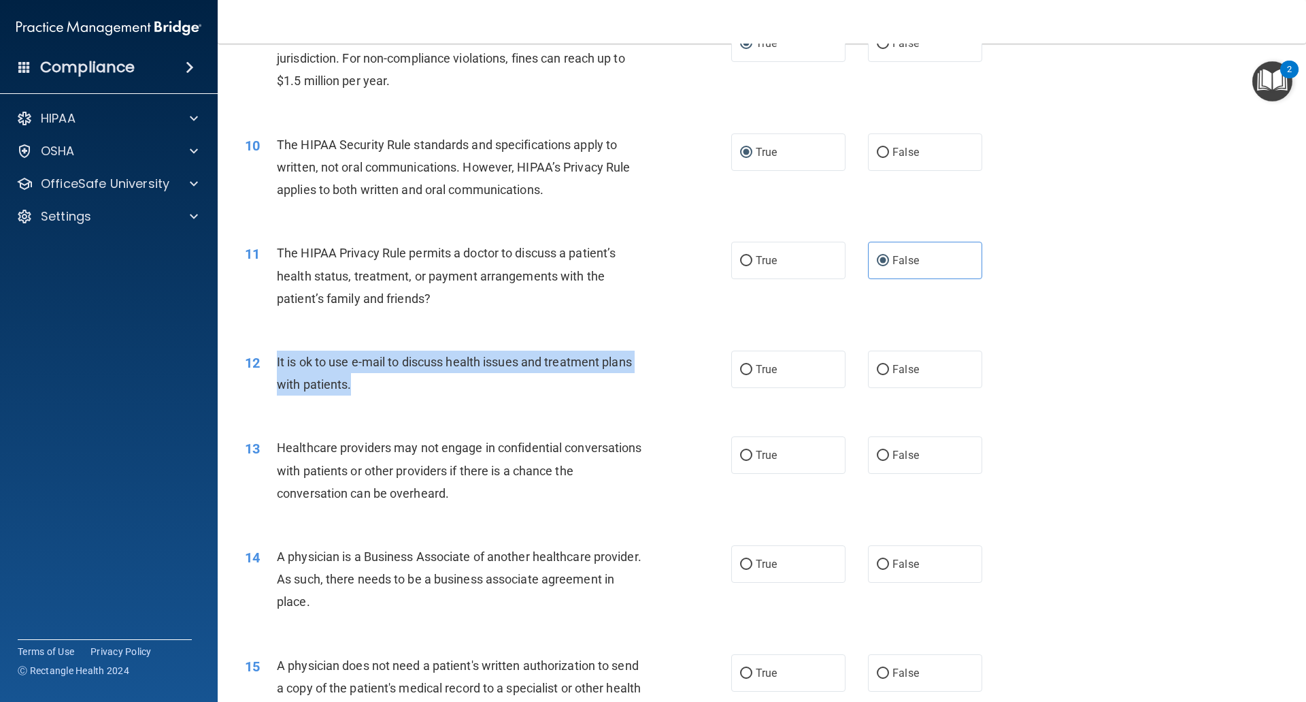
drag, startPoint x: 277, startPoint y: 360, endPoint x: 522, endPoint y: 382, distance: 246.0
click at [522, 382] on div "It is ok to use e-mail to discuss health issues and treatment plans with patien…" at bounding box center [467, 372] width 380 height 45
copy span "It is ok to use e-mail to discuss health issues and treatment plans with patien…"
click at [740, 368] on input "True" at bounding box center [746, 370] width 12 height 10
radio input "true"
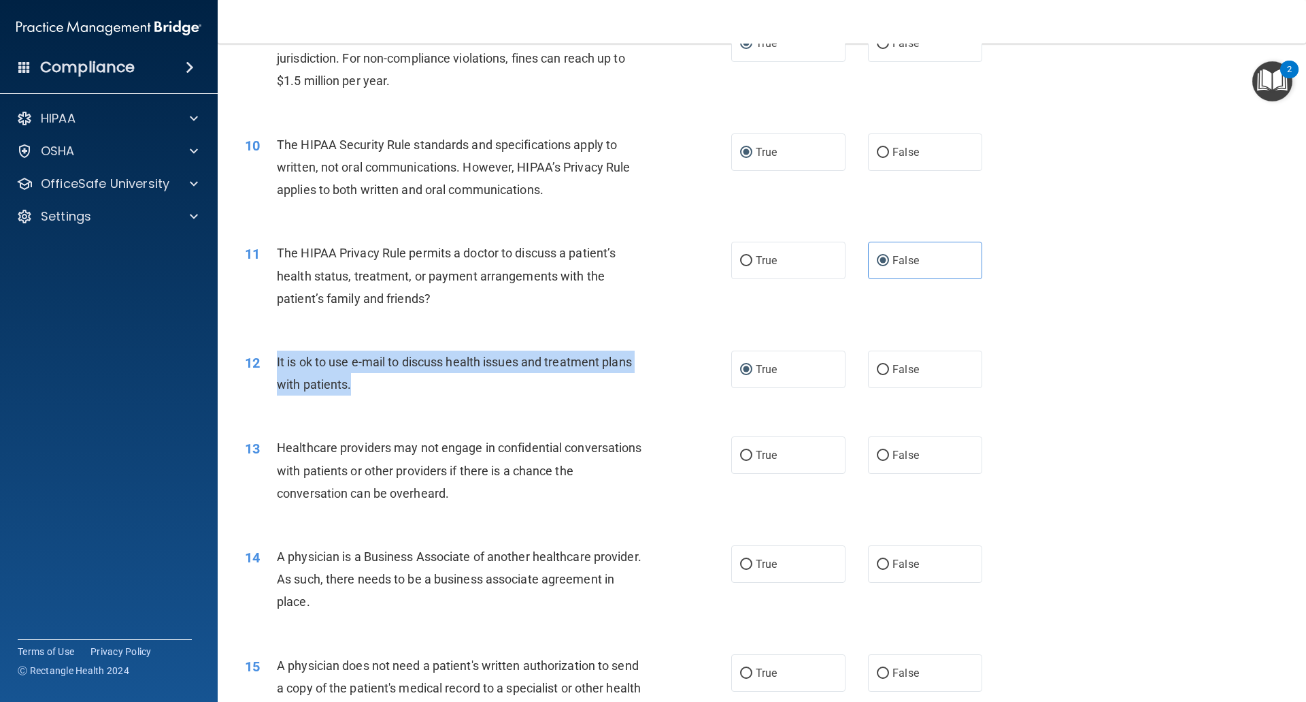
click at [553, 401] on div "12 It is ok to use e-mail to discuss health issues and treatment plans with pat…" at bounding box center [488, 376] width 527 height 52
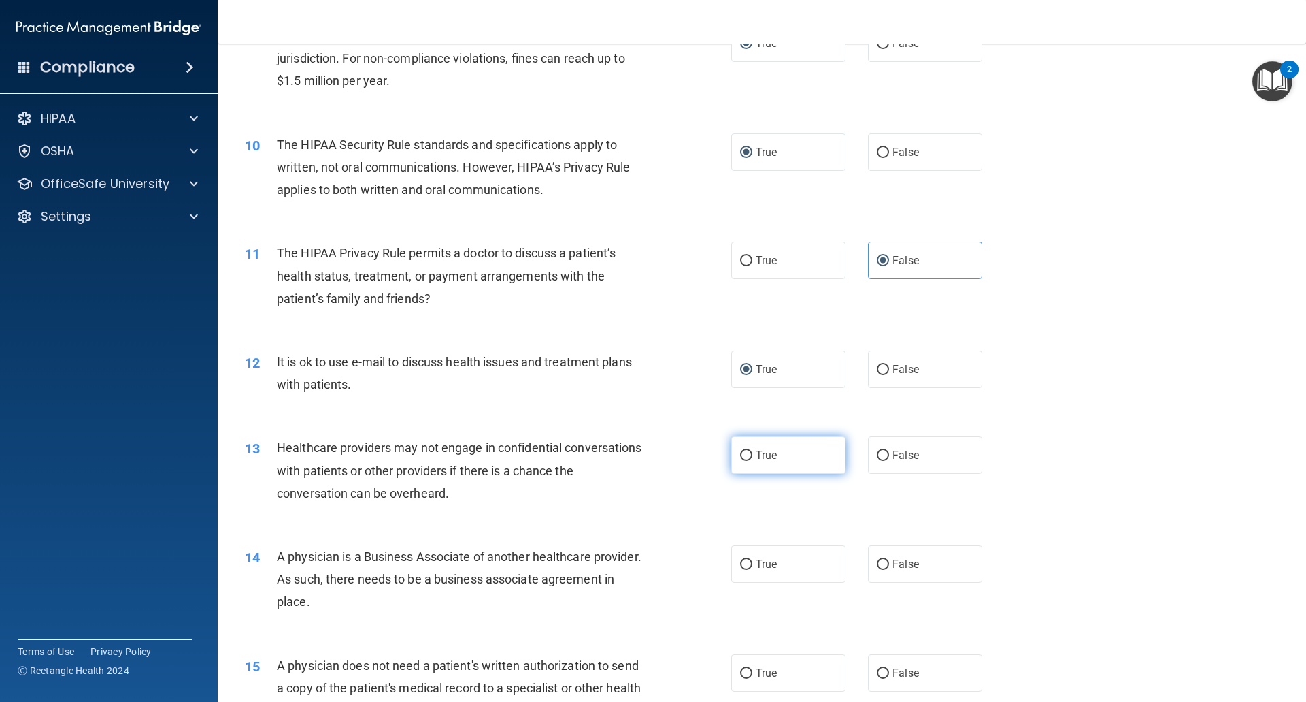
click at [744, 456] on input "True" at bounding box center [746, 455] width 12 height 10
radio input "true"
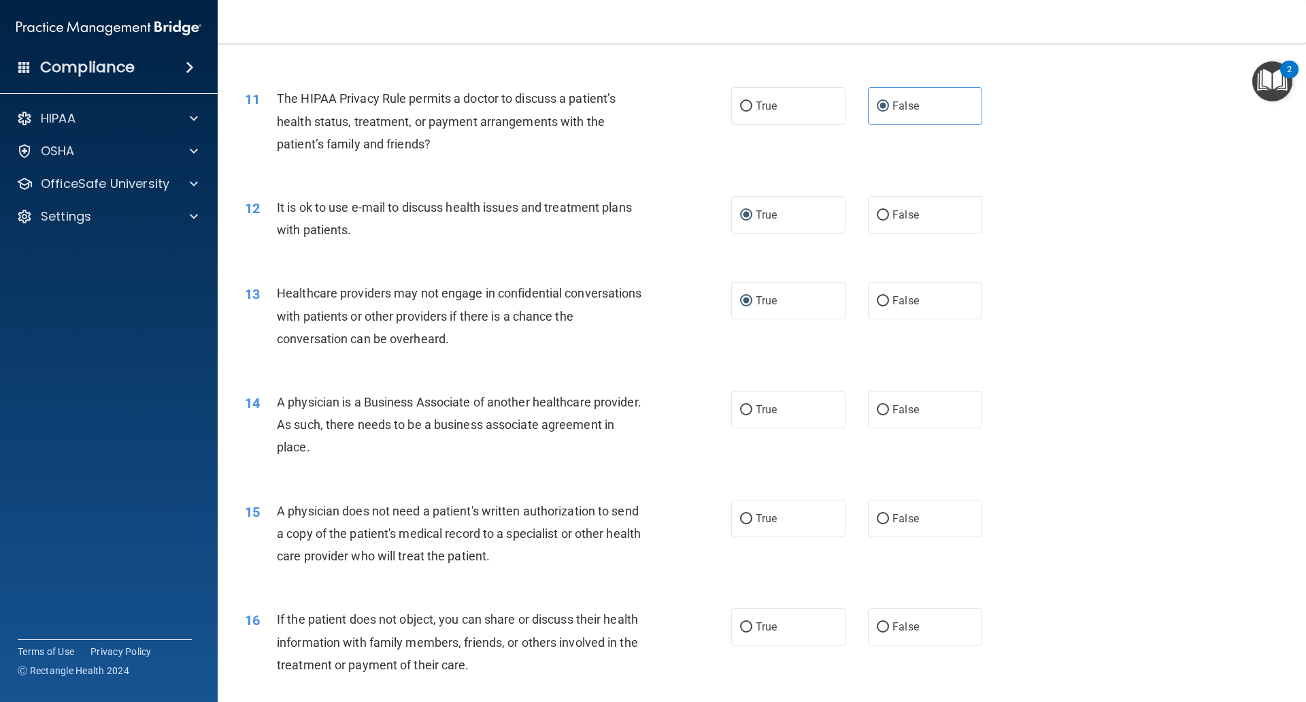
scroll to position [1089, 0]
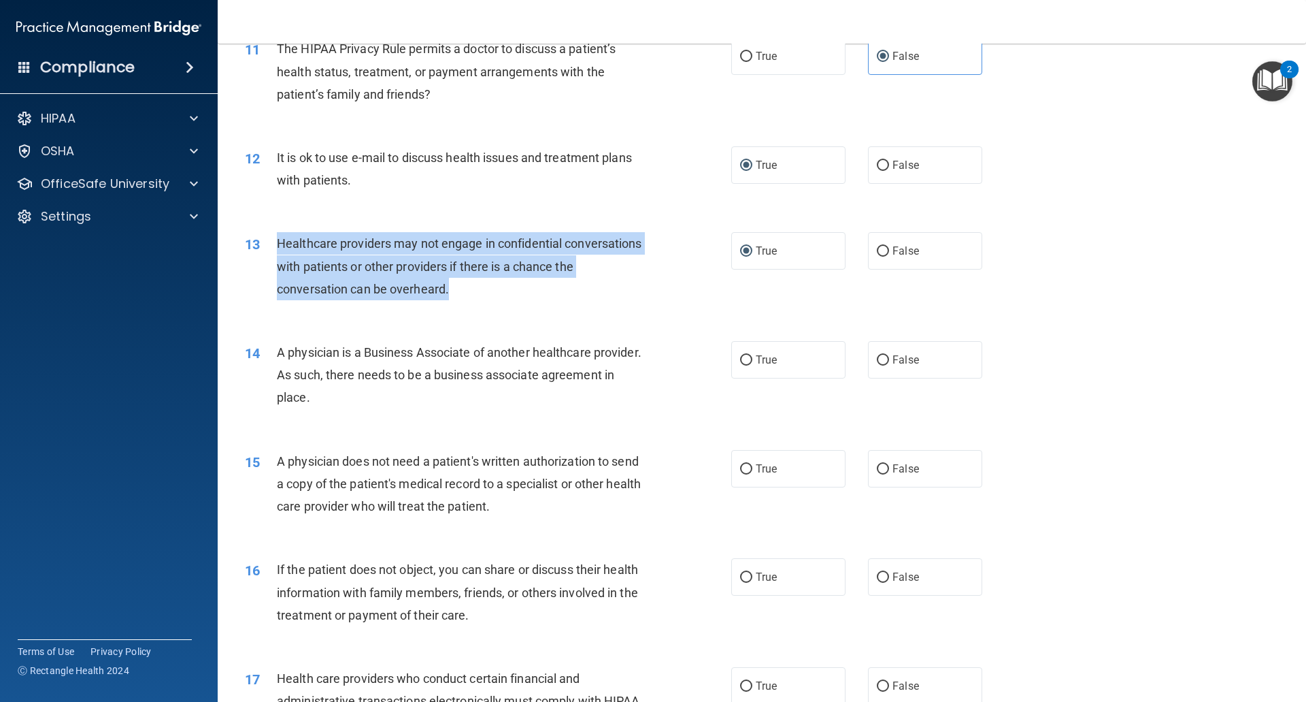
drag, startPoint x: 275, startPoint y: 246, endPoint x: 473, endPoint y: 289, distance: 202.7
click at [473, 289] on div "13 Healthcare providers may not engage in confidential conversations with patie…" at bounding box center [488, 269] width 527 height 75
copy div "Healthcare providers may not engage in confidential conversations with patients…"
click at [880, 250] on input "False" at bounding box center [883, 251] width 12 height 10
radio input "true"
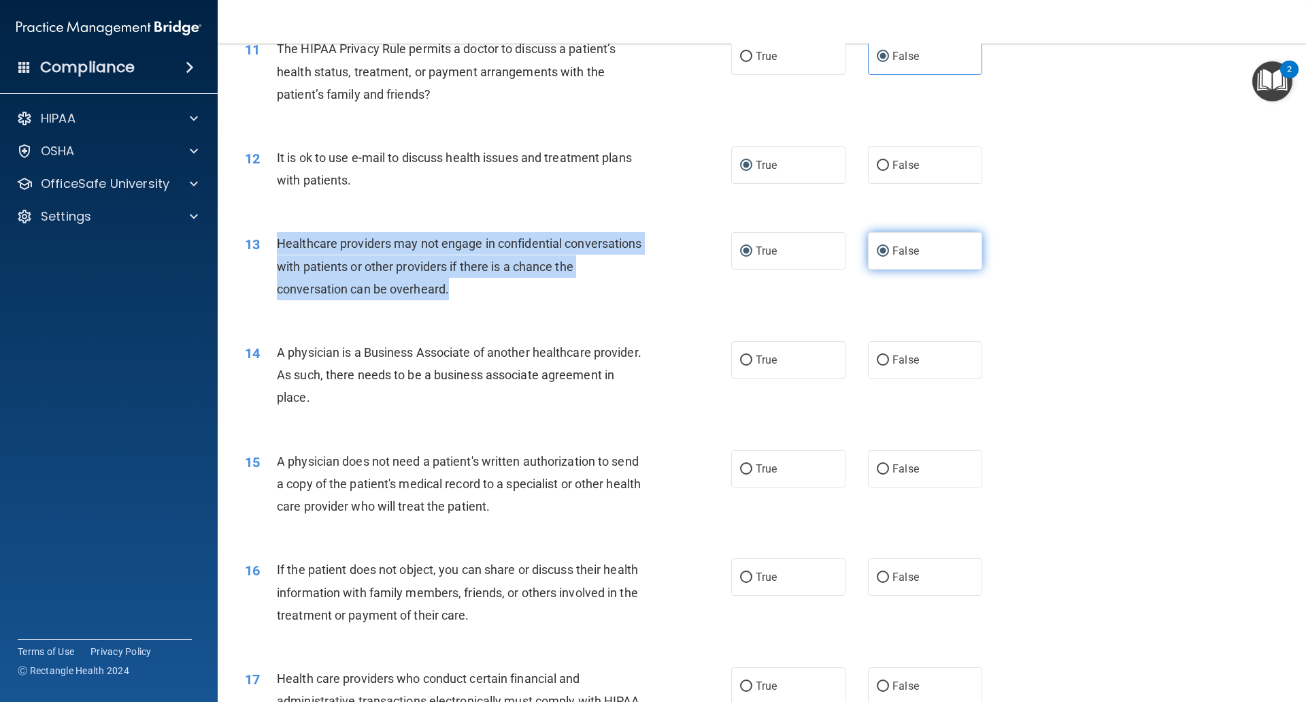
radio input "false"
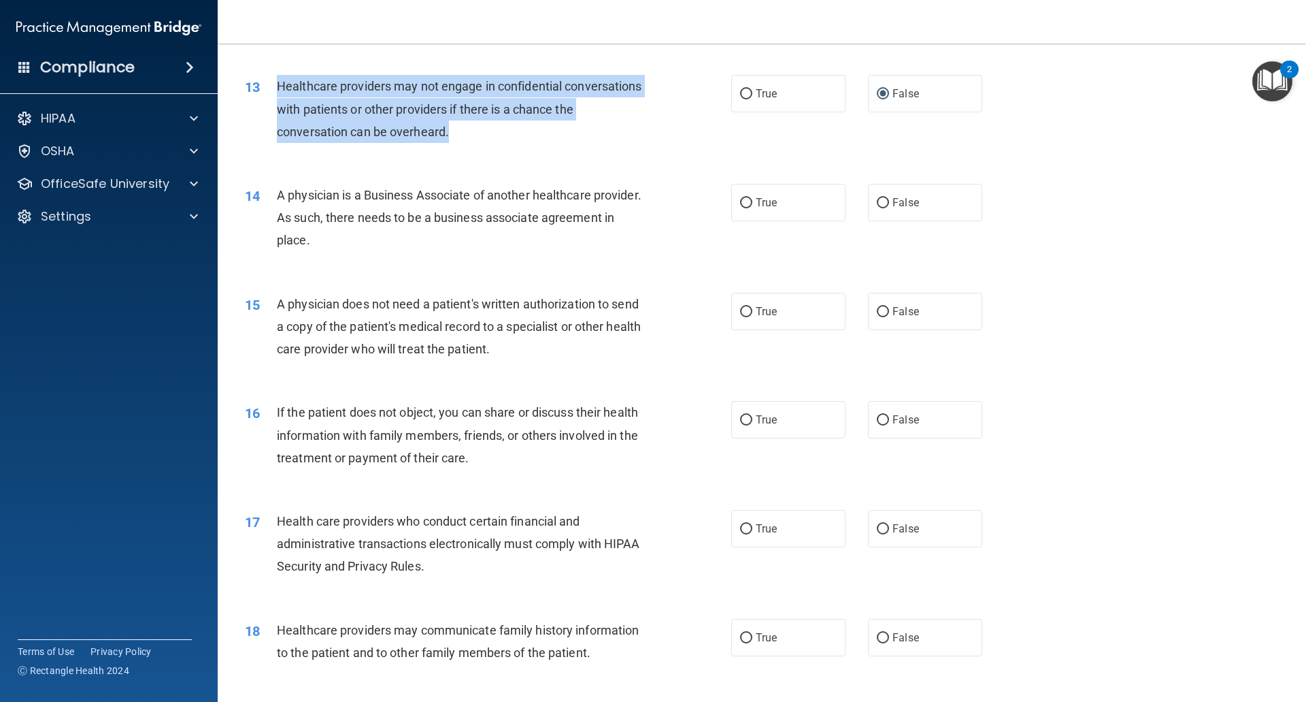
scroll to position [1293, 0]
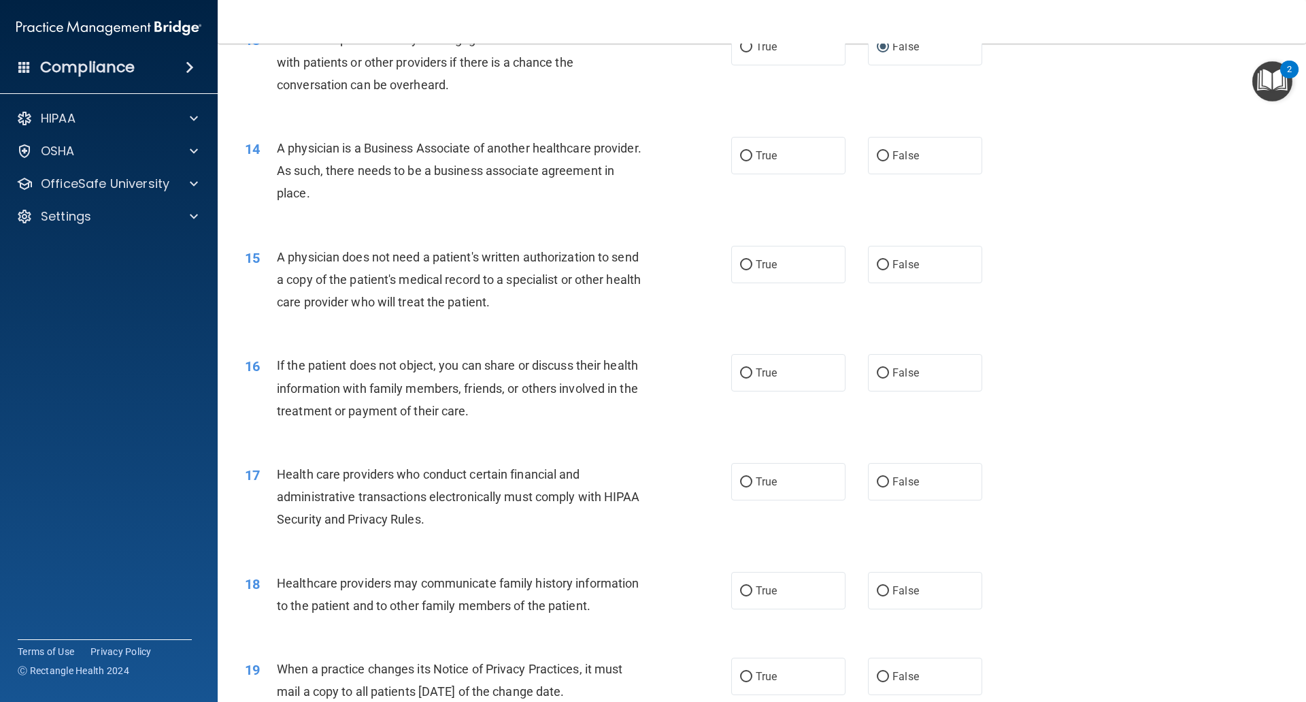
click at [542, 186] on div "A physician is a Business Associate of another healthcare provider. As such, th…" at bounding box center [467, 171] width 380 height 68
click at [880, 154] on input "False" at bounding box center [883, 156] width 12 height 10
radio input "true"
drag, startPoint x: 278, startPoint y: 148, endPoint x: 414, endPoint y: 189, distance: 141.4
click at [414, 189] on div "A physician is a Business Associate of another healthcare provider. As such, th…" at bounding box center [467, 171] width 380 height 68
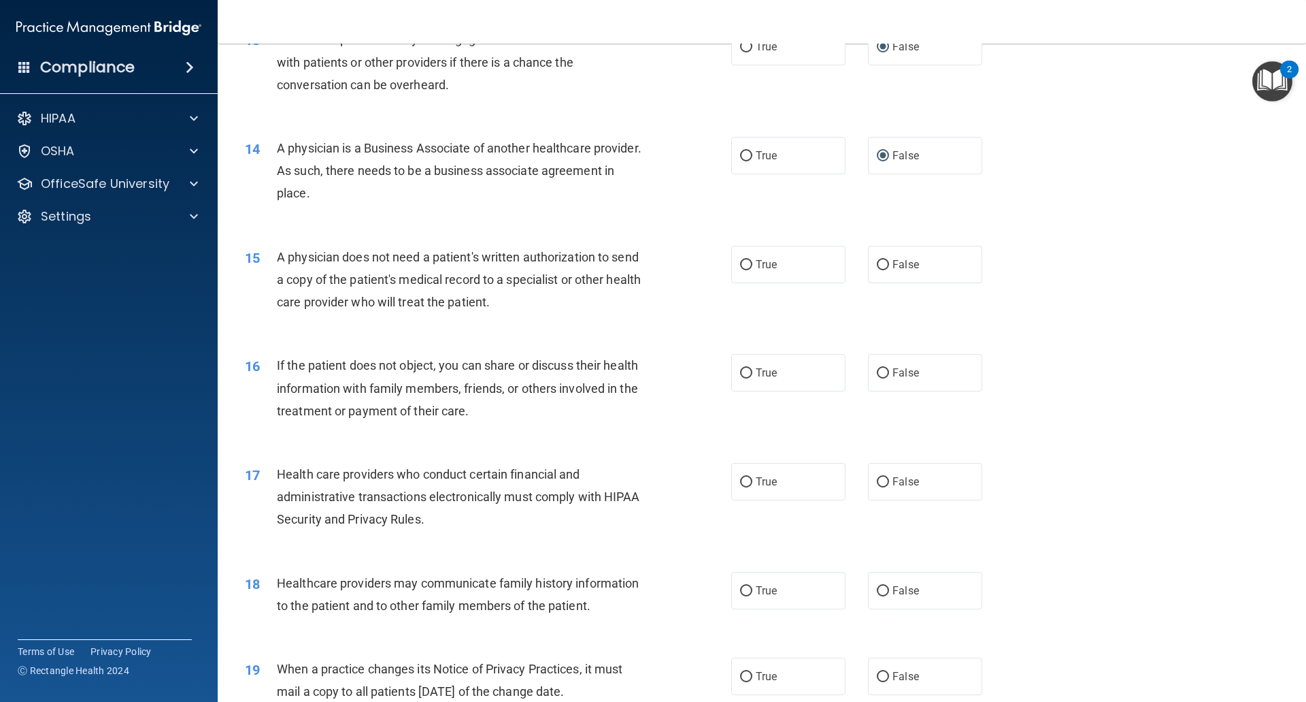
copy span "A physician is a Business Associate of another healthcare provider. As such, th…"
click at [648, 122] on div "14 A physician is a Business Associate of another healthcare provider. As such,…" at bounding box center [762, 174] width 1055 height 109
click at [881, 266] on input "False" at bounding box center [883, 265] width 12 height 10
radio input "true"
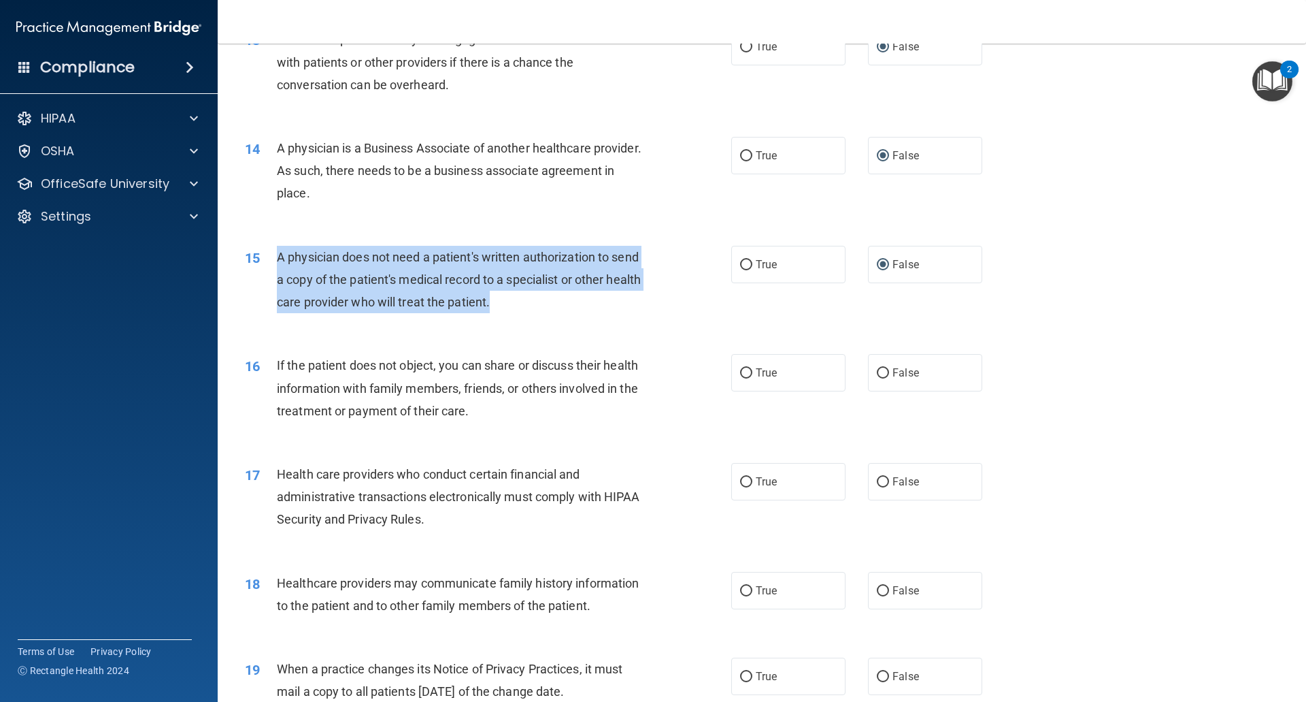
drag, startPoint x: 279, startPoint y: 250, endPoint x: 528, endPoint y: 306, distance: 255.1
click at [528, 306] on div "A physician does not need a patient's written authorization to send a copy of t…" at bounding box center [467, 280] width 380 height 68
copy span "A physician does not need a patient's written authorization to send a copy of t…"
click at [745, 268] on input "True" at bounding box center [746, 265] width 12 height 10
radio input "true"
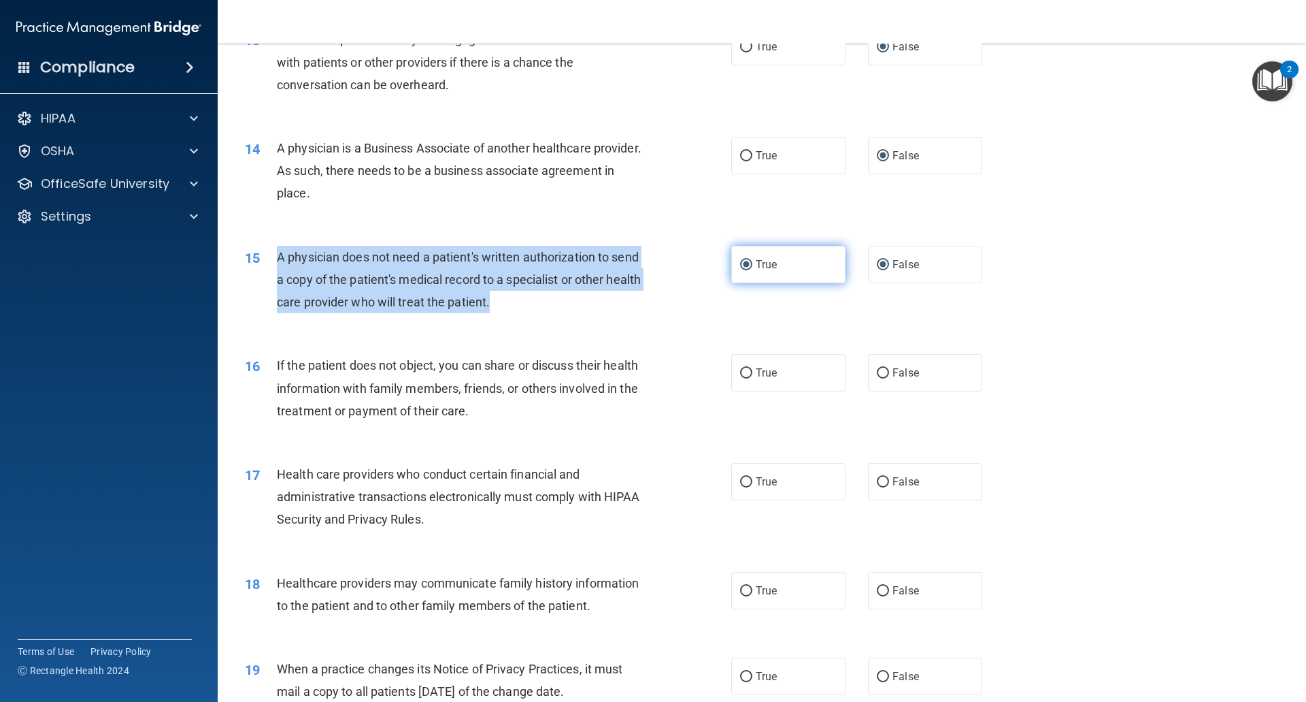
radio input "false"
click at [880, 372] on input "False" at bounding box center [883, 373] width 12 height 10
radio input "true"
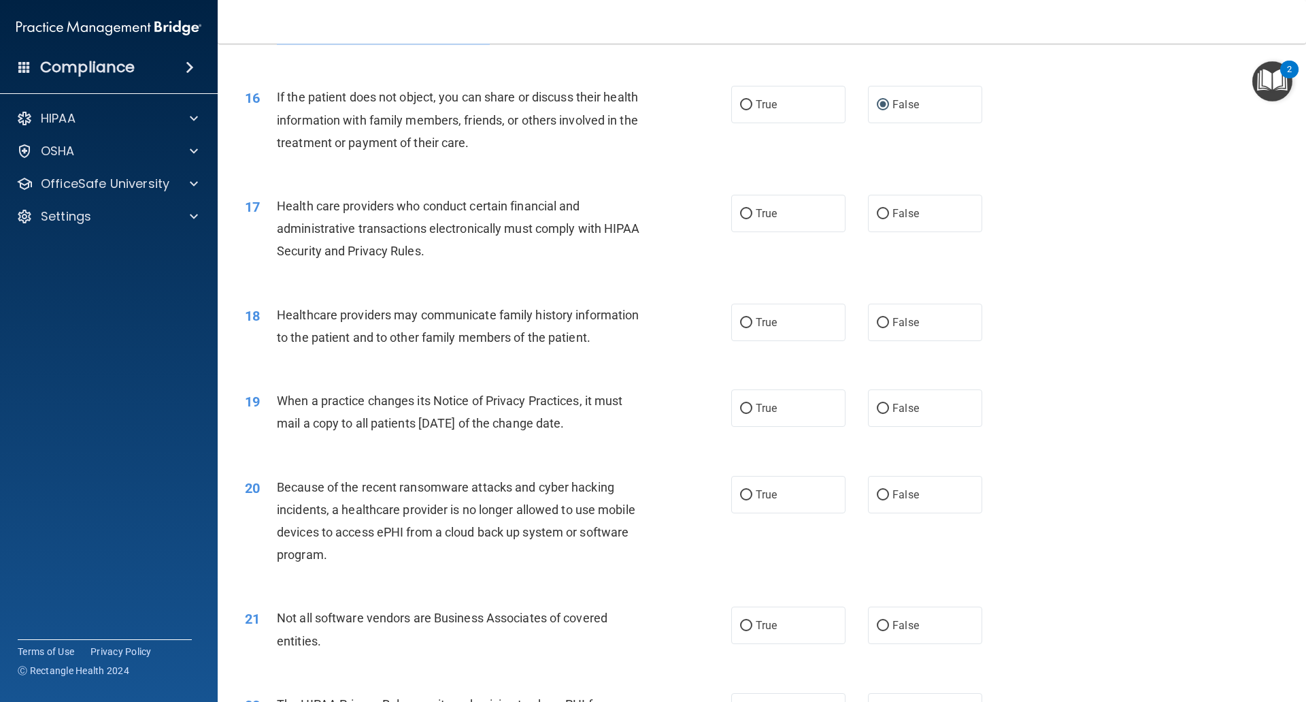
scroll to position [1565, 0]
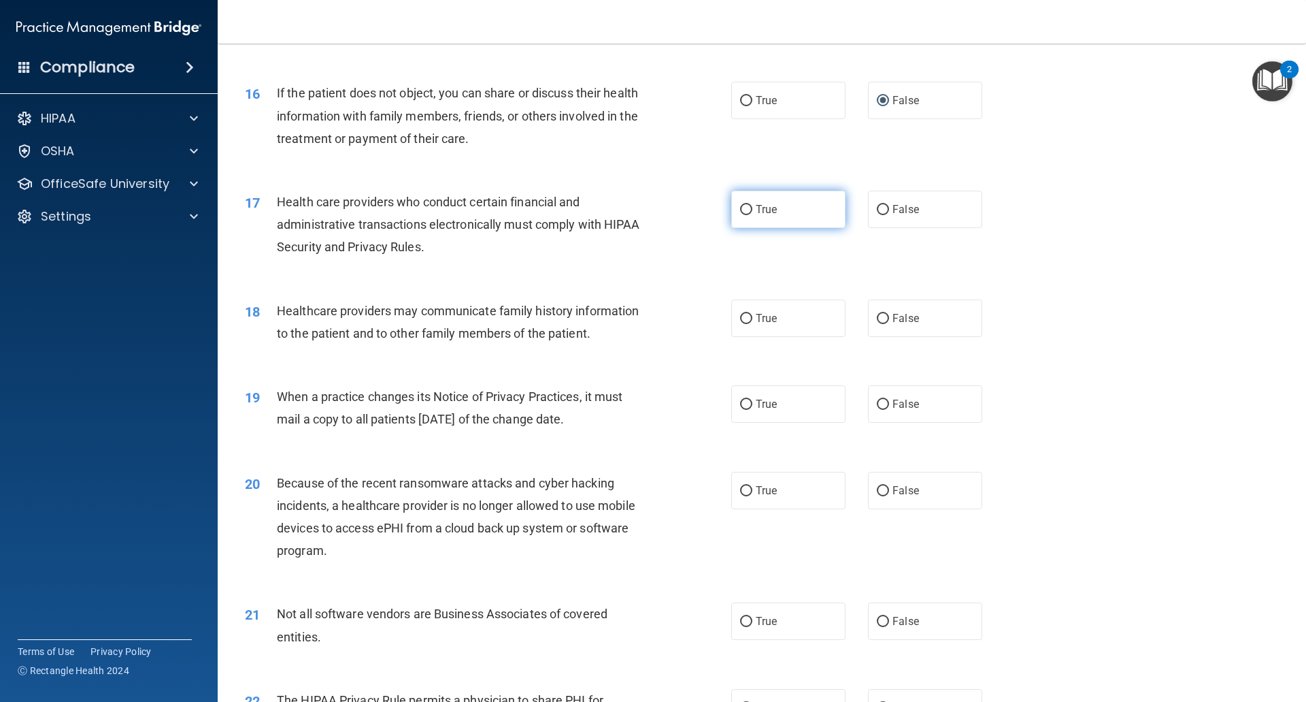
click at [746, 211] on input "True" at bounding box center [746, 210] width 12 height 10
radio input "true"
click at [882, 322] on input "False" at bounding box center [883, 319] width 12 height 10
radio input "true"
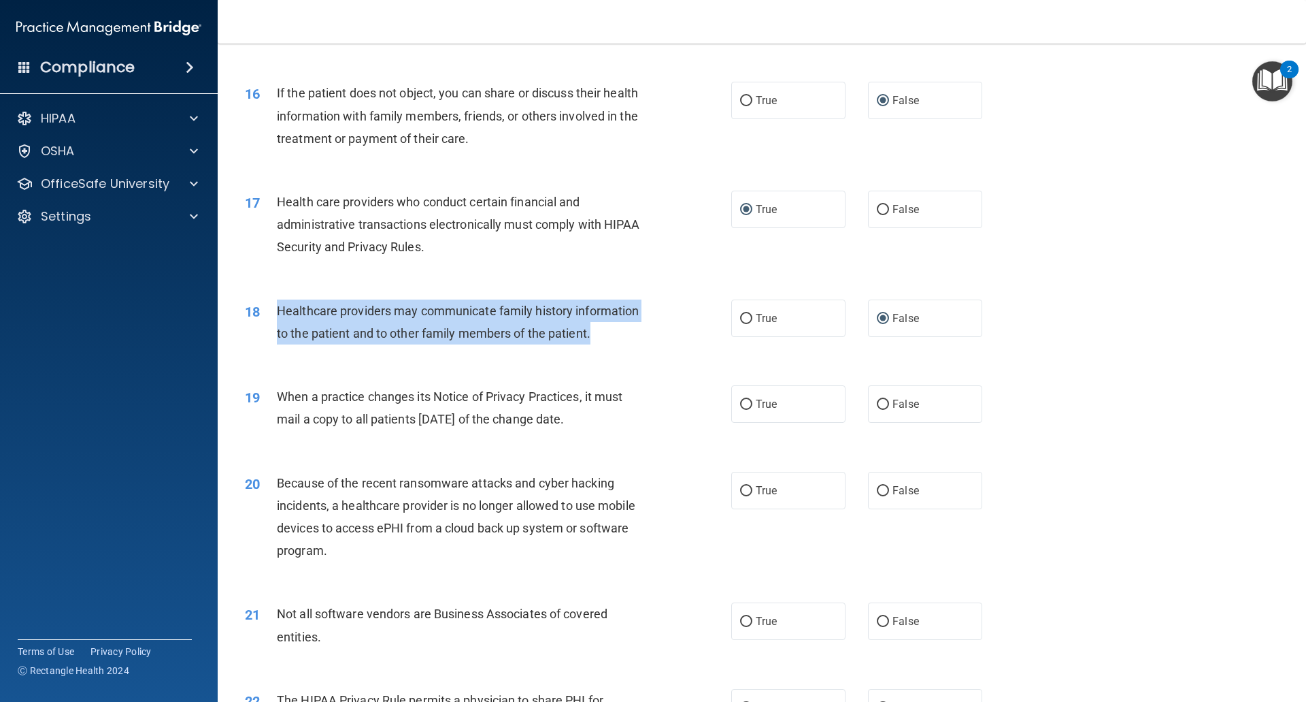
drag, startPoint x: 278, startPoint y: 308, endPoint x: 597, endPoint y: 333, distance: 320.8
click at [597, 333] on div "Healthcare providers may communicate family history information to the patient …" at bounding box center [467, 321] width 380 height 45
copy span "Healthcare providers may communicate family history information to the patient …"
click at [740, 317] on input "True" at bounding box center [746, 319] width 12 height 10
radio input "true"
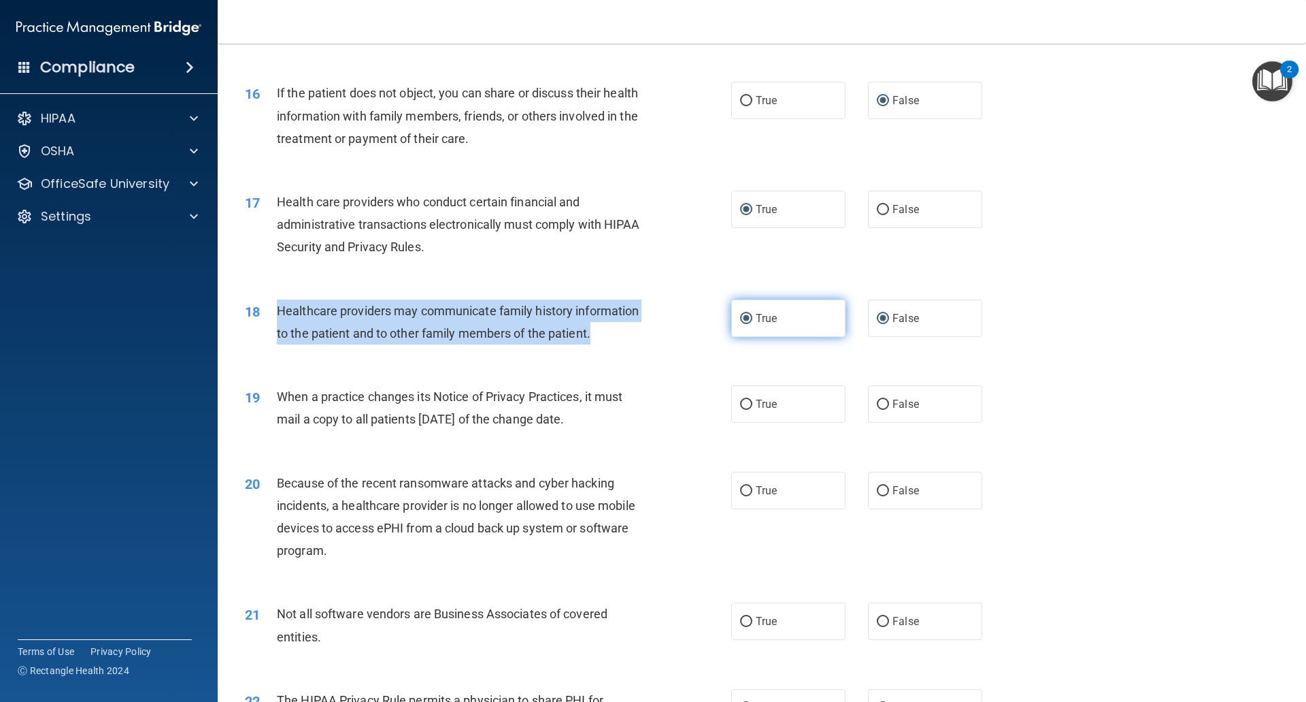
radio input "false"
click at [742, 405] on input "True" at bounding box center [746, 404] width 12 height 10
radio input "true"
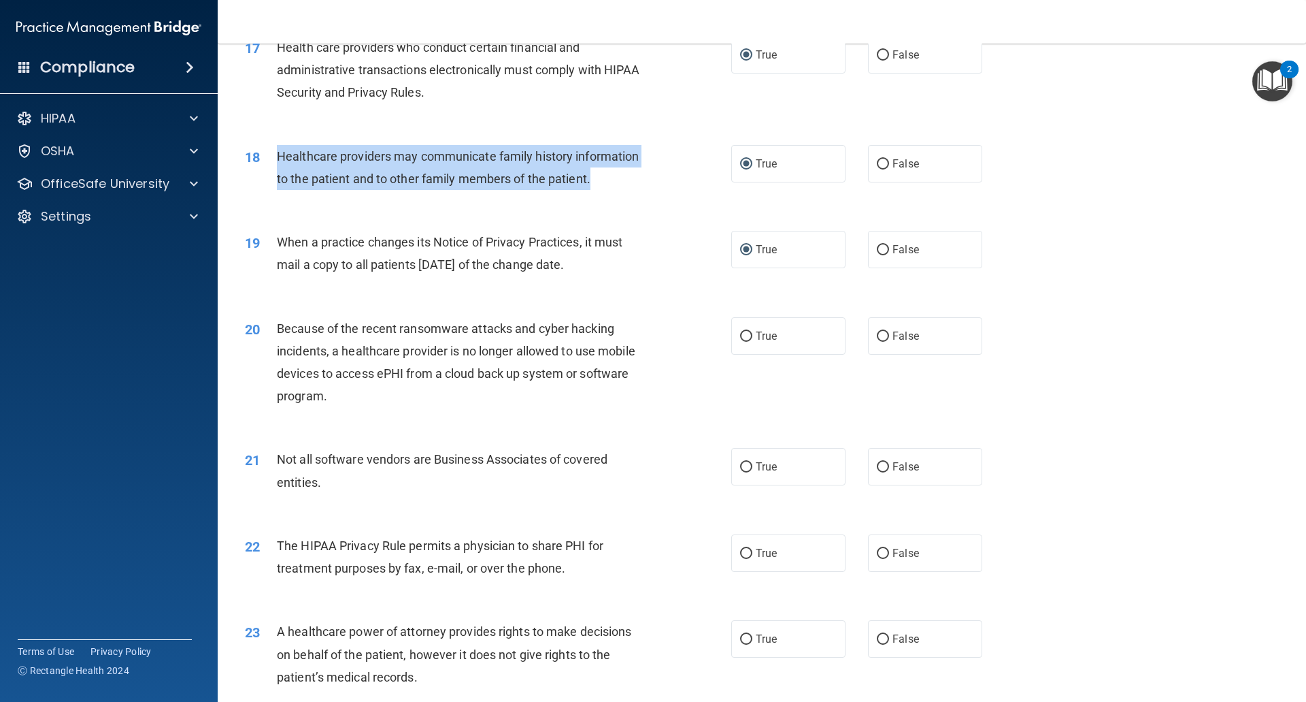
scroll to position [1769, 0]
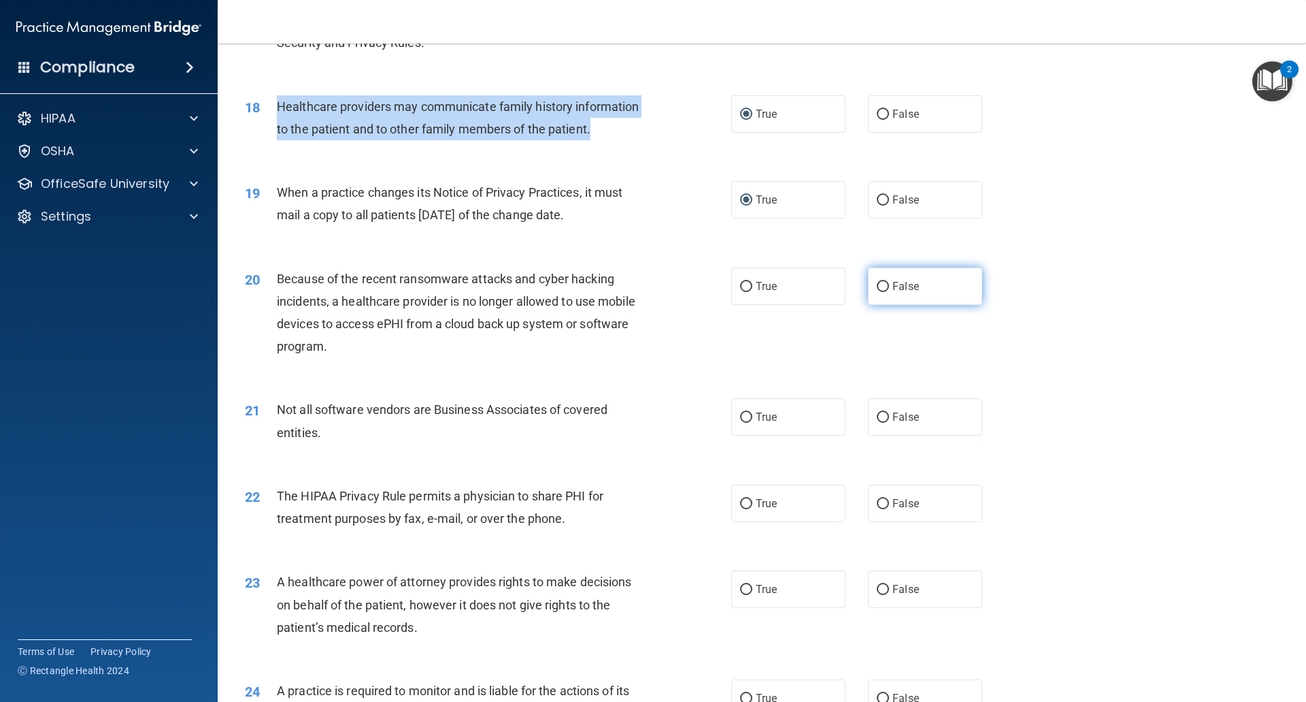
click at [877, 283] on input "False" at bounding box center [883, 287] width 12 height 10
radio input "true"
click at [747, 416] on input "True" at bounding box center [746, 417] width 12 height 10
radio input "true"
click at [746, 506] on input "True" at bounding box center [746, 504] width 12 height 10
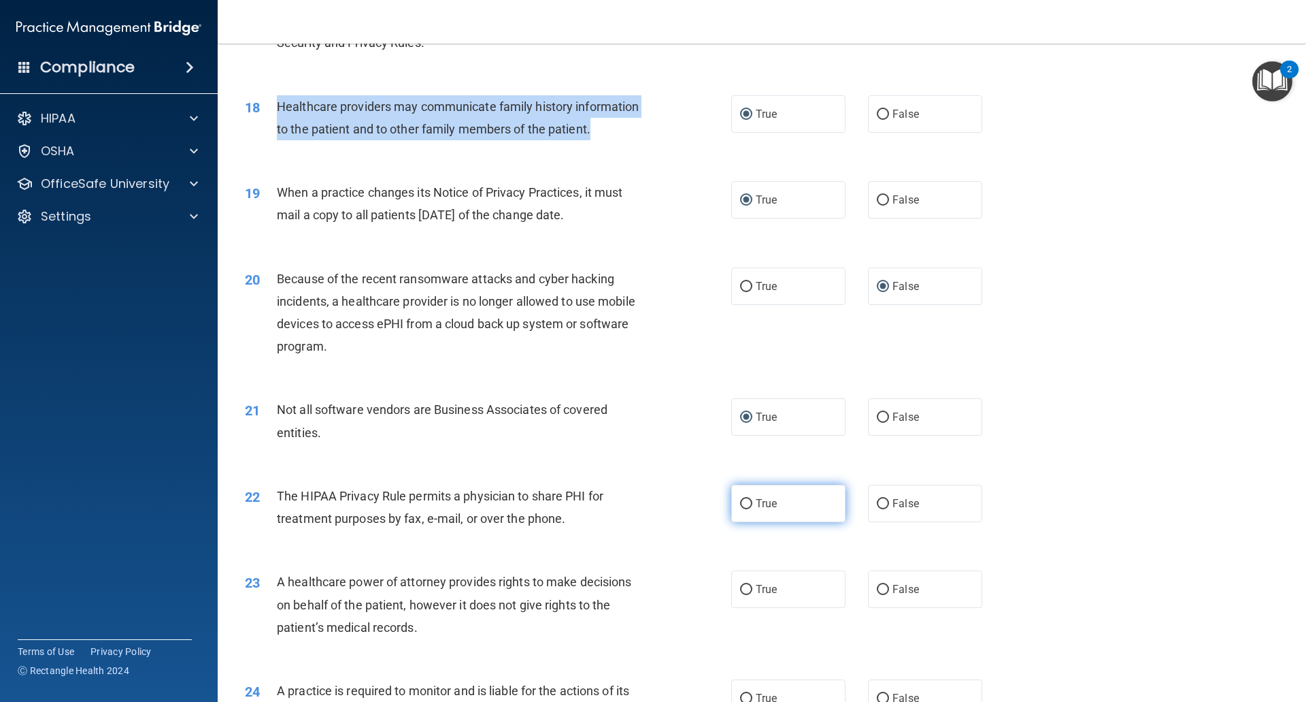
radio input "true"
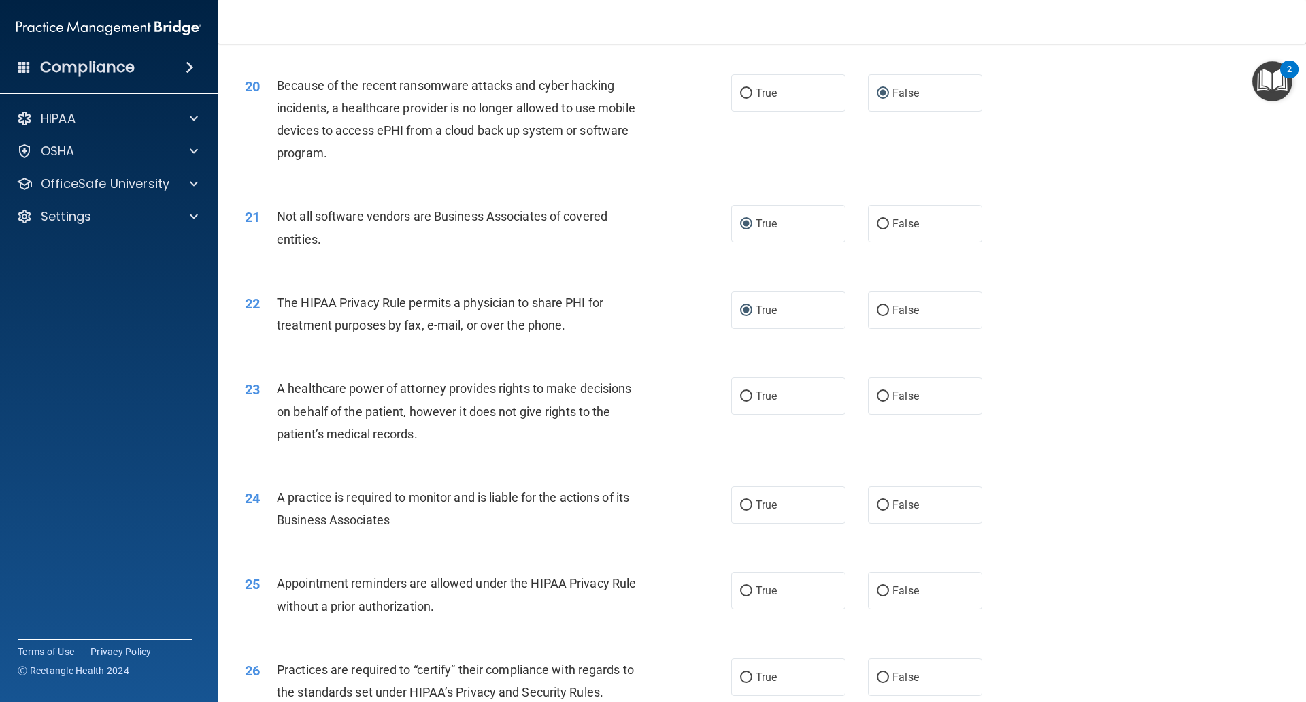
scroll to position [2041, 0]
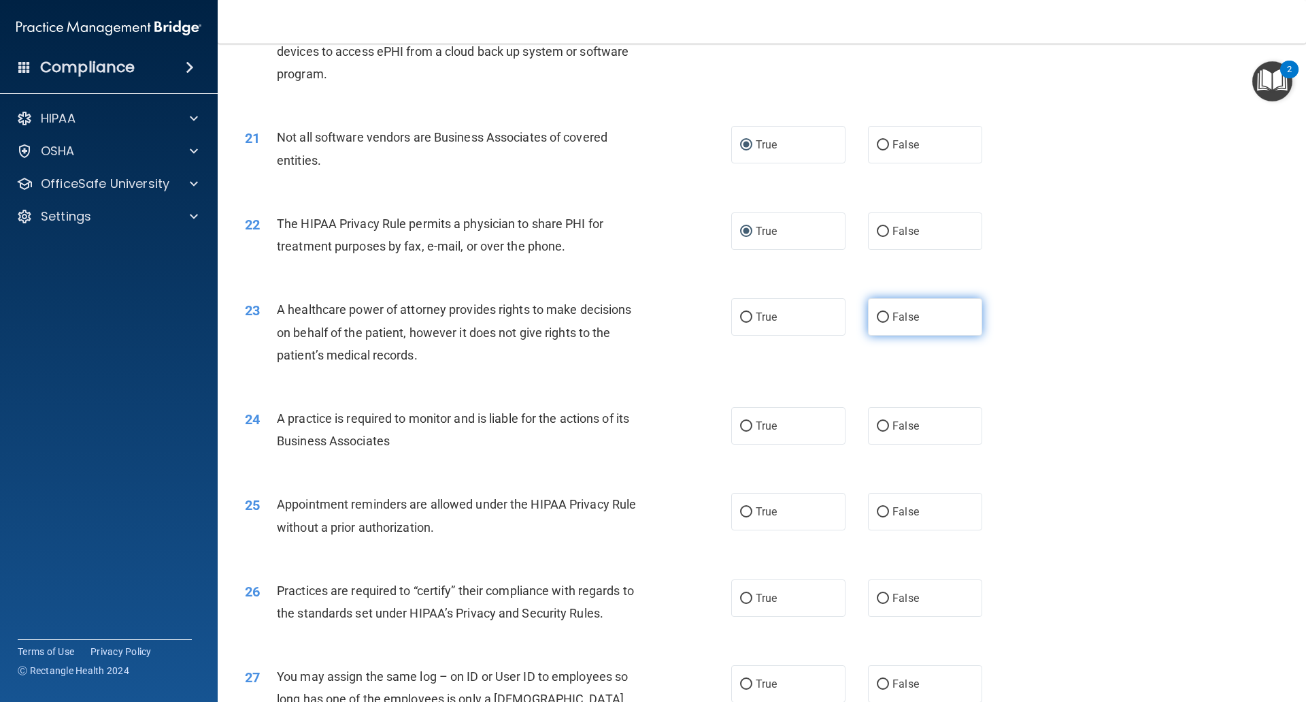
click at [878, 317] on input "False" at bounding box center [883, 317] width 12 height 10
radio input "true"
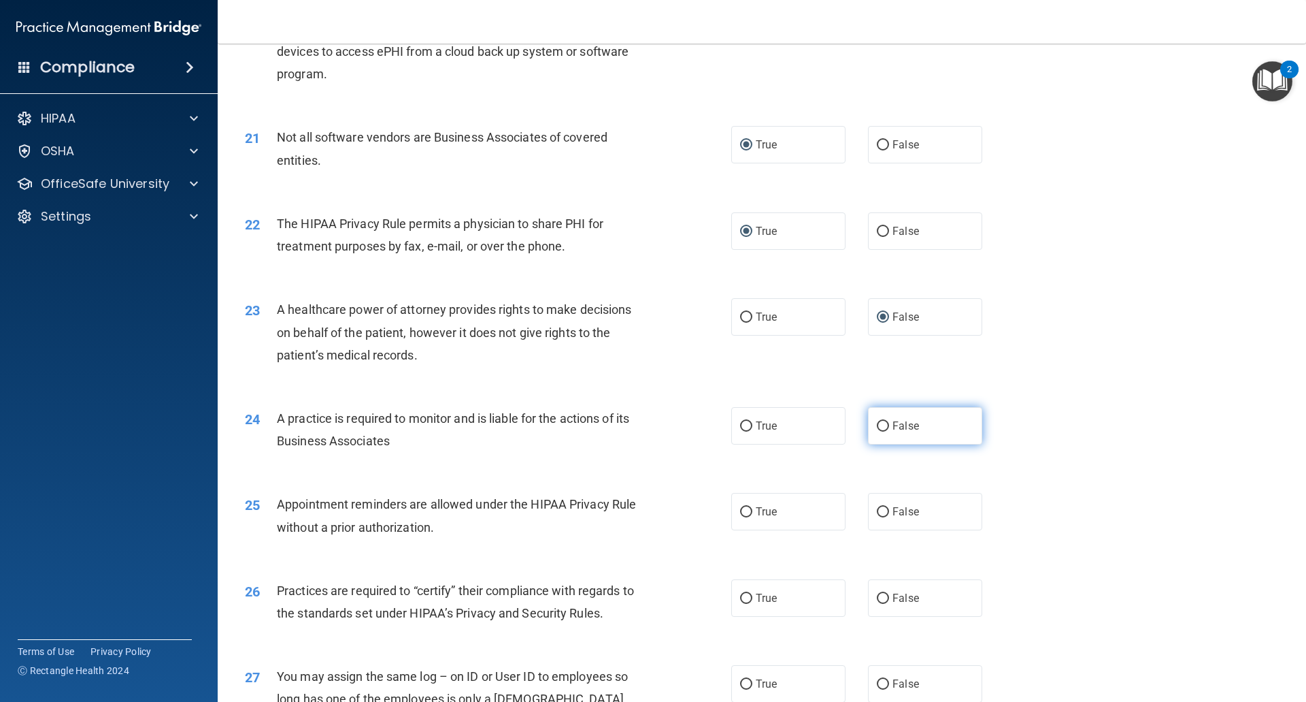
click at [877, 423] on input "False" at bounding box center [883, 426] width 12 height 10
radio input "true"
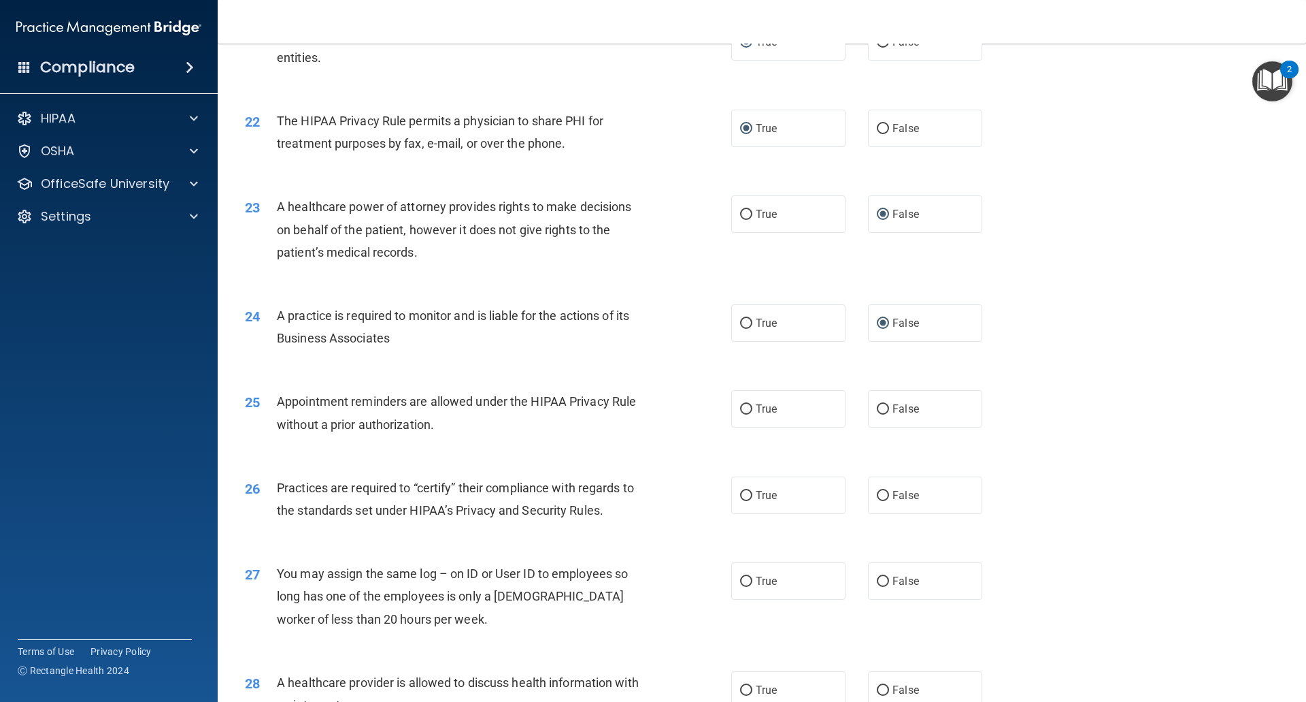
scroll to position [2177, 0]
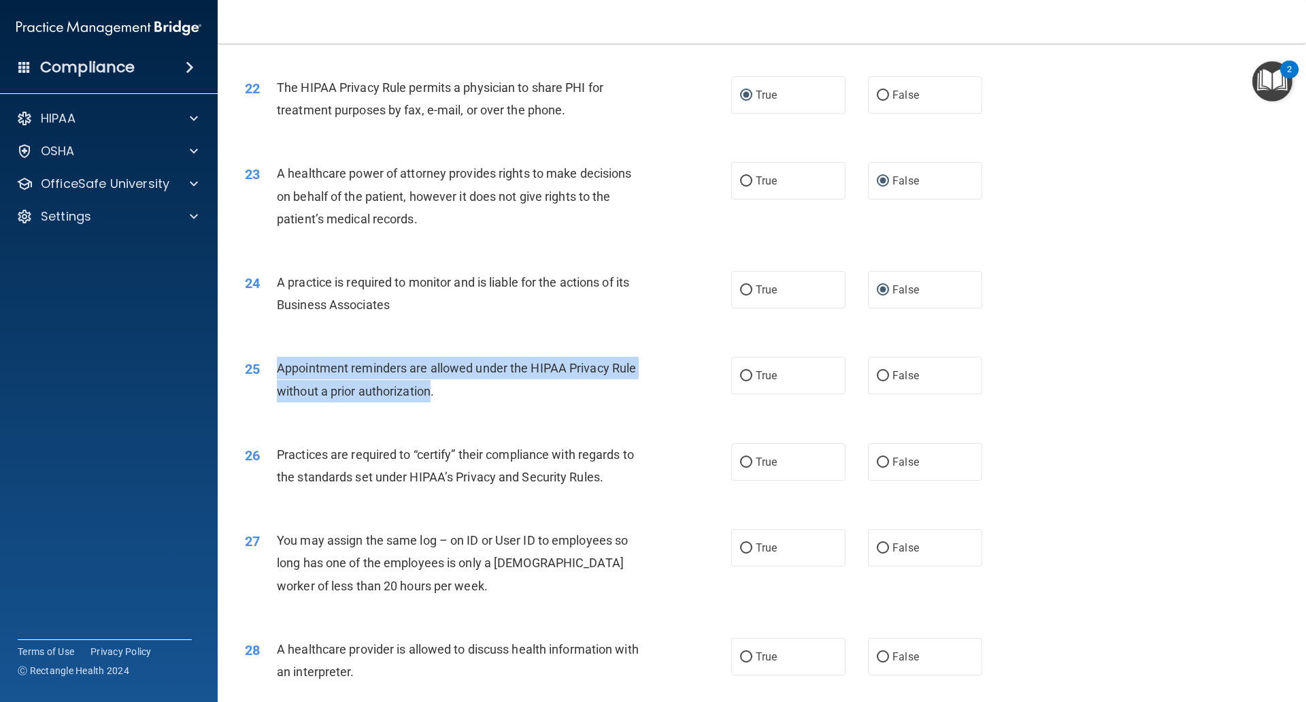
drag, startPoint x: 277, startPoint y: 364, endPoint x: 432, endPoint y: 387, distance: 156.9
click at [432, 387] on span "Appointment reminders are allowed under the HIPAA Privacy Rule without a prior …" at bounding box center [456, 379] width 359 height 37
copy span "Appointment reminders are allowed under the HIPAA Privacy Rule without a prior …"
click at [742, 377] on input "True" at bounding box center [746, 376] width 12 height 10
radio input "true"
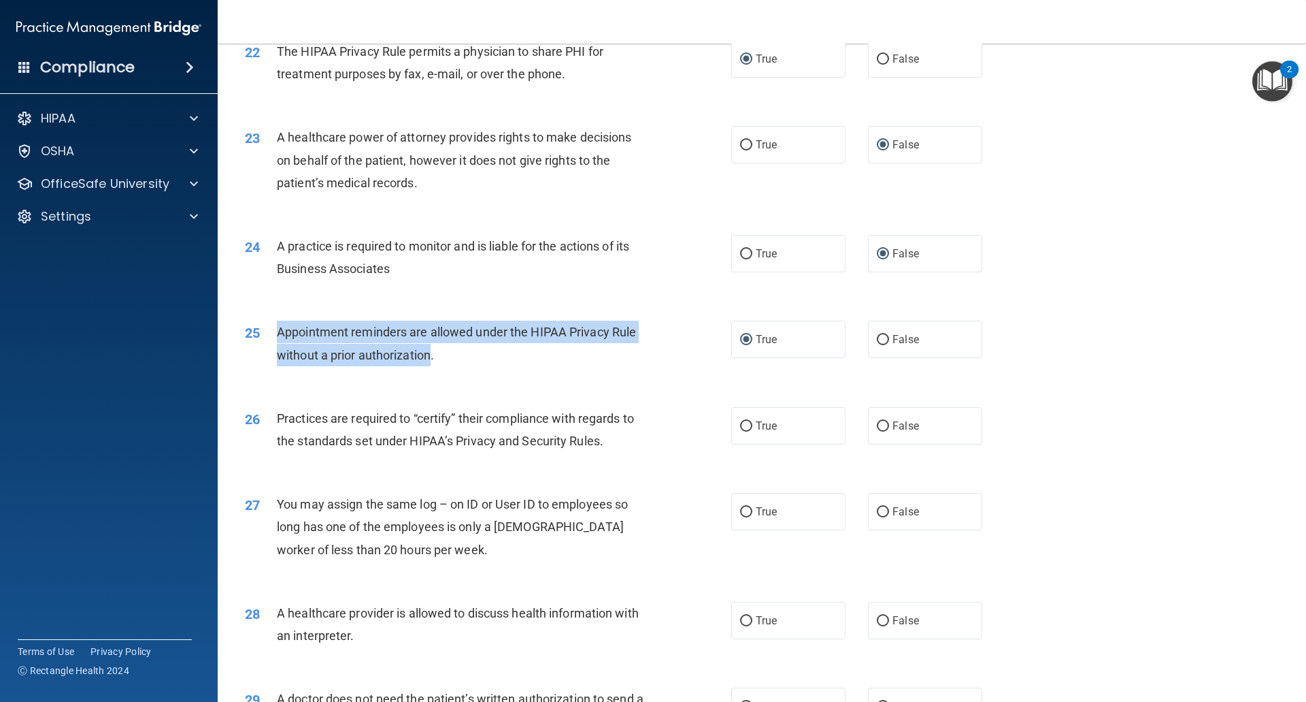
scroll to position [2245, 0]
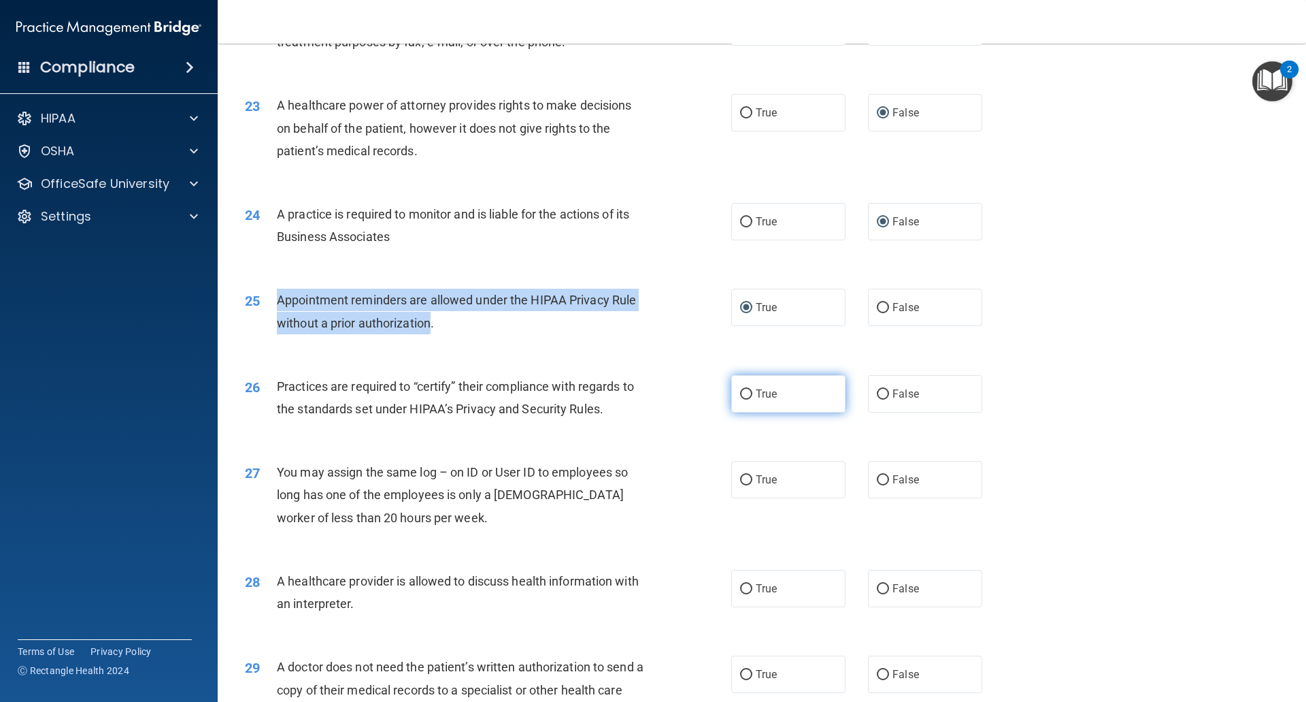
click at [740, 391] on input "True" at bounding box center [746, 394] width 12 height 10
radio input "true"
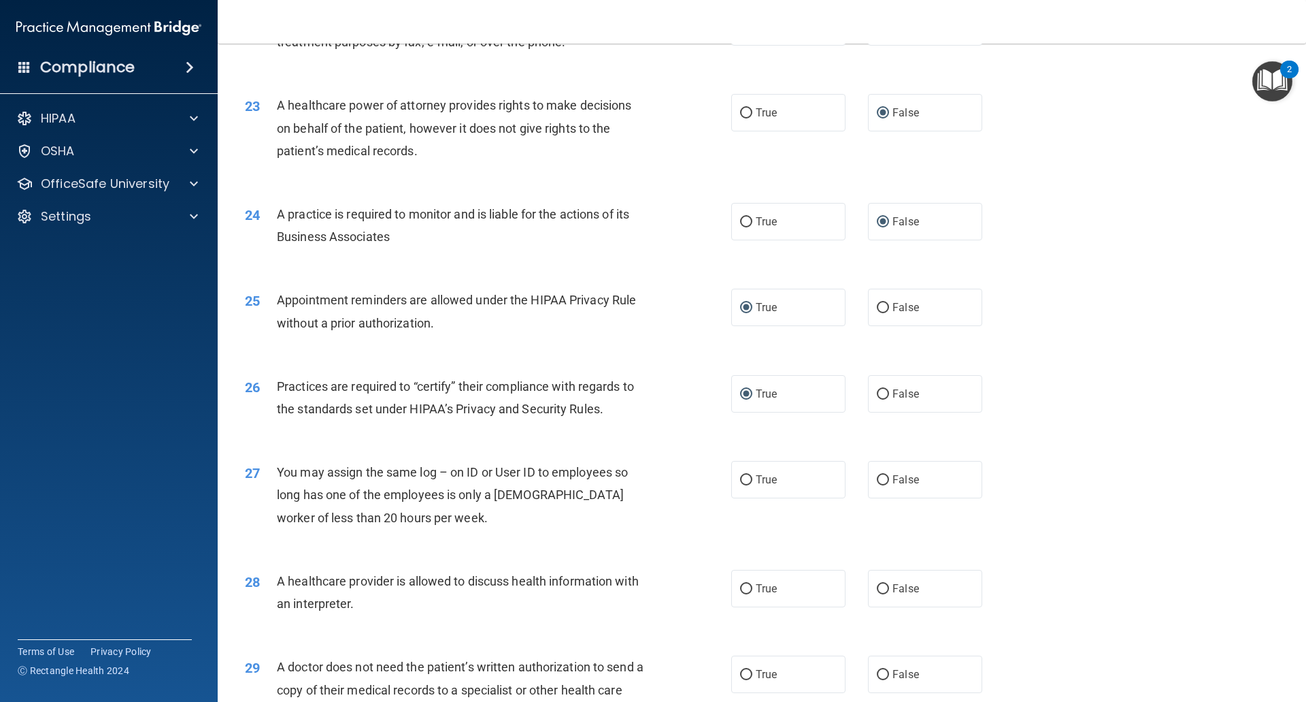
click at [631, 368] on div "26 Practices are required to “certify” their compliance with regards to the sta…" at bounding box center [762, 401] width 1055 height 86
click at [877, 477] on input "False" at bounding box center [883, 480] width 12 height 10
radio input "true"
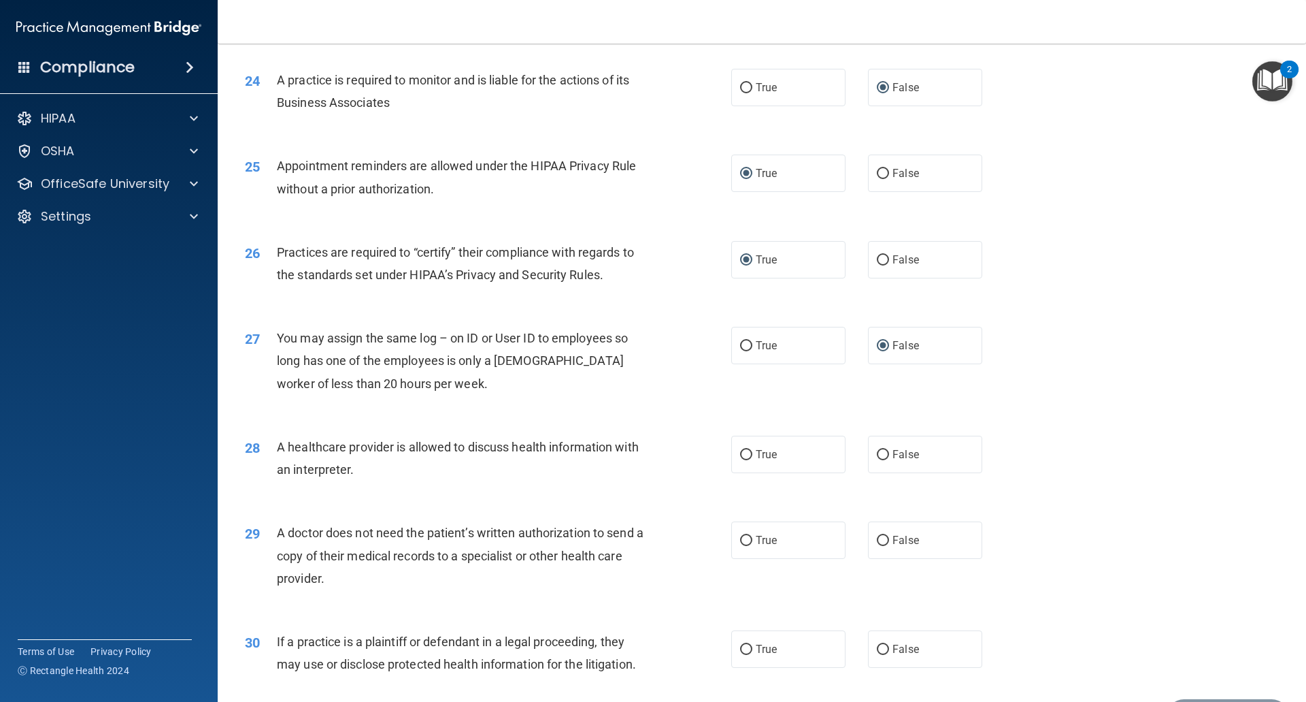
scroll to position [2381, 0]
click at [740, 450] on input "True" at bounding box center [746, 453] width 12 height 10
radio input "true"
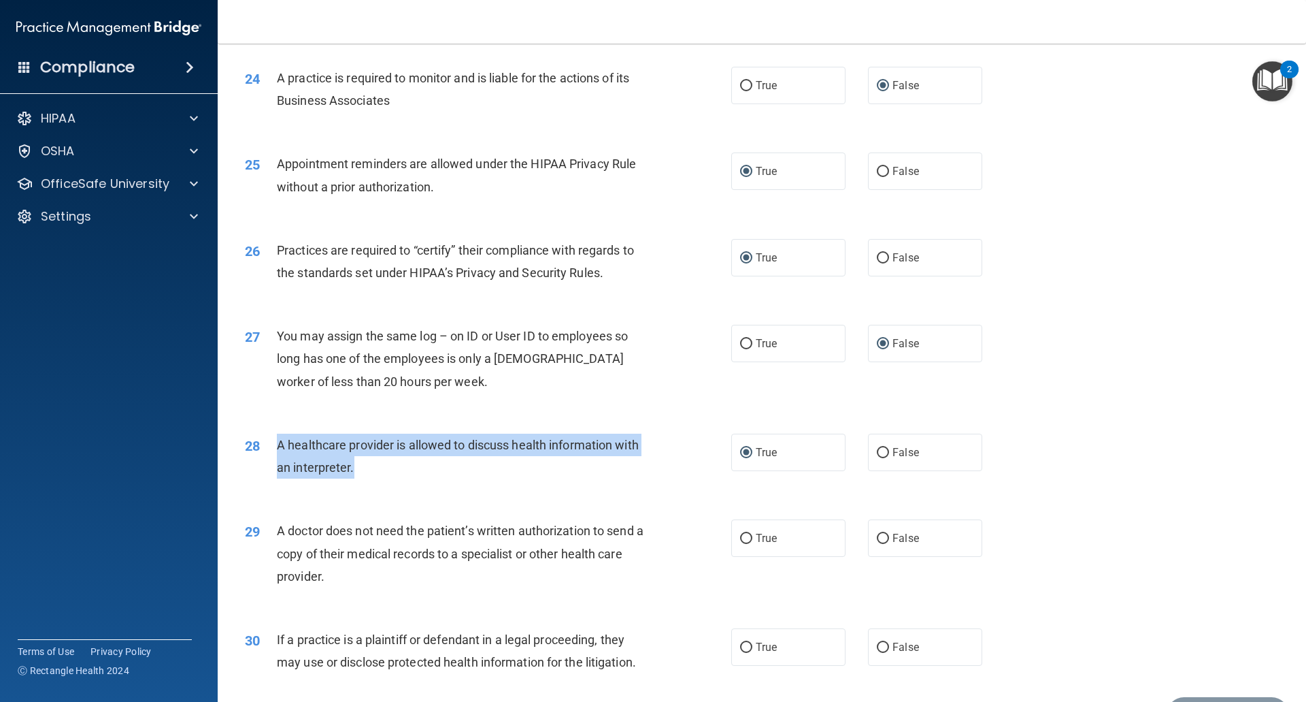
drag, startPoint x: 278, startPoint y: 443, endPoint x: 352, endPoint y: 474, distance: 79.9
click at [352, 474] on span "A healthcare provider is allowed to discuss health information with an interpre…" at bounding box center [458, 456] width 362 height 37
copy span "A healthcare provider is allowed to discuss health information with an interpre…"
click at [741, 535] on input "True" at bounding box center [746, 538] width 12 height 10
radio input "true"
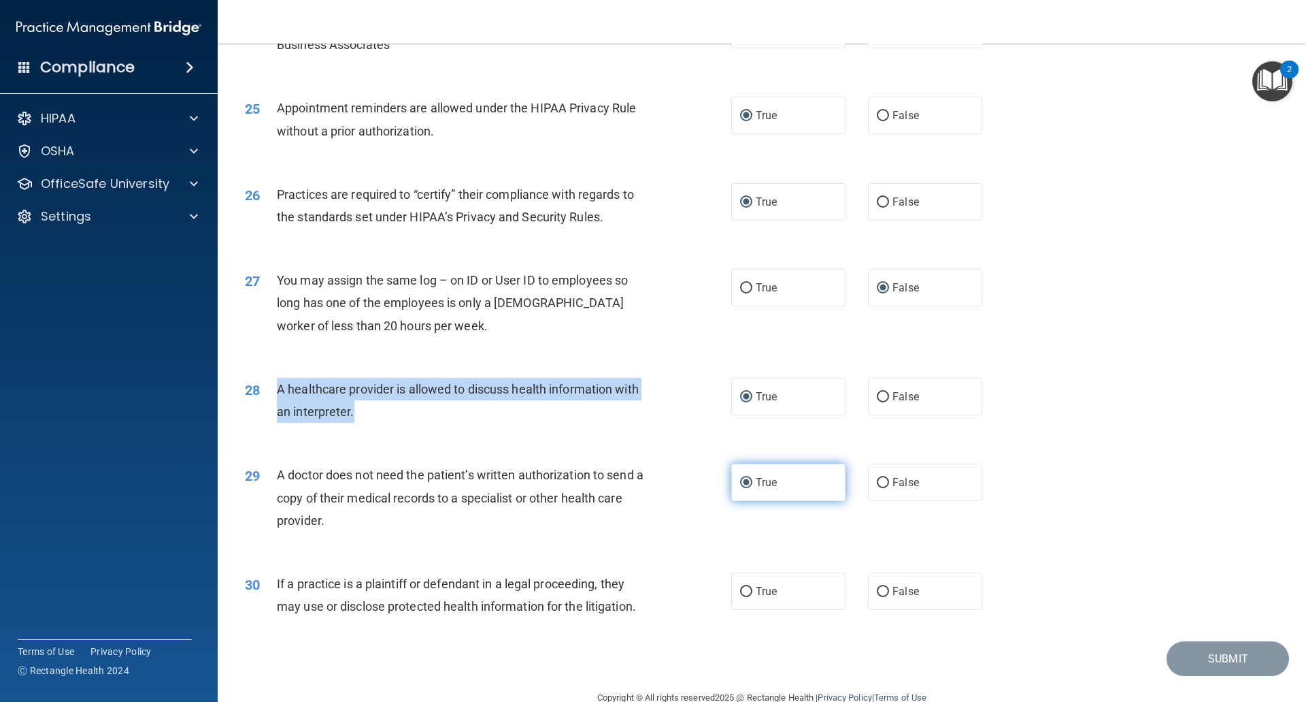
scroll to position [2466, 0]
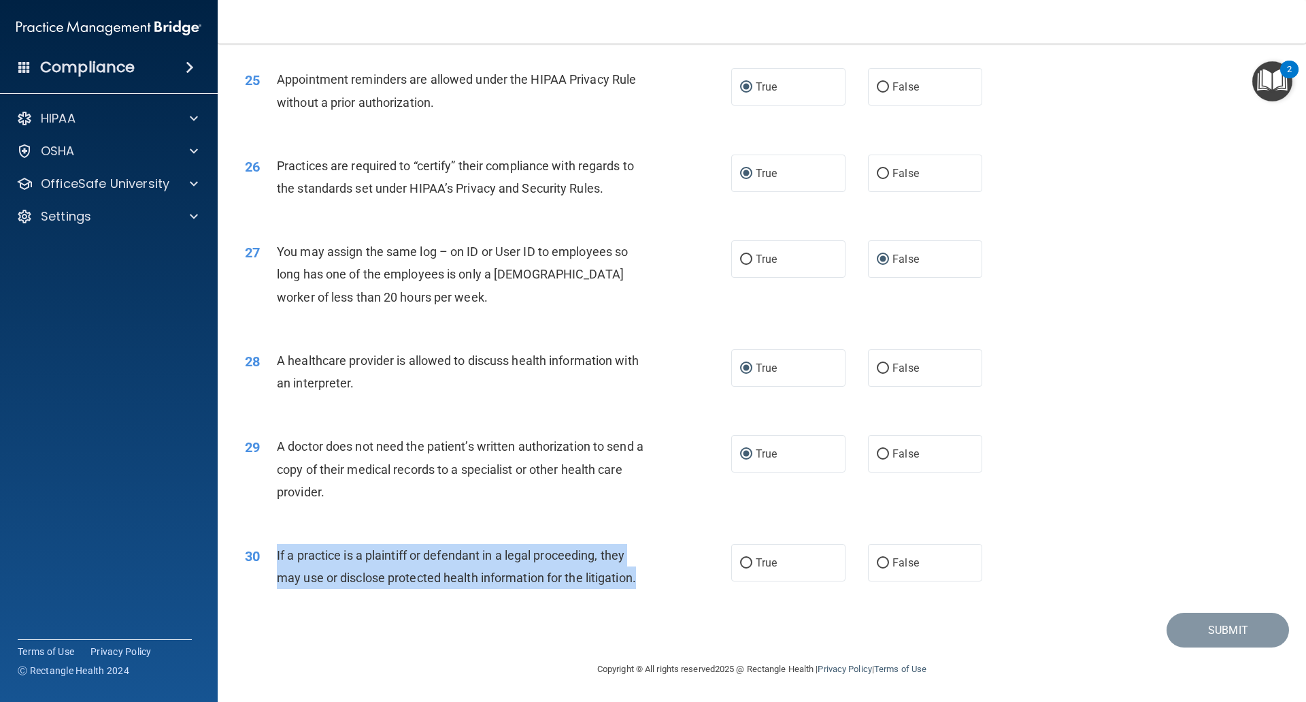
drag, startPoint x: 277, startPoint y: 548, endPoint x: 644, endPoint y: 573, distance: 367.6
click at [644, 573] on div "If a practice is a plaintiff or defendant in a legal proceeding, they may use o…" at bounding box center [467, 566] width 380 height 45
copy span "If a practice is a plaintiff or defendant in a legal proceeding, they may use o…"
click at [744, 561] on input "True" at bounding box center [746, 563] width 12 height 10
radio input "true"
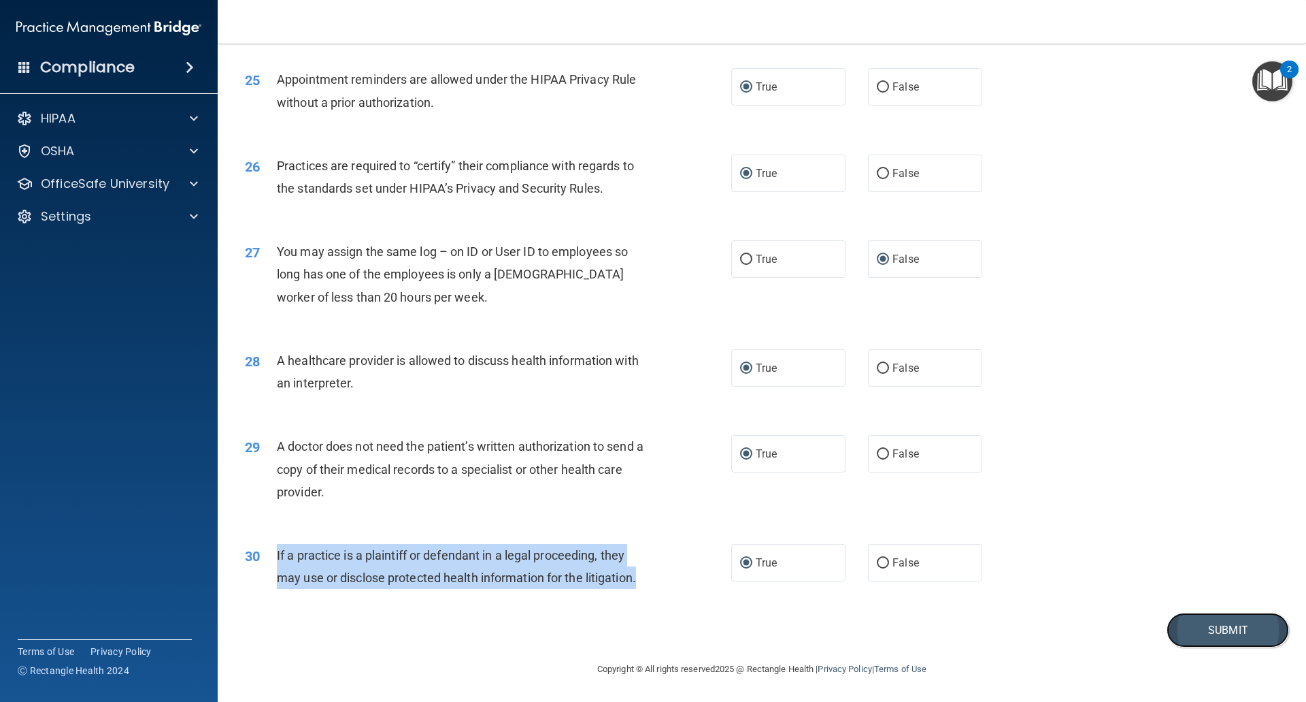
click at [1193, 622] on button "Submit" at bounding box center [1228, 629] width 122 height 35
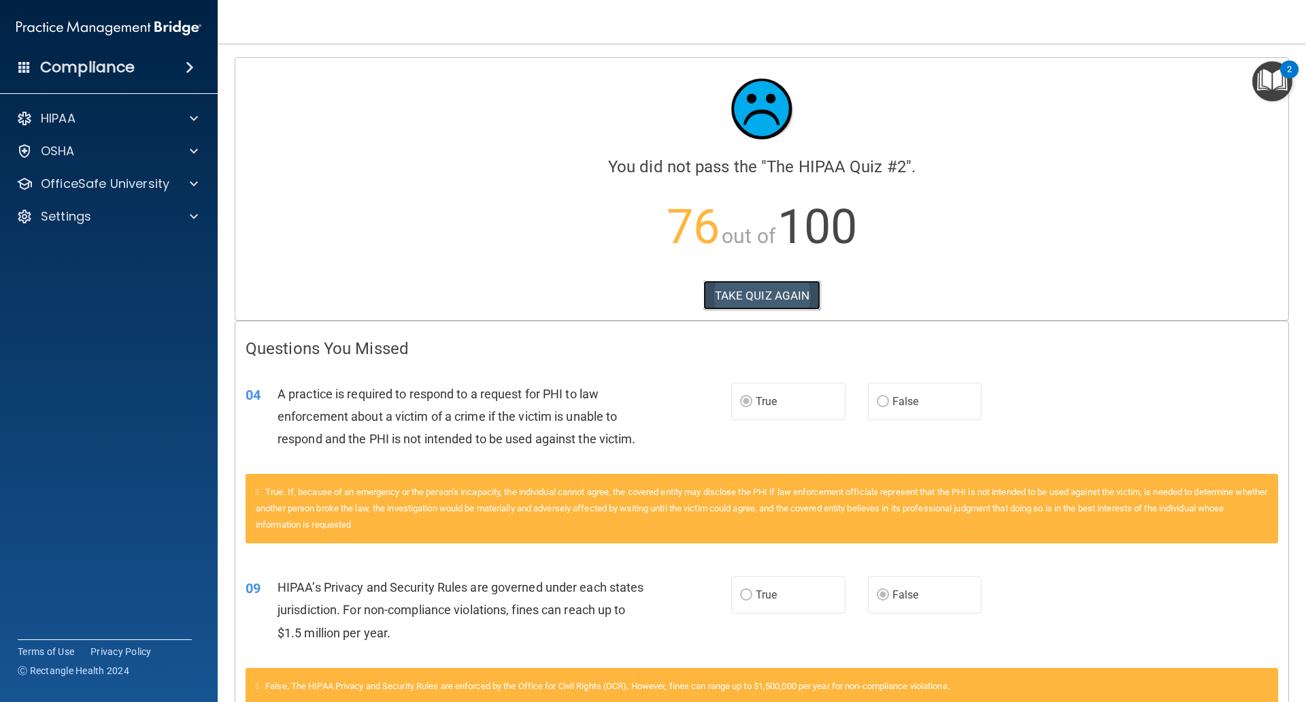
click at [758, 293] on button "TAKE QUIZ AGAIN" at bounding box center [763, 295] width 118 height 30
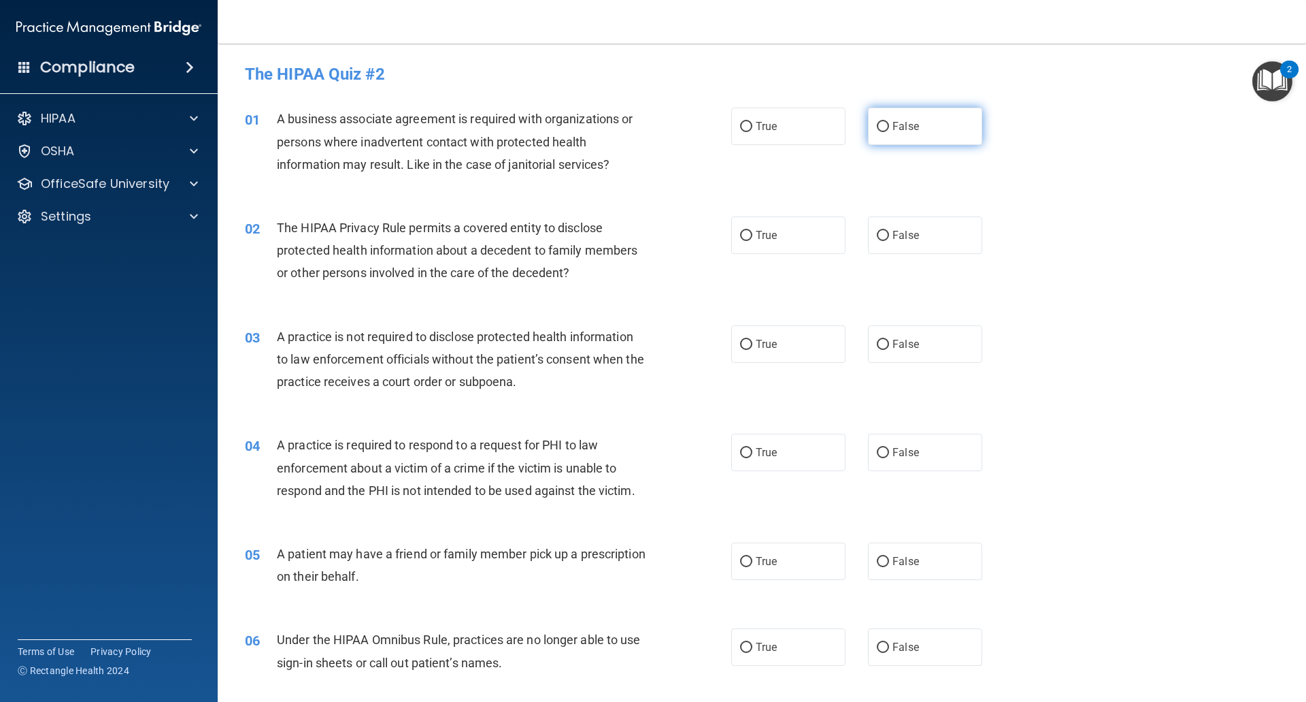
click at [878, 125] on input "False" at bounding box center [883, 127] width 12 height 10
radio input "true"
click at [742, 235] on input "True" at bounding box center [746, 236] width 12 height 10
radio input "true"
click at [877, 346] on input "False" at bounding box center [883, 345] width 12 height 10
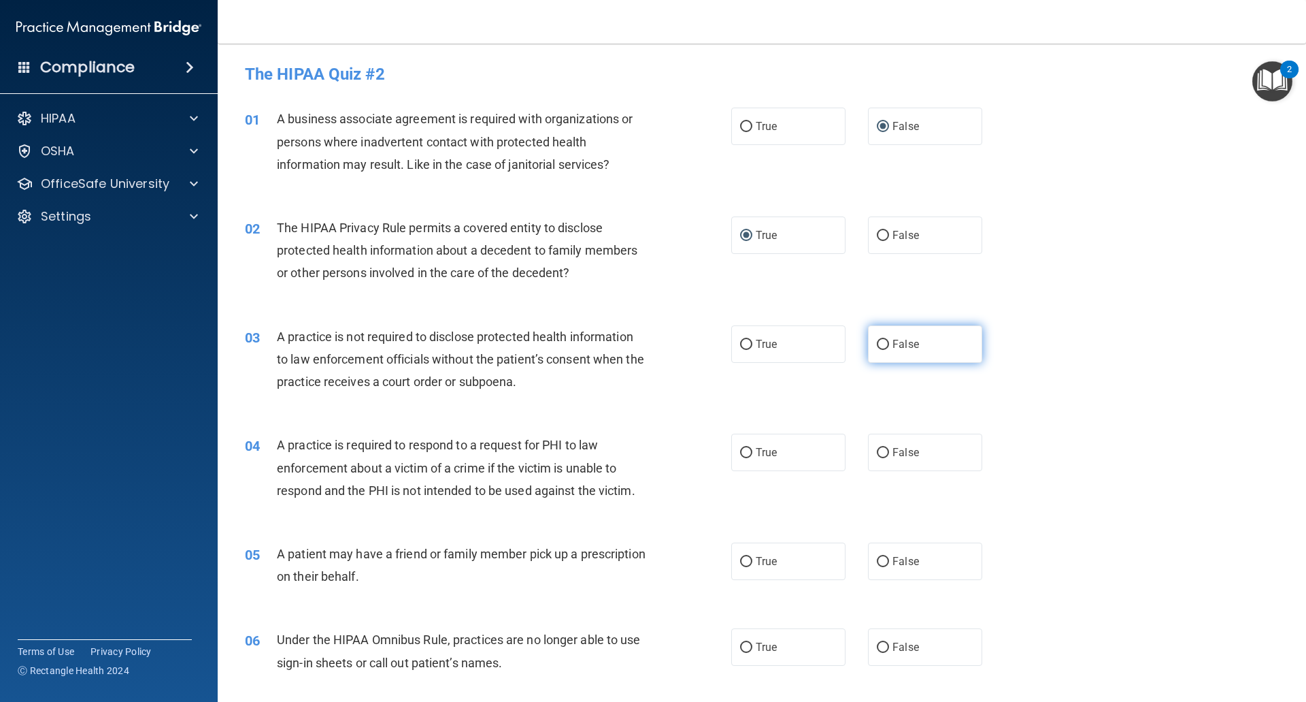
radio input "true"
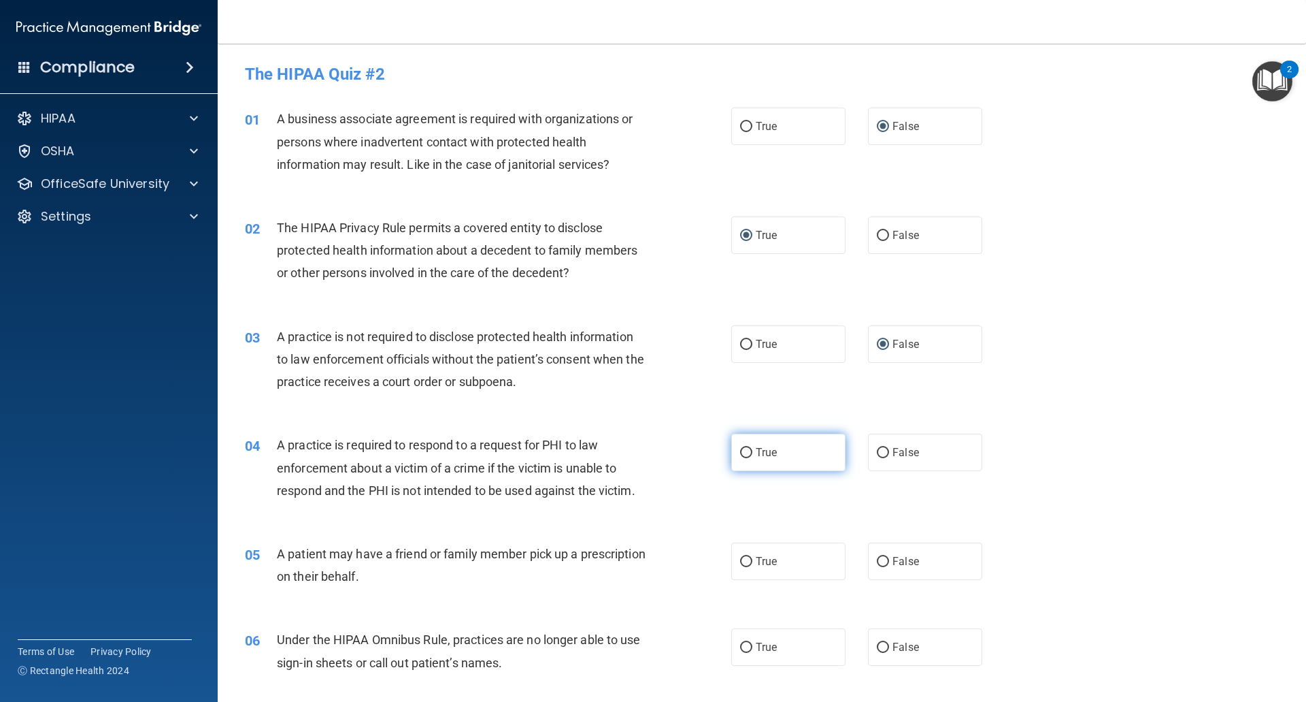
click at [744, 451] on input "True" at bounding box center [746, 453] width 12 height 10
radio input "true"
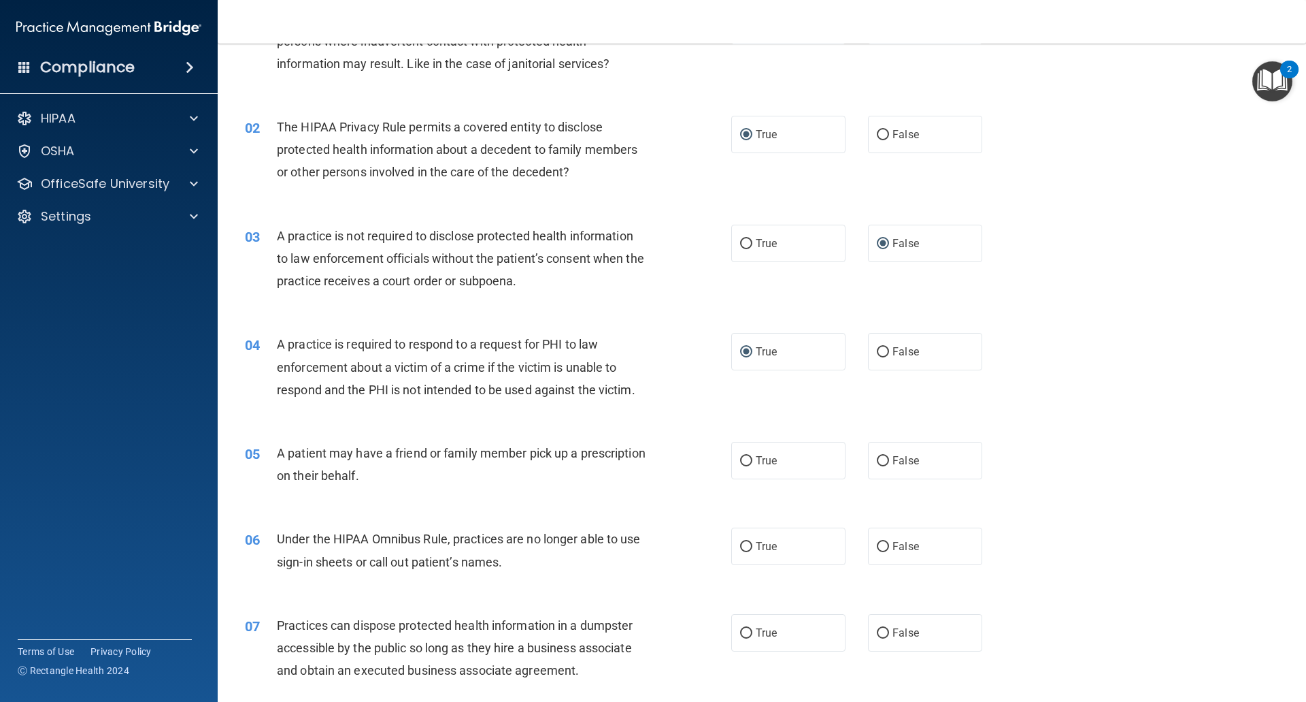
scroll to position [136, 0]
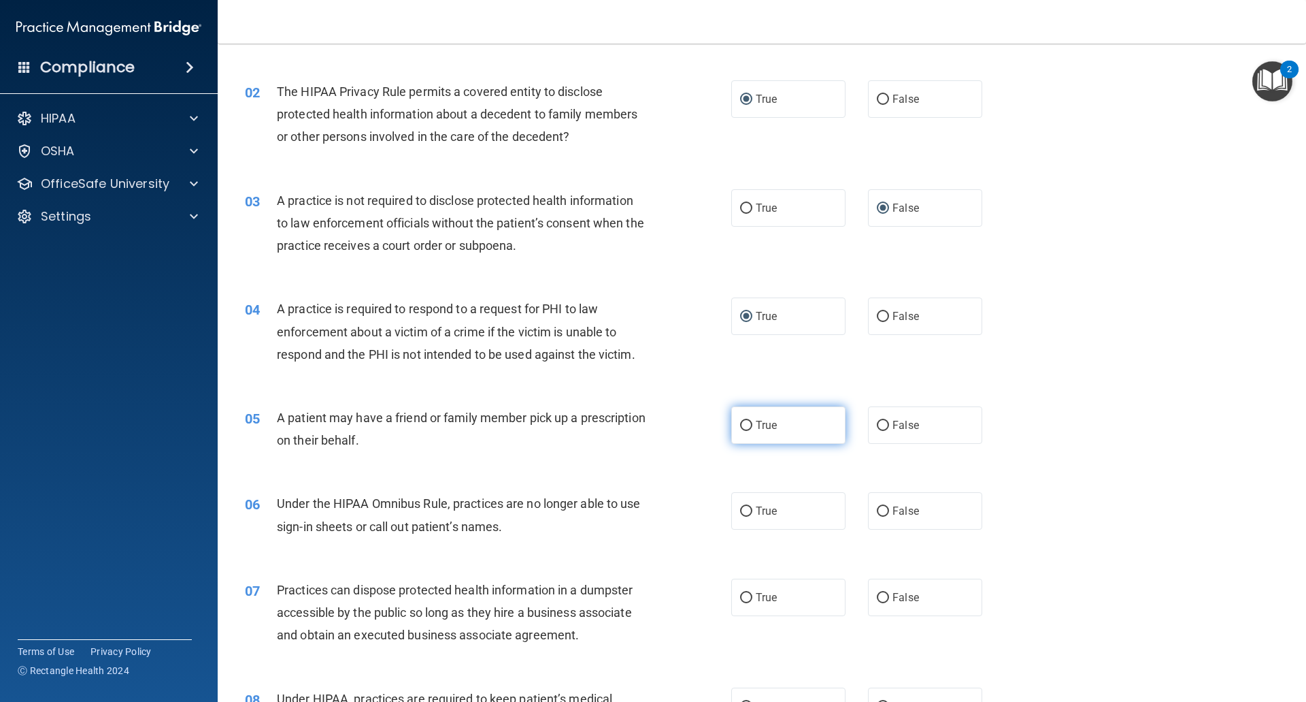
click at [743, 429] on input "True" at bounding box center [746, 426] width 12 height 10
radio input "true"
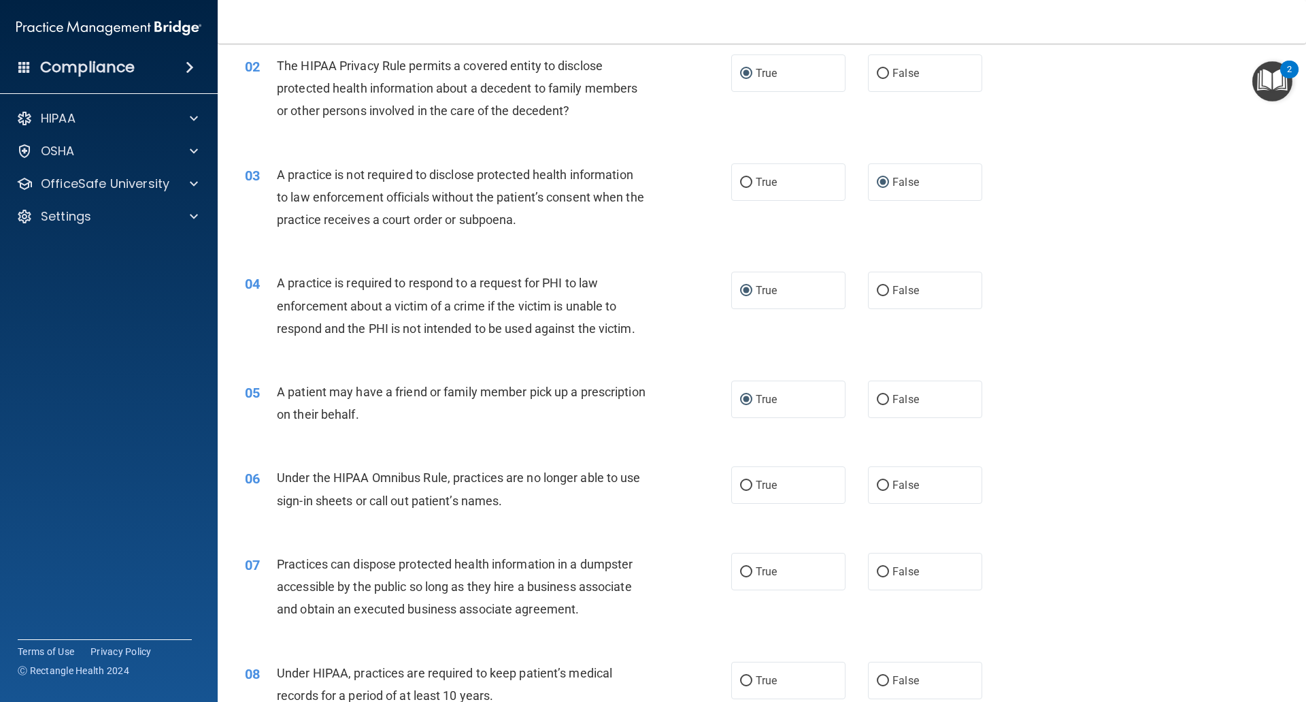
scroll to position [204, 0]
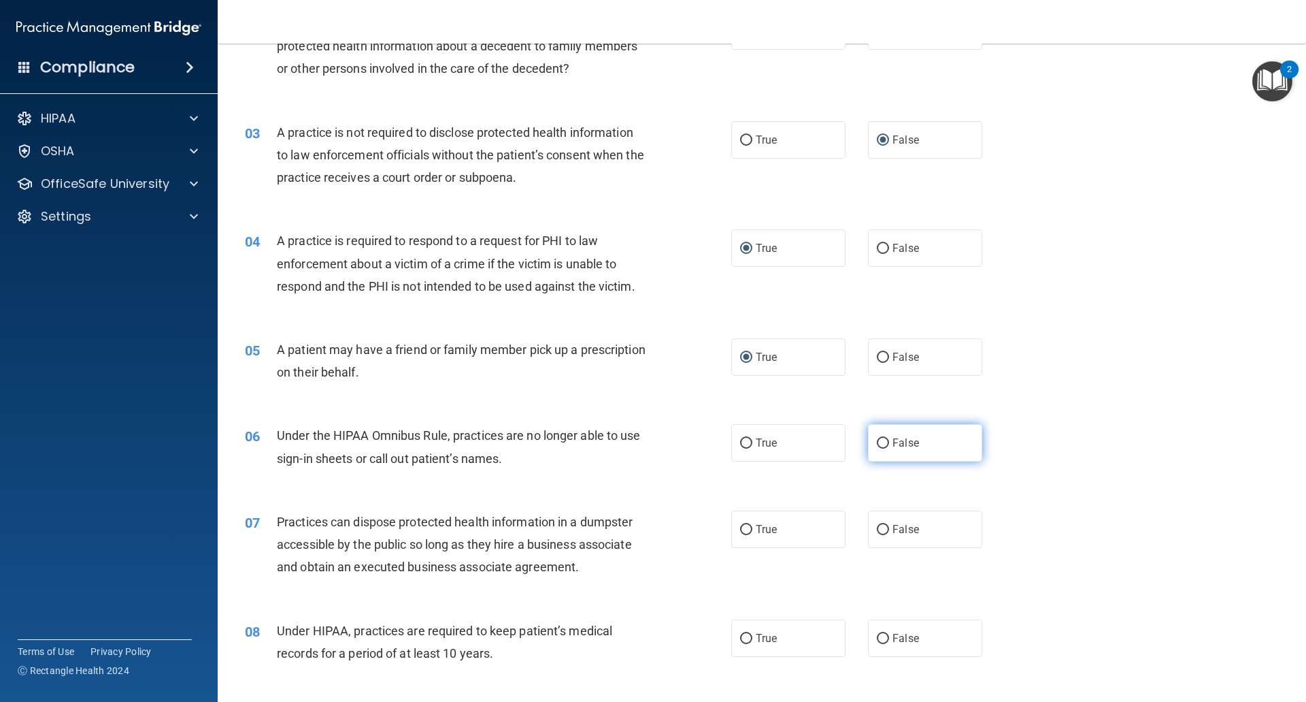
click at [877, 445] on input "False" at bounding box center [883, 443] width 12 height 10
radio input "true"
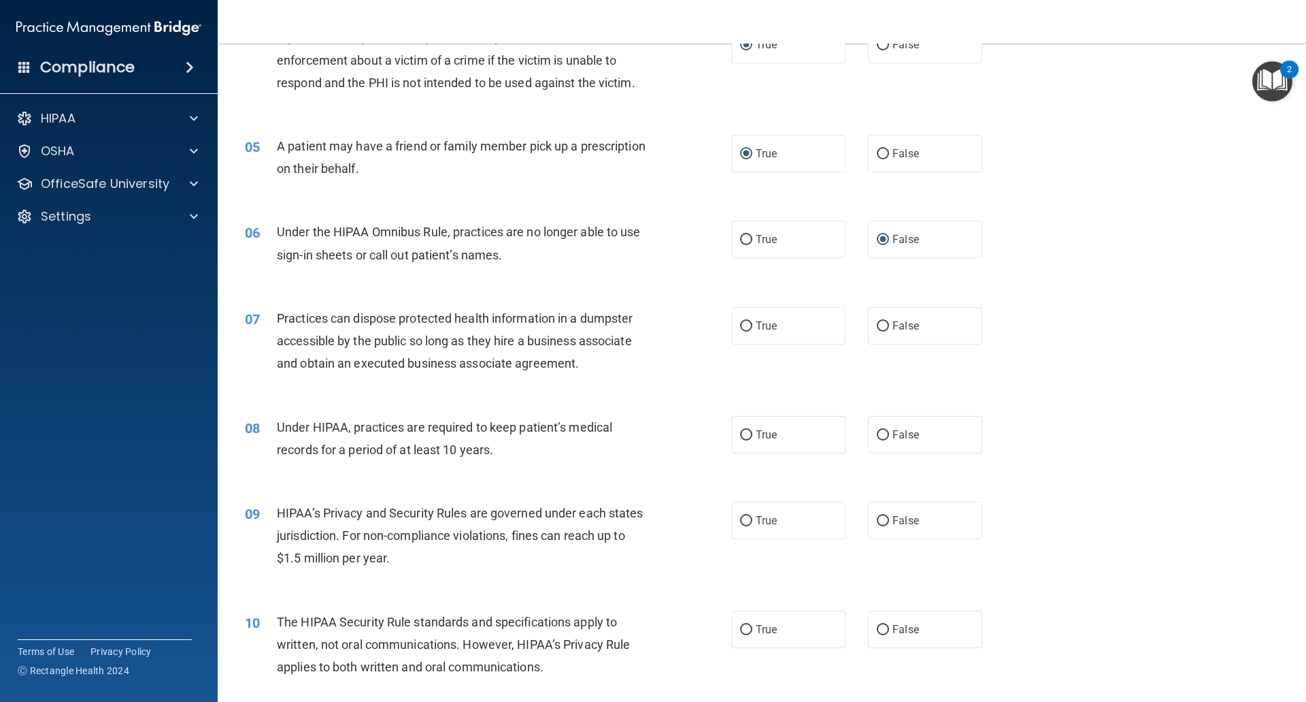
scroll to position [408, 0]
click at [877, 329] on input "False" at bounding box center [883, 325] width 12 height 10
radio input "true"
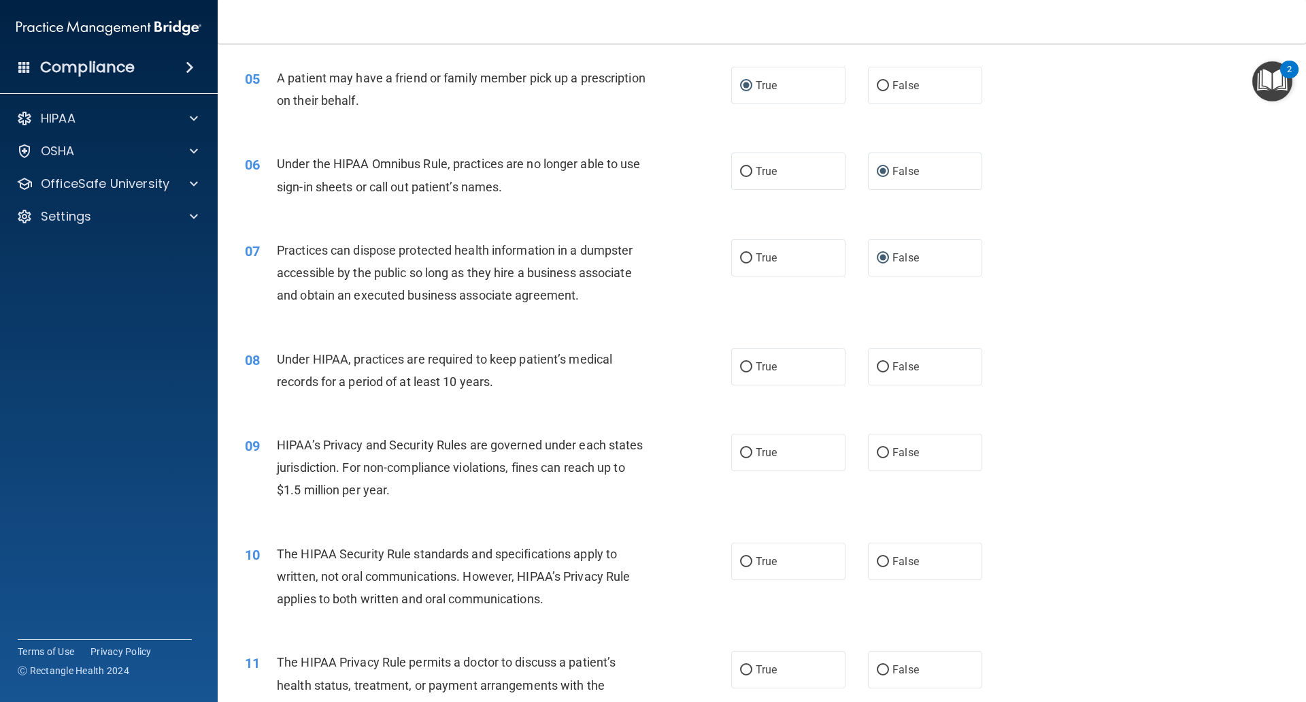
scroll to position [476, 0]
click at [881, 370] on input "False" at bounding box center [883, 366] width 12 height 10
radio input "true"
click at [877, 452] on input "False" at bounding box center [883, 452] width 12 height 10
radio input "true"
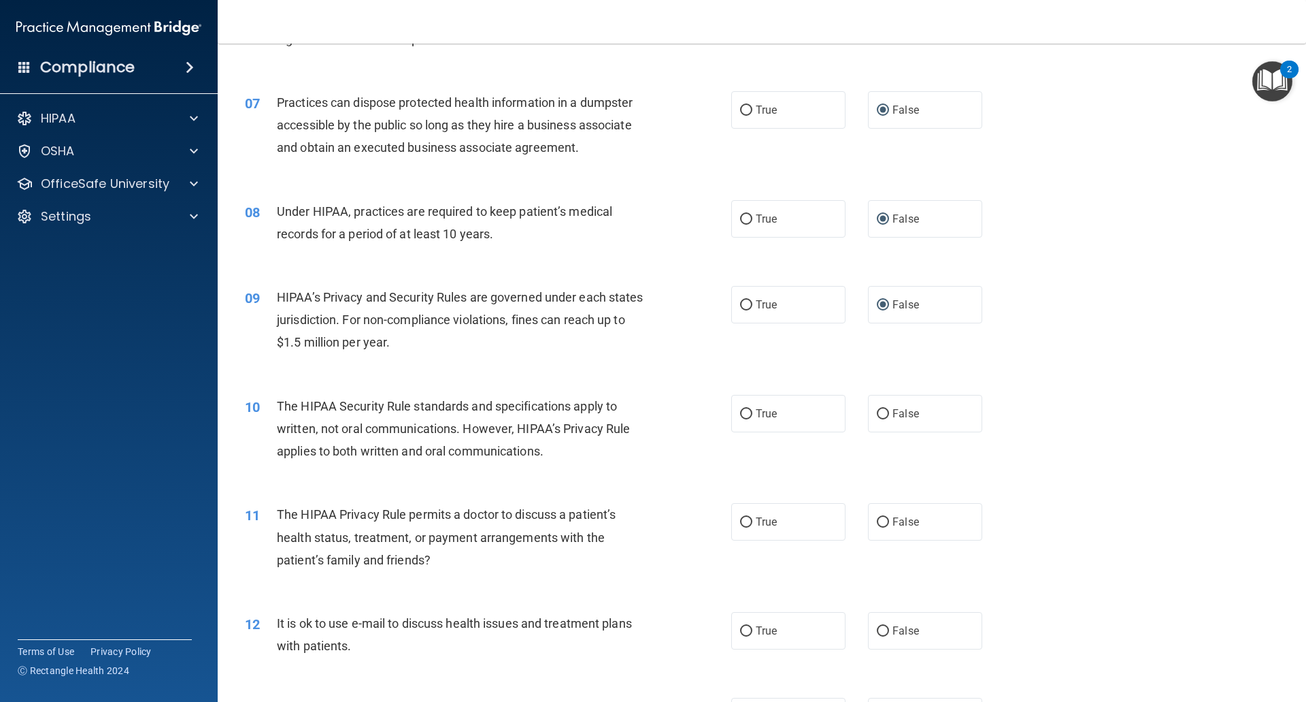
scroll to position [680, 0]
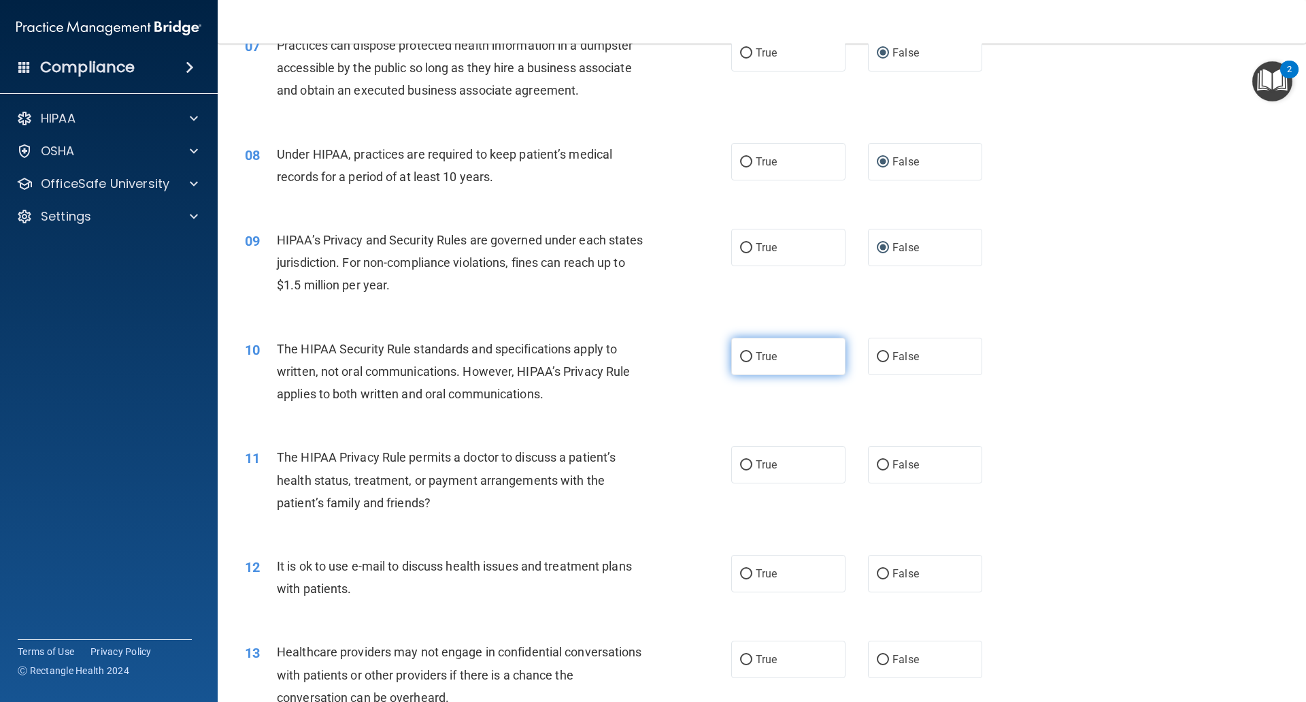
click at [740, 356] on input "True" at bounding box center [746, 357] width 12 height 10
radio input "true"
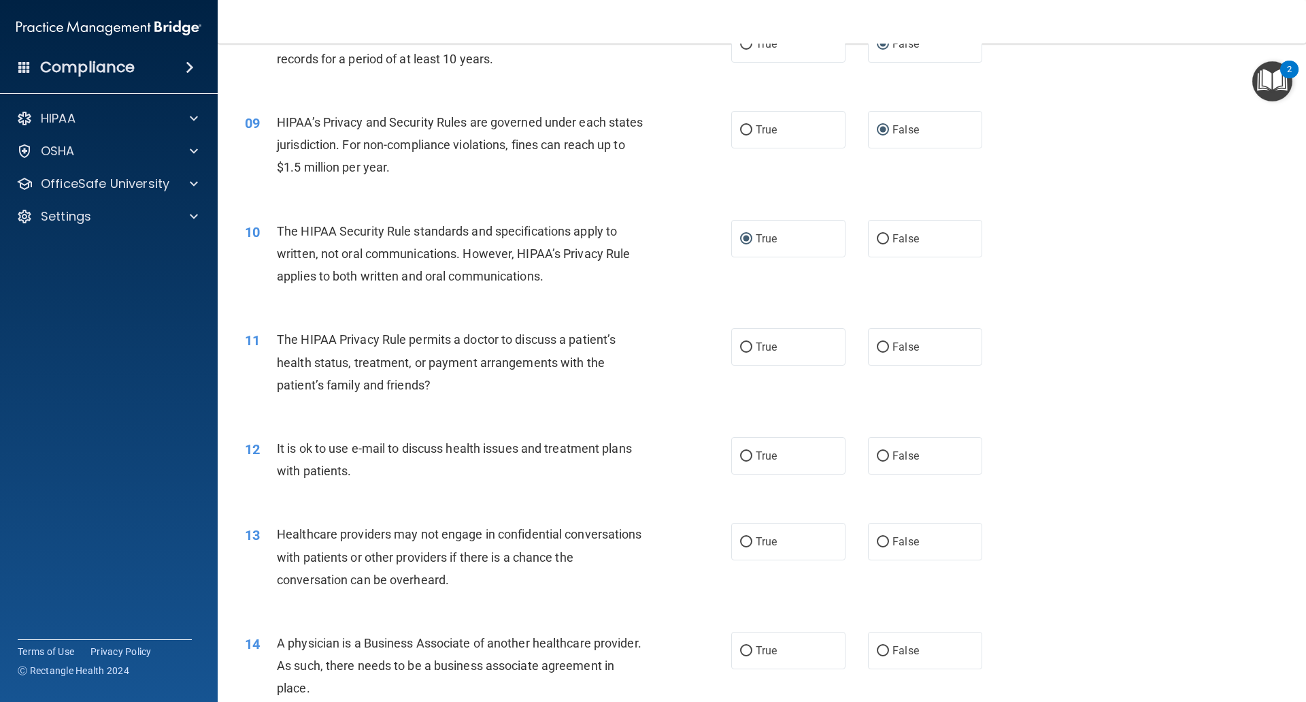
scroll to position [817, 0]
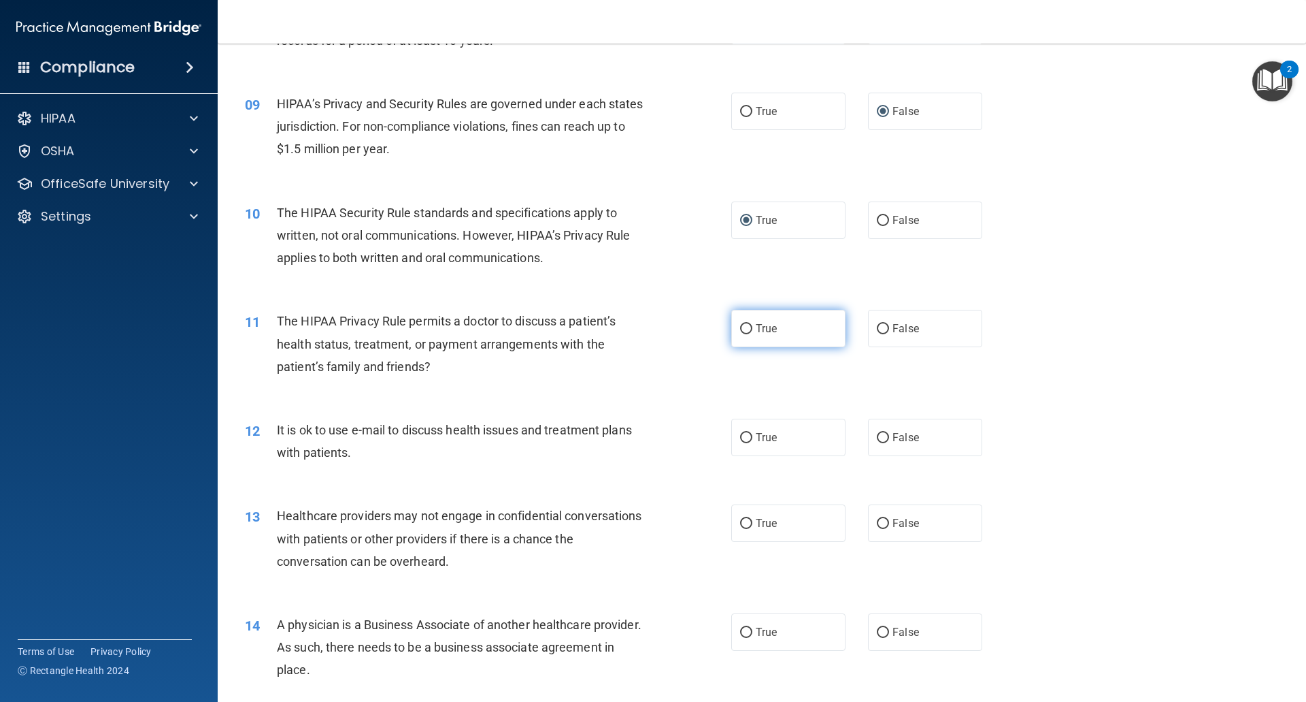
click at [745, 330] on input "True" at bounding box center [746, 329] width 12 height 10
radio input "true"
click at [742, 438] on input "True" at bounding box center [746, 438] width 12 height 10
radio input "true"
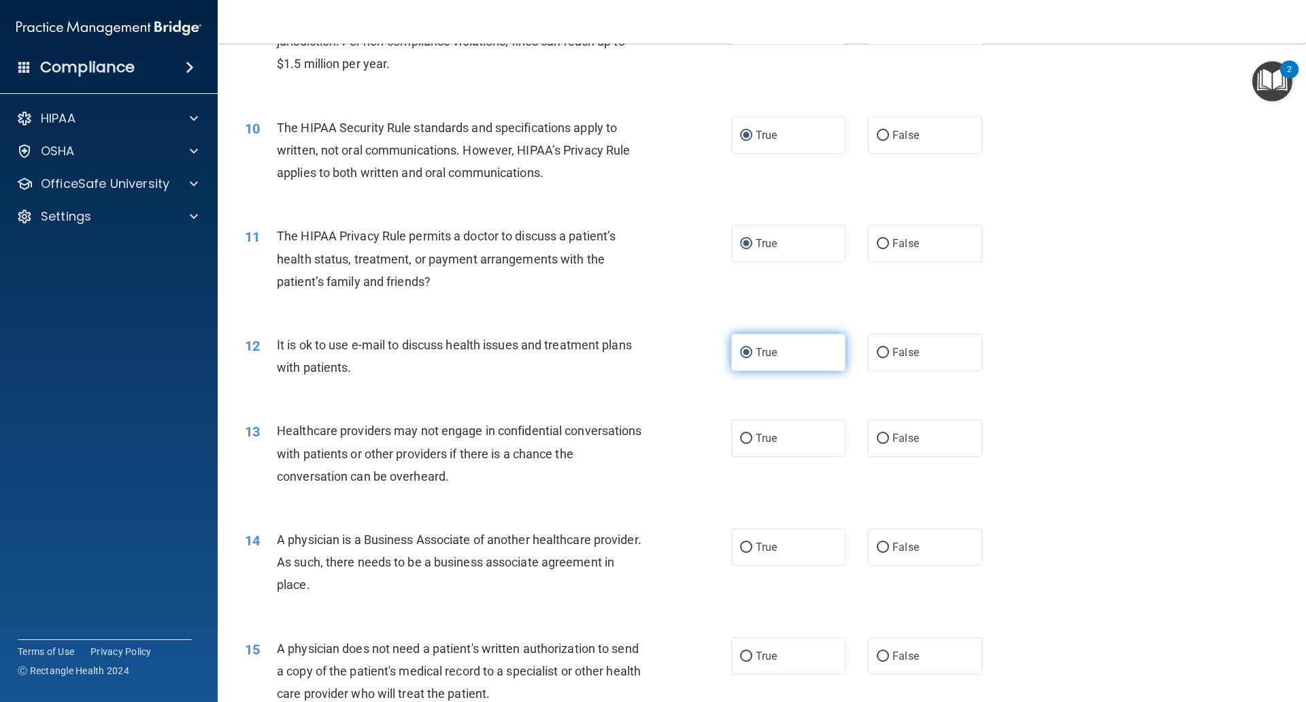
scroll to position [953, 0]
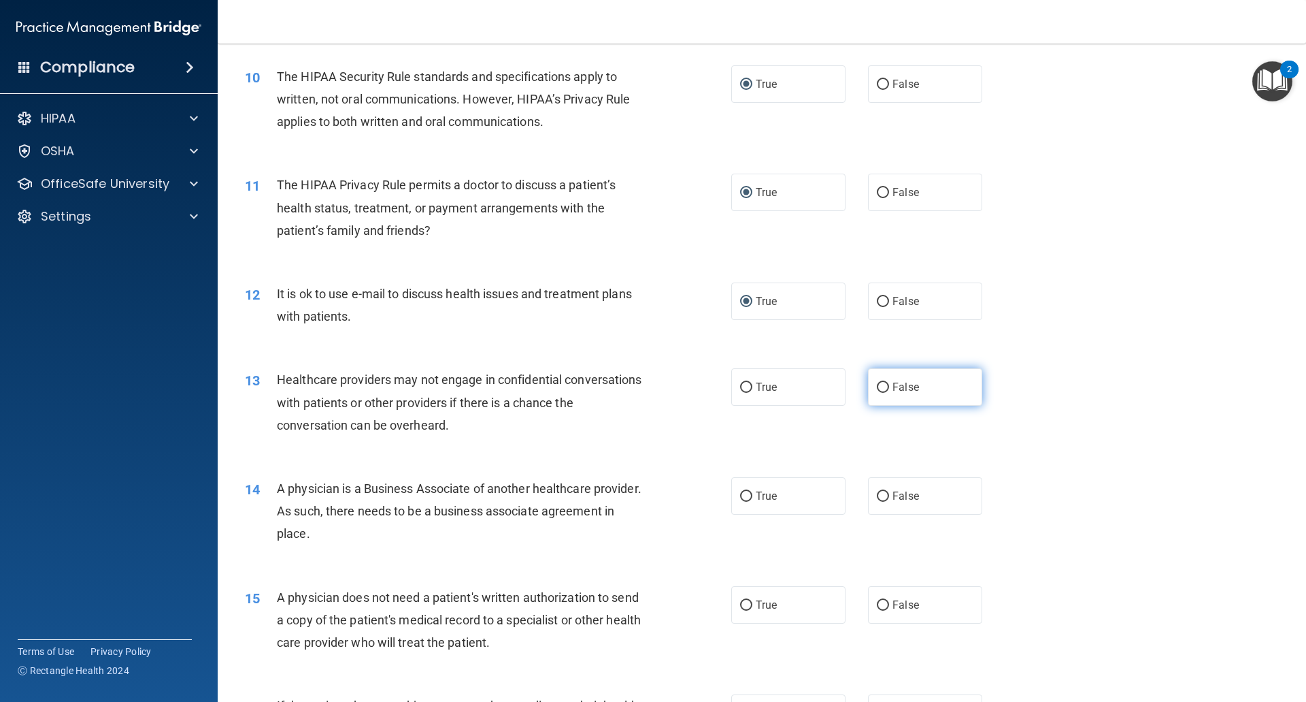
click at [879, 385] on input "False" at bounding box center [883, 387] width 12 height 10
radio input "true"
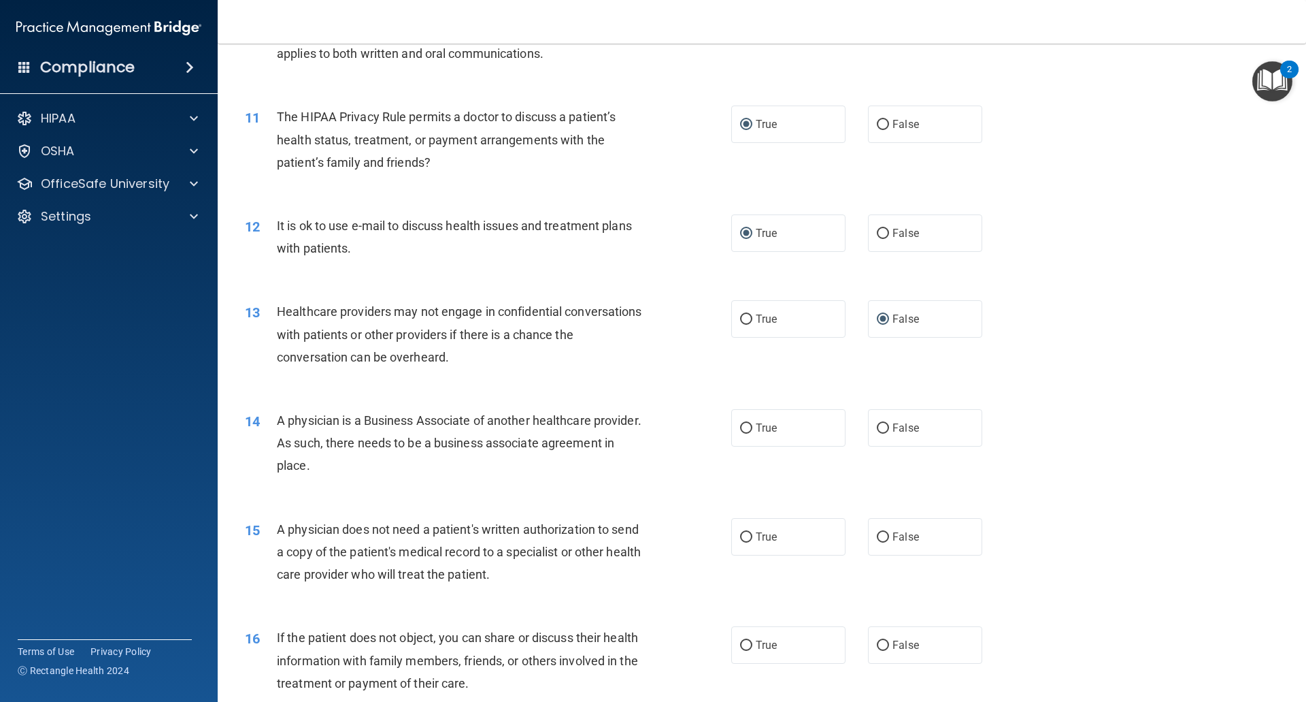
scroll to position [1089, 0]
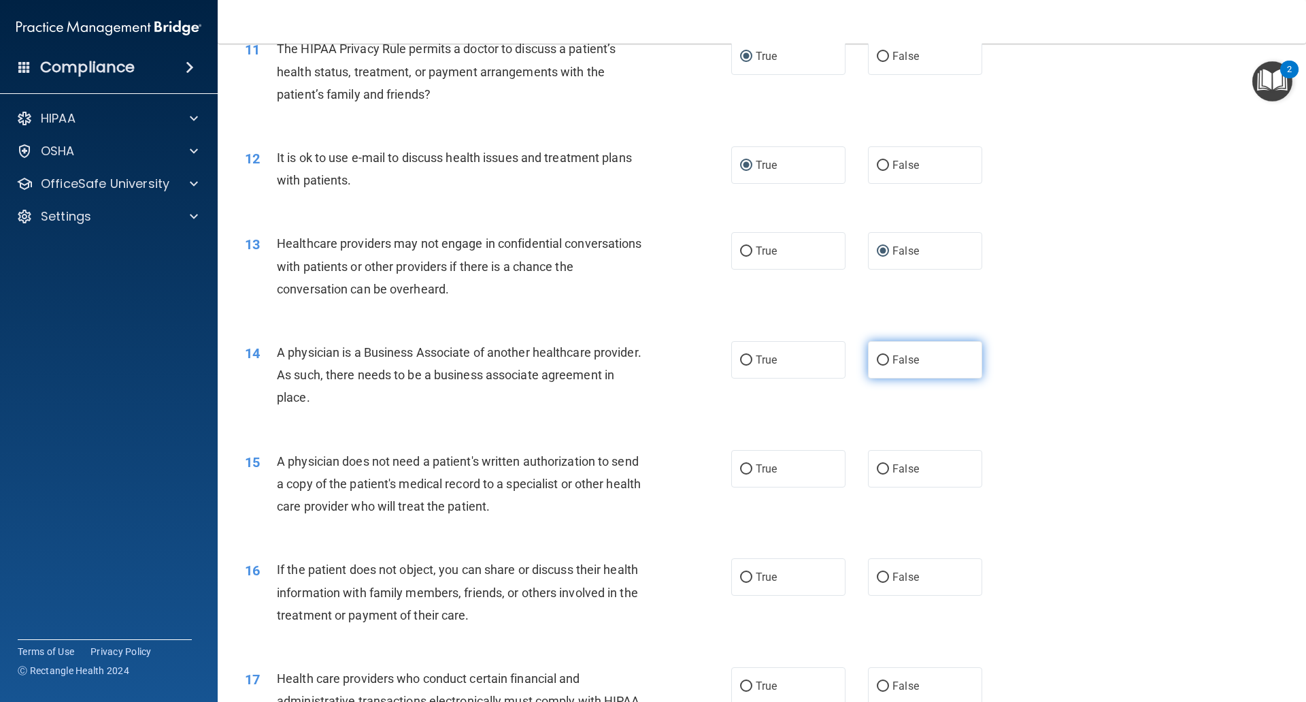
click at [877, 361] on input "False" at bounding box center [883, 360] width 12 height 10
radio input "true"
click at [744, 469] on input "True" at bounding box center [746, 469] width 12 height 10
radio input "true"
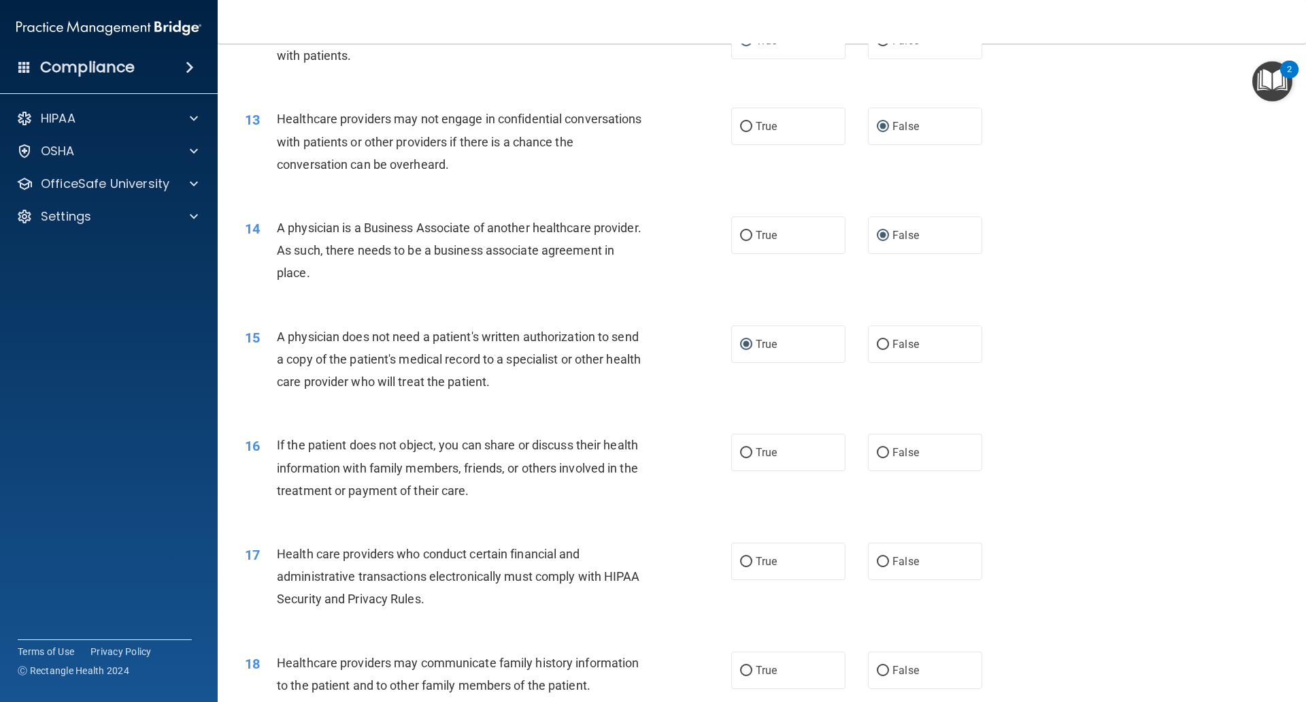
scroll to position [1225, 0]
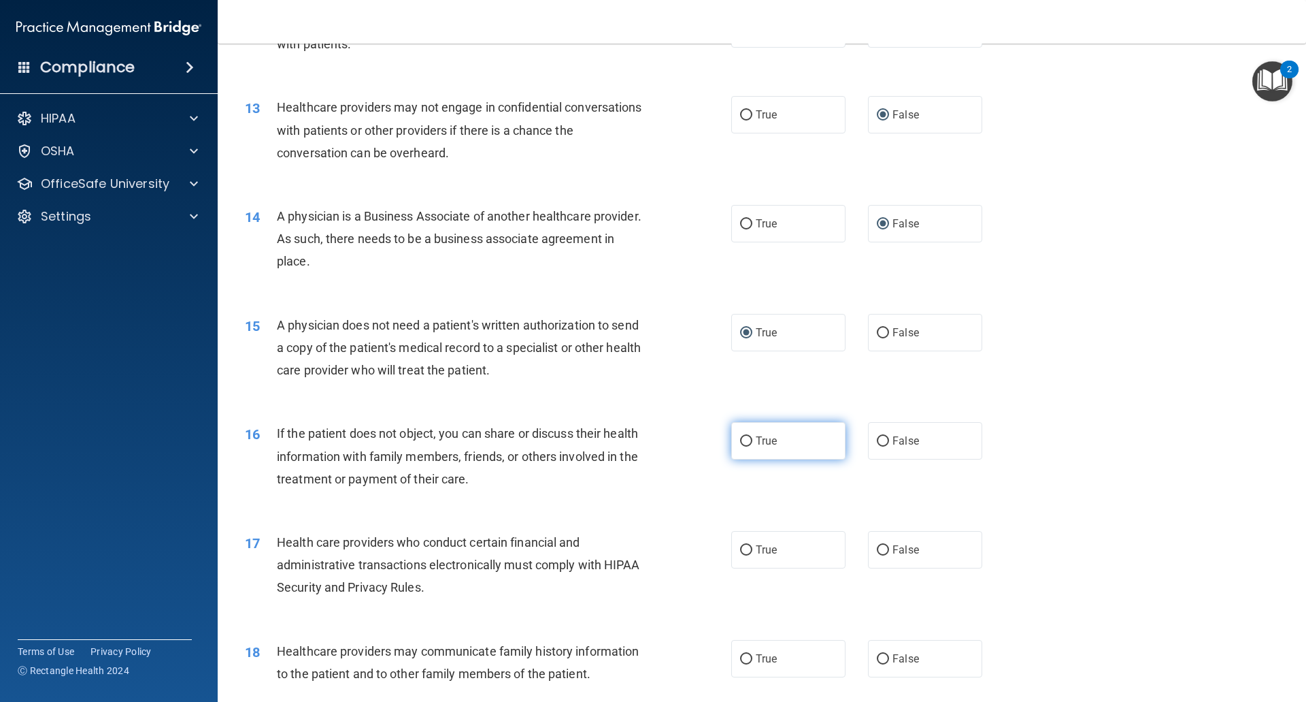
click at [742, 443] on input "True" at bounding box center [746, 441] width 12 height 10
radio input "true"
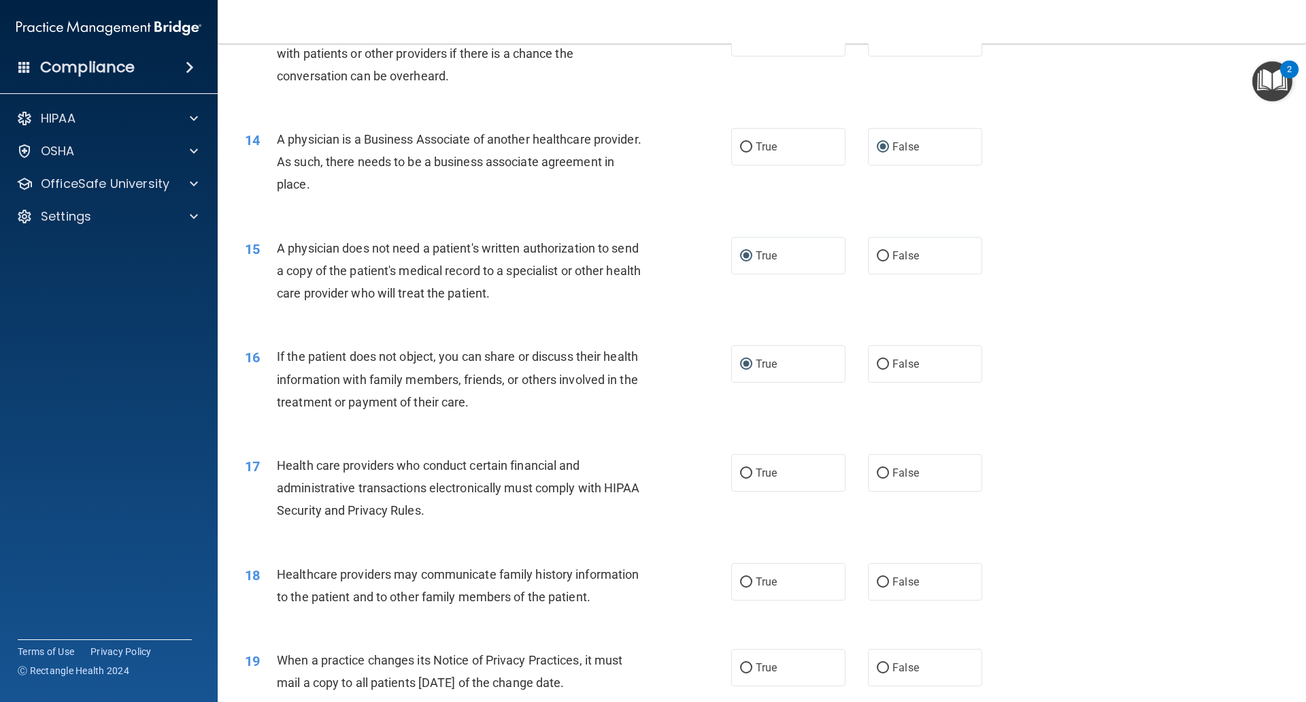
scroll to position [1293, 0]
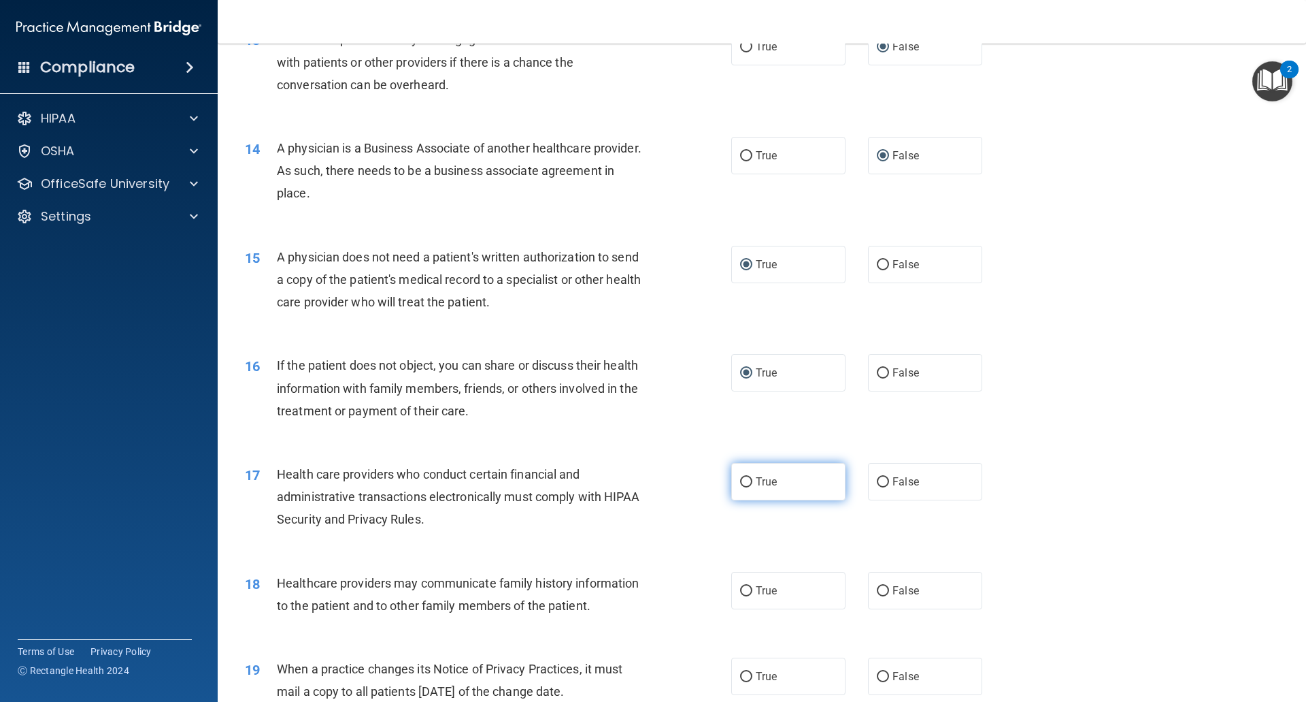
click at [741, 486] on input "True" at bounding box center [746, 482] width 12 height 10
radio input "true"
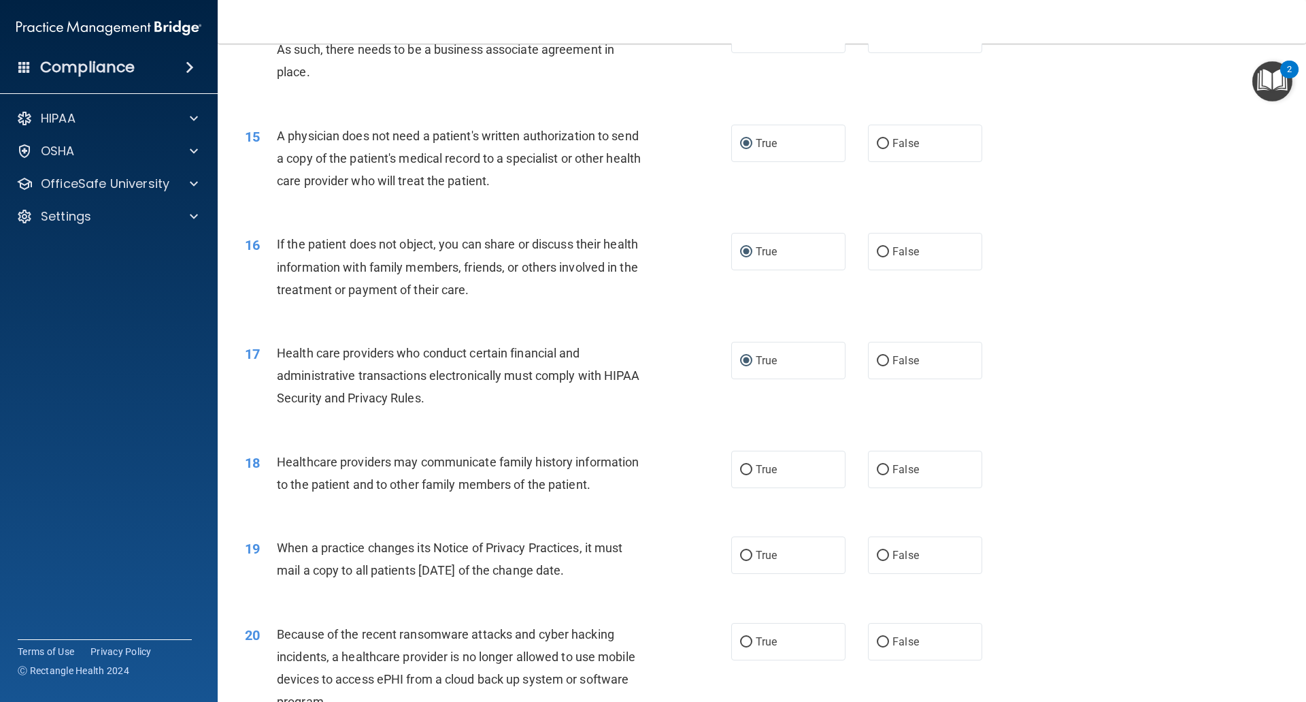
scroll to position [1429, 0]
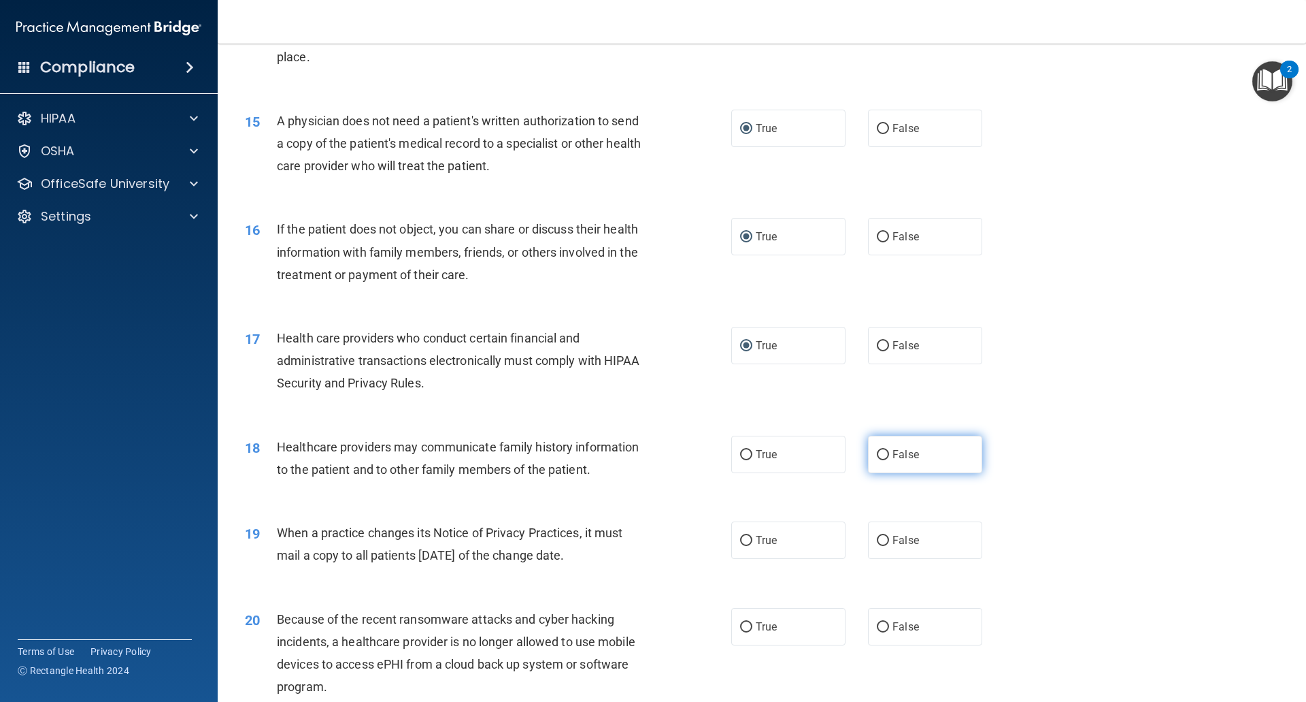
click at [877, 456] on input "False" at bounding box center [883, 455] width 12 height 10
radio input "true"
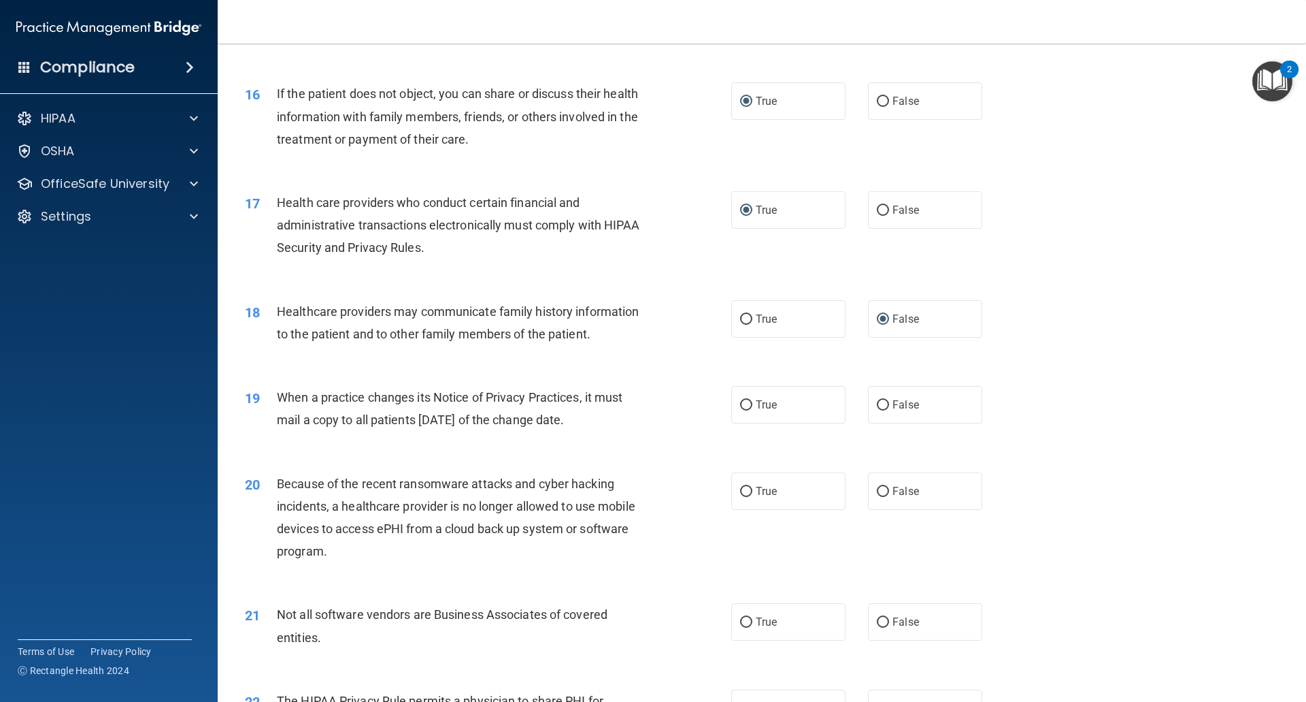
scroll to position [1565, 0]
click at [885, 405] on label "False" at bounding box center [925, 403] width 114 height 37
click at [885, 405] on input "False" at bounding box center [883, 404] width 12 height 10
radio input "true"
click at [878, 488] on input "False" at bounding box center [883, 491] width 12 height 10
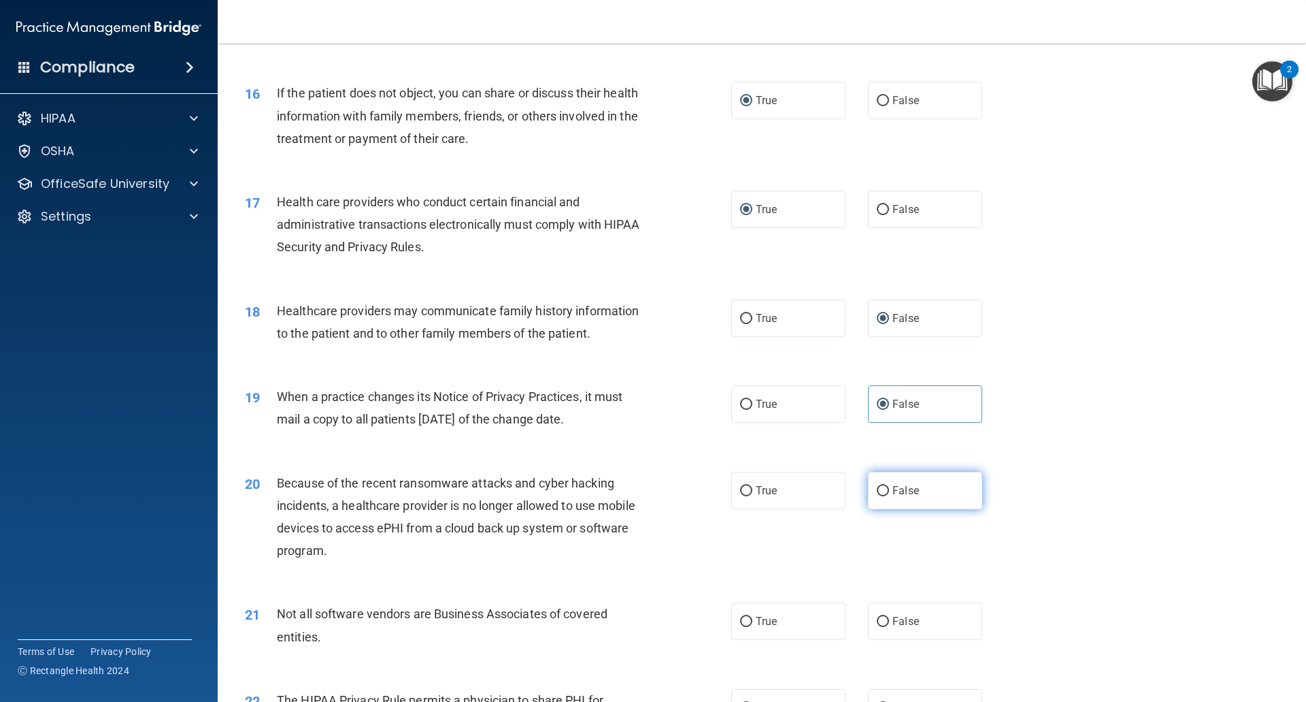
radio input "true"
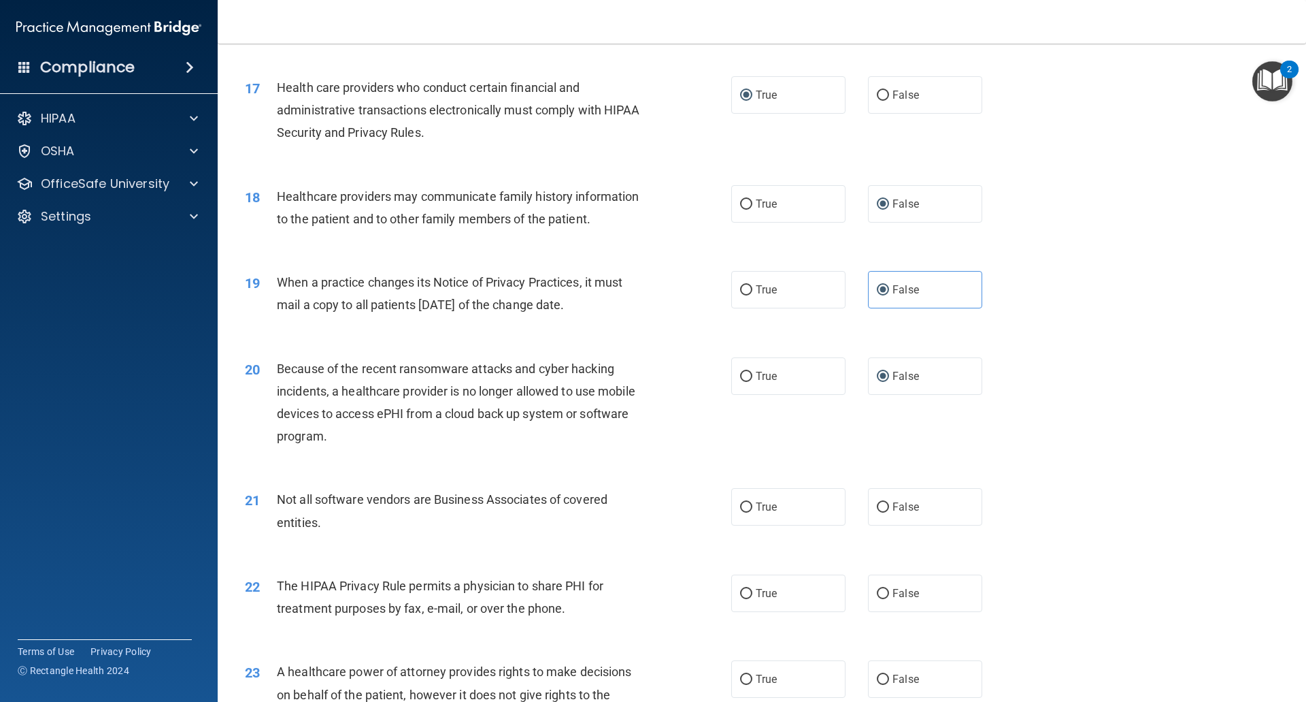
scroll to position [1701, 0]
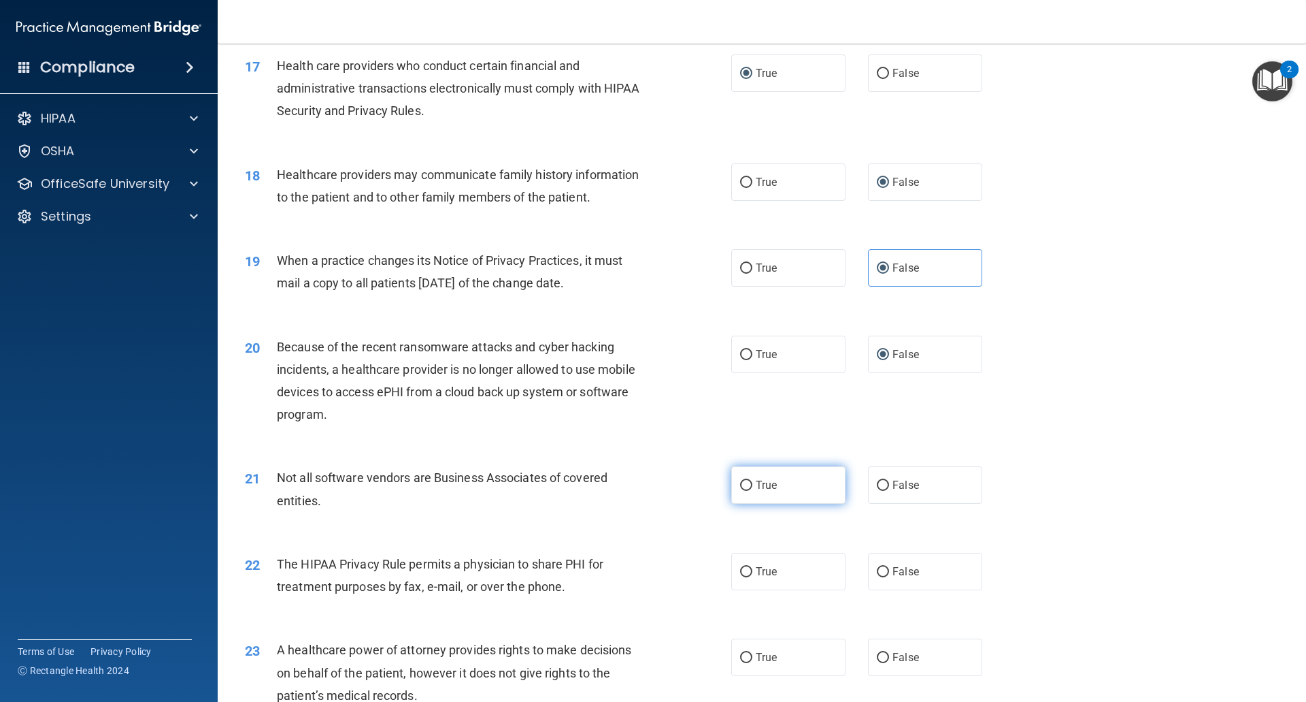
click at [742, 481] on input "True" at bounding box center [746, 485] width 12 height 10
radio input "true"
click at [741, 570] on input "True" at bounding box center [746, 572] width 12 height 10
radio input "true"
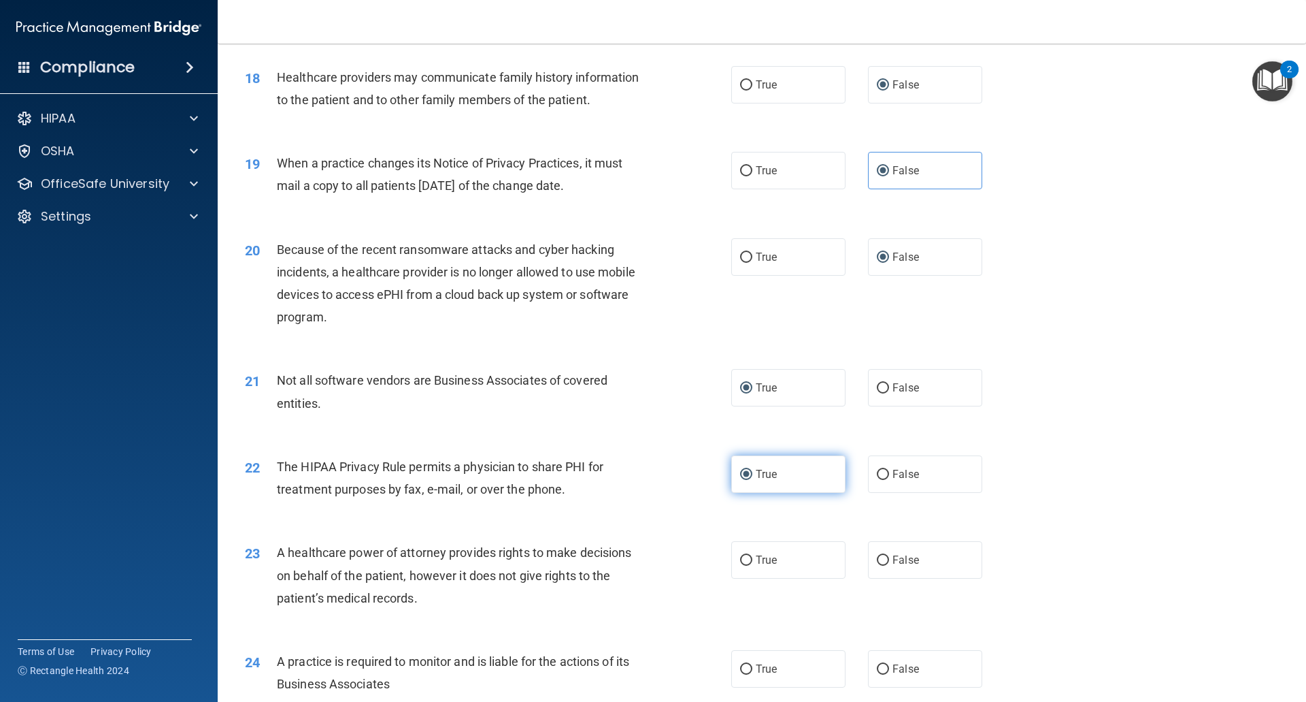
scroll to position [1837, 0]
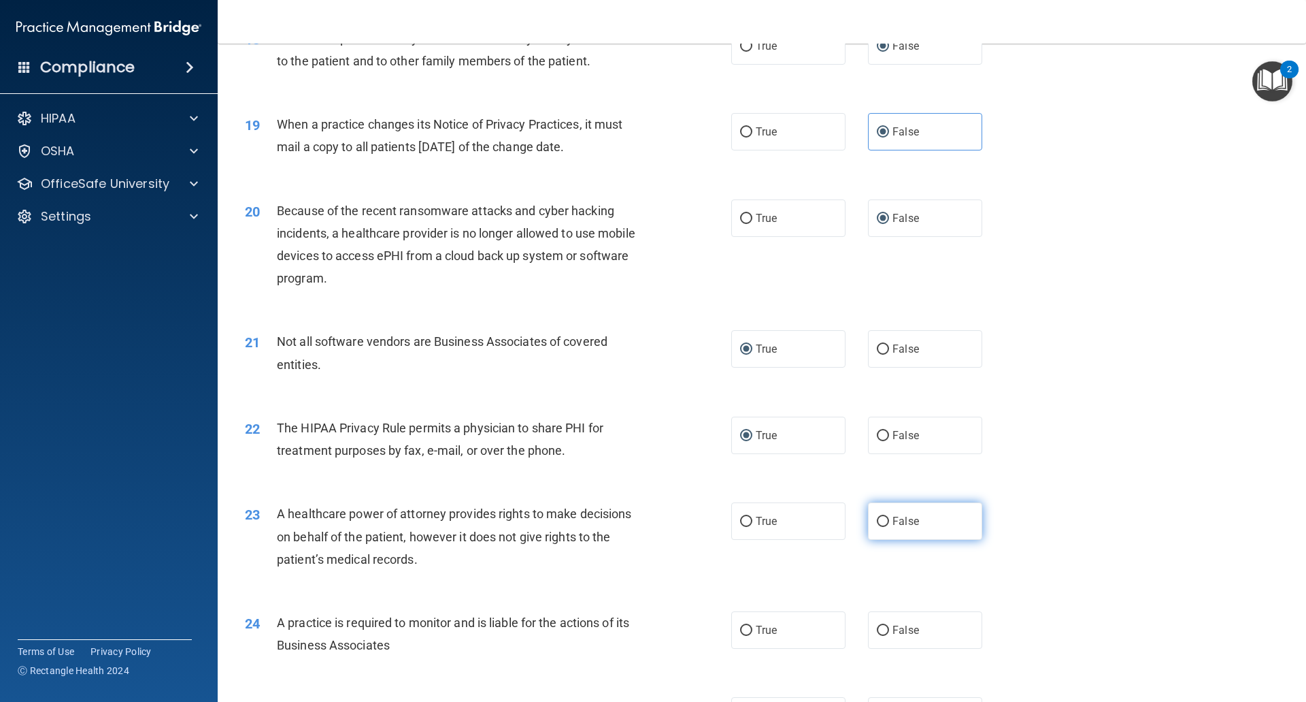
click at [877, 519] on input "False" at bounding box center [883, 521] width 12 height 10
radio input "true"
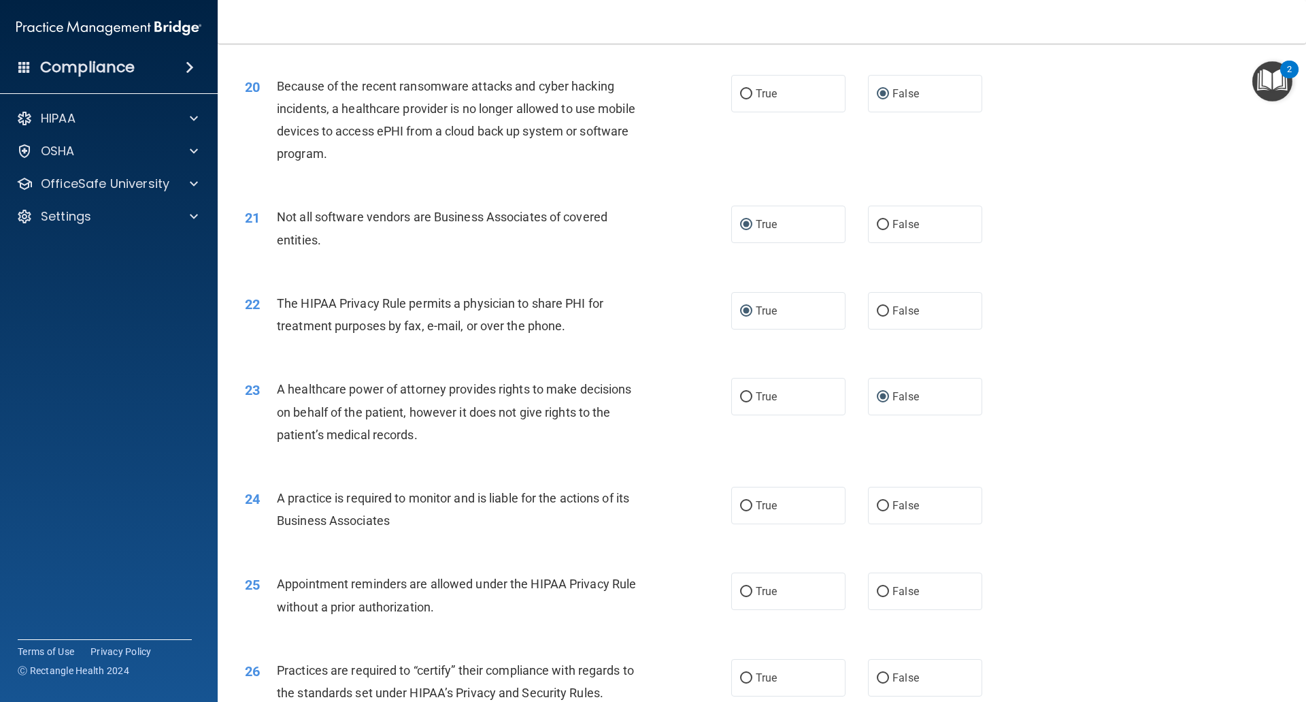
scroll to position [1973, 0]
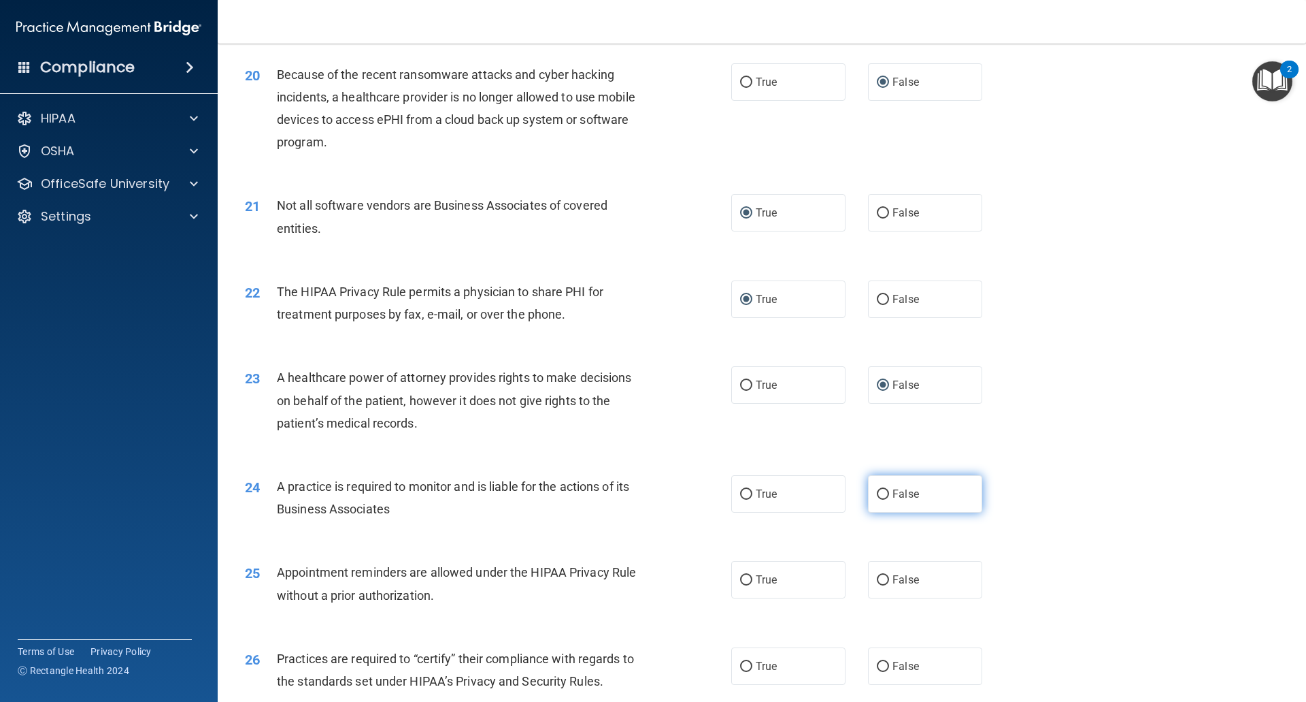
click at [877, 493] on input "False" at bounding box center [883, 494] width 12 height 10
radio input "true"
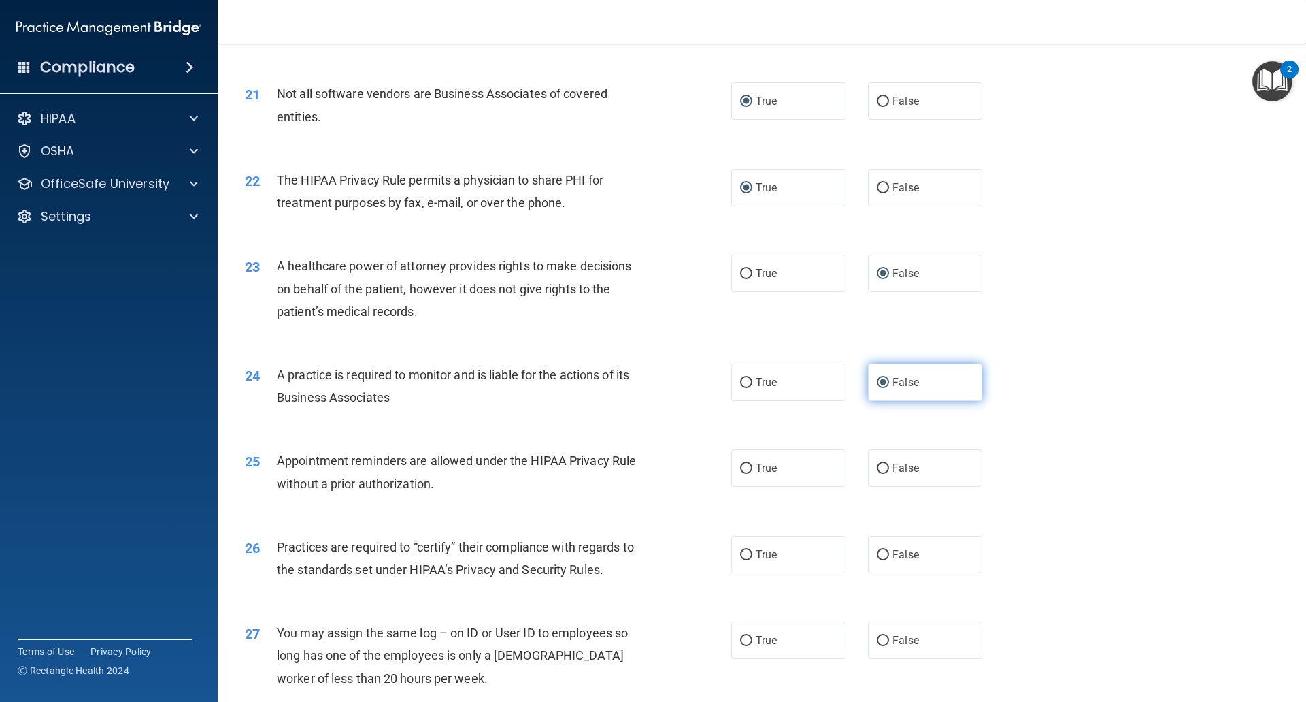
scroll to position [2109, 0]
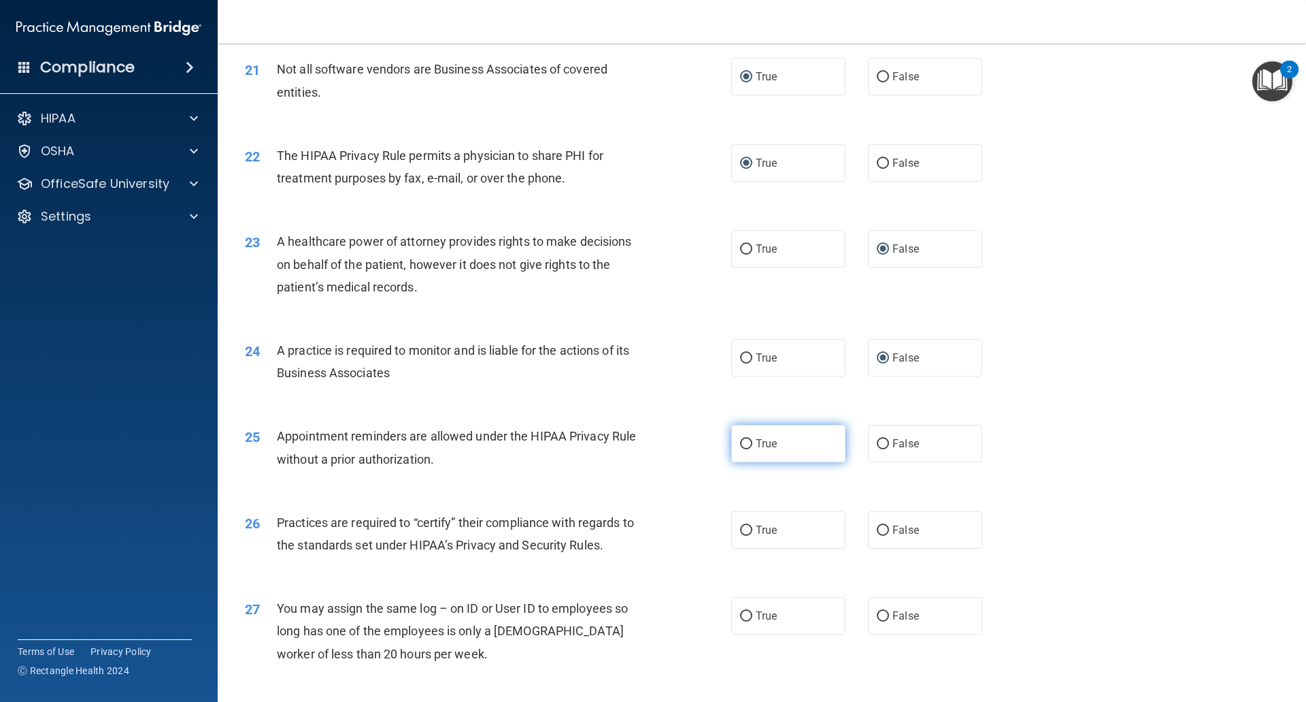
click at [742, 448] on input "True" at bounding box center [746, 444] width 12 height 10
radio input "true"
click at [877, 529] on input "False" at bounding box center [883, 530] width 12 height 10
radio input "true"
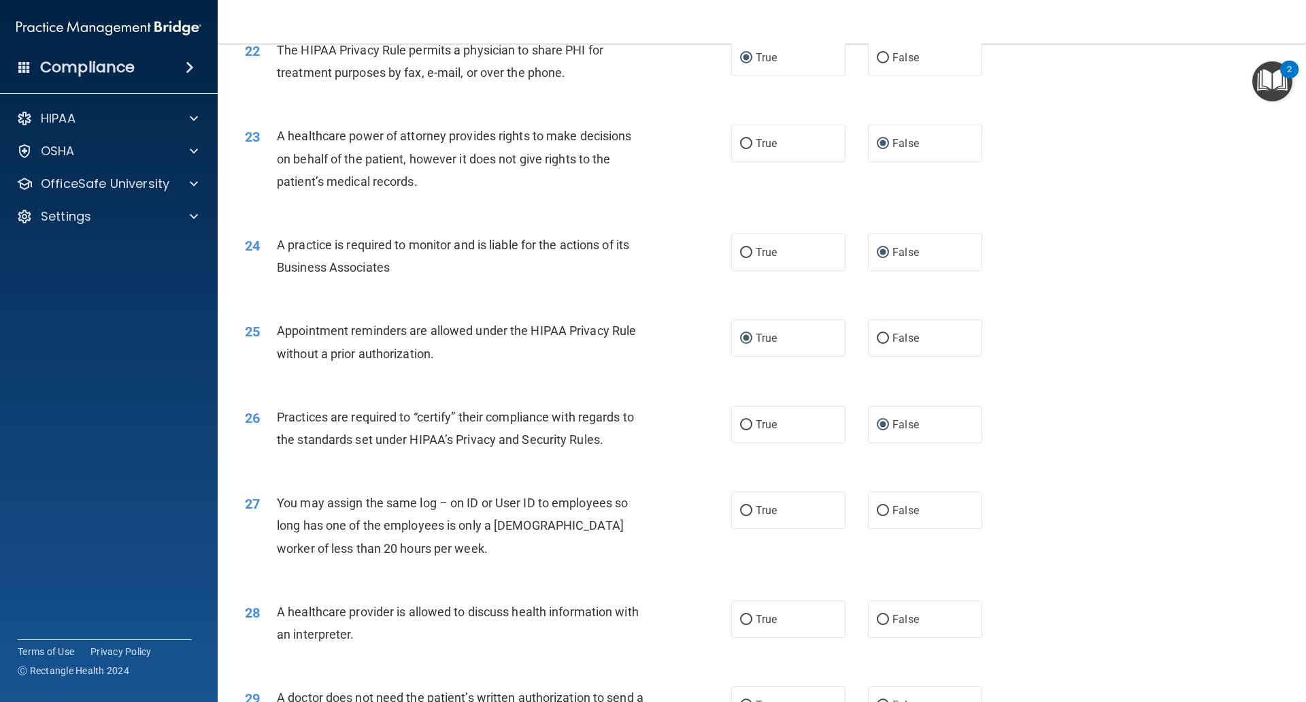
scroll to position [2245, 0]
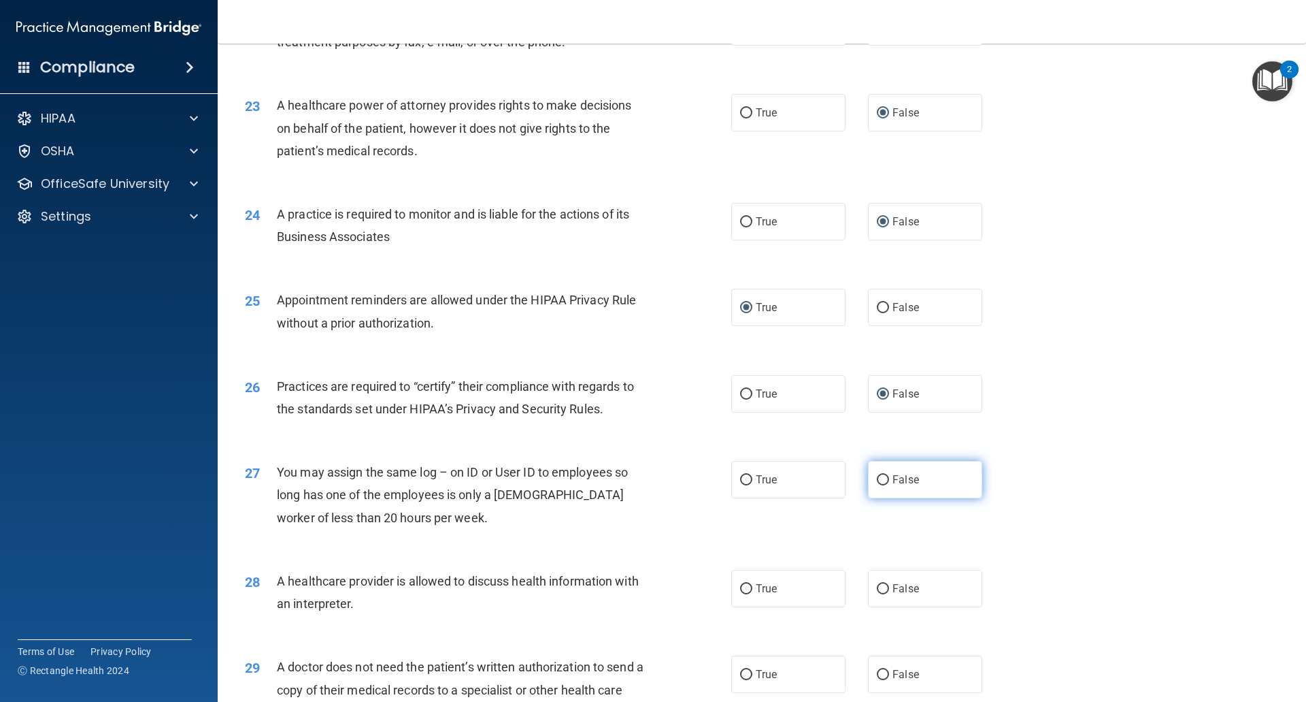
click at [885, 478] on label "False" at bounding box center [925, 479] width 114 height 37
click at [885, 478] on input "False" at bounding box center [883, 480] width 12 height 10
radio input "true"
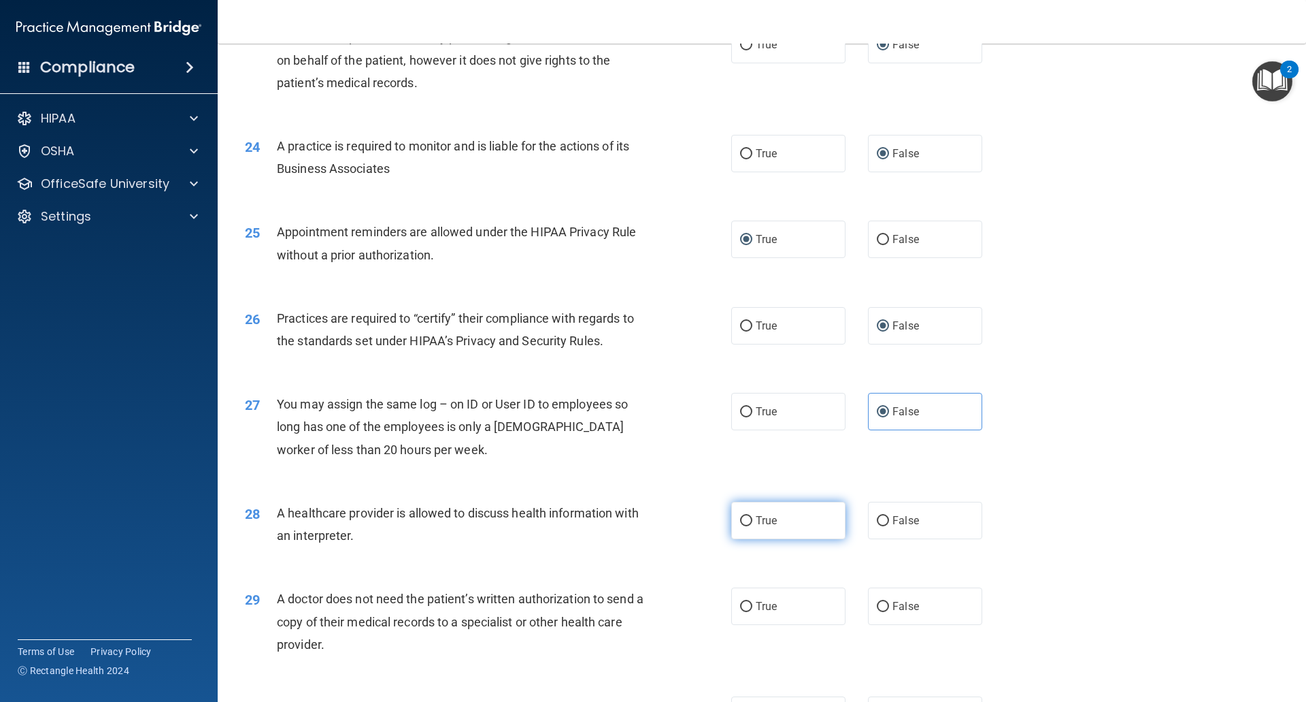
click at [742, 518] on input "True" at bounding box center [746, 521] width 12 height 10
radio input "true"
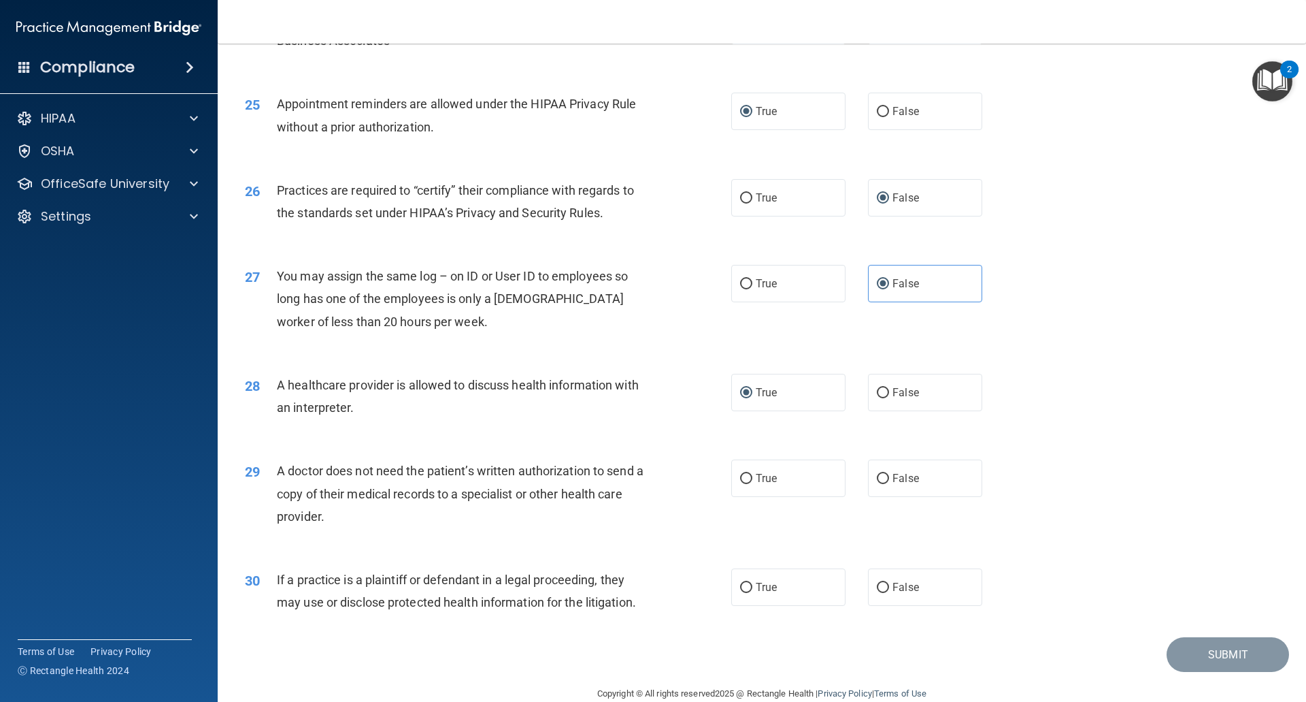
scroll to position [2450, 0]
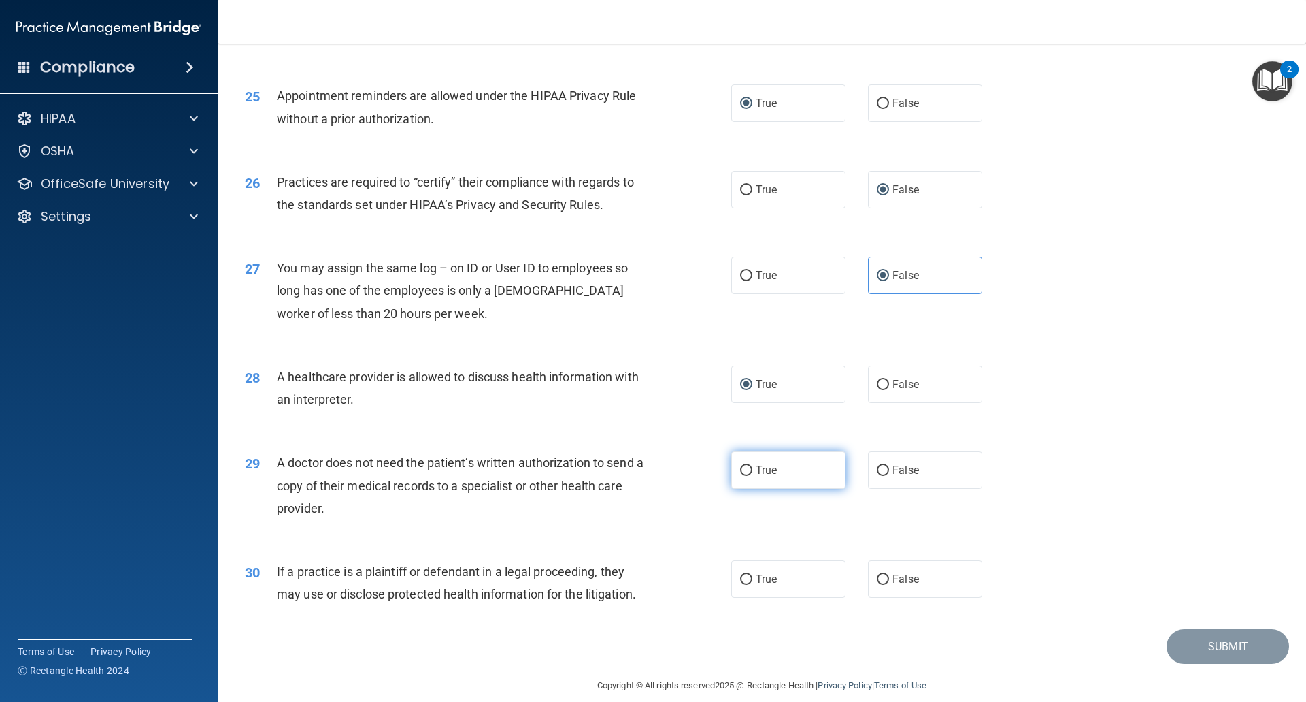
click at [744, 469] on input "True" at bounding box center [746, 470] width 12 height 10
radio input "true"
click at [740, 581] on input "True" at bounding box center [746, 579] width 12 height 10
radio input "true"
click at [1220, 642] on button "Submit" at bounding box center [1228, 646] width 122 height 35
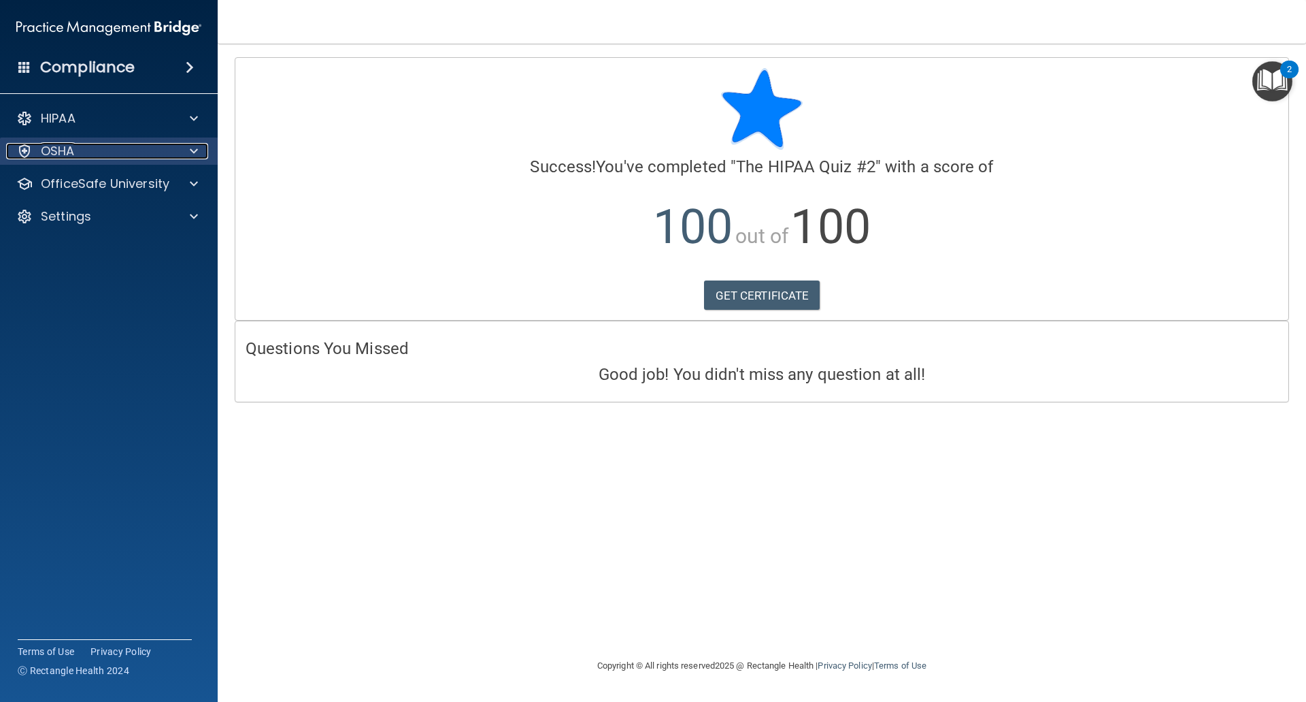
click at [194, 150] on span at bounding box center [194, 151] width 8 height 16
